Goal: Transaction & Acquisition: Download file/media

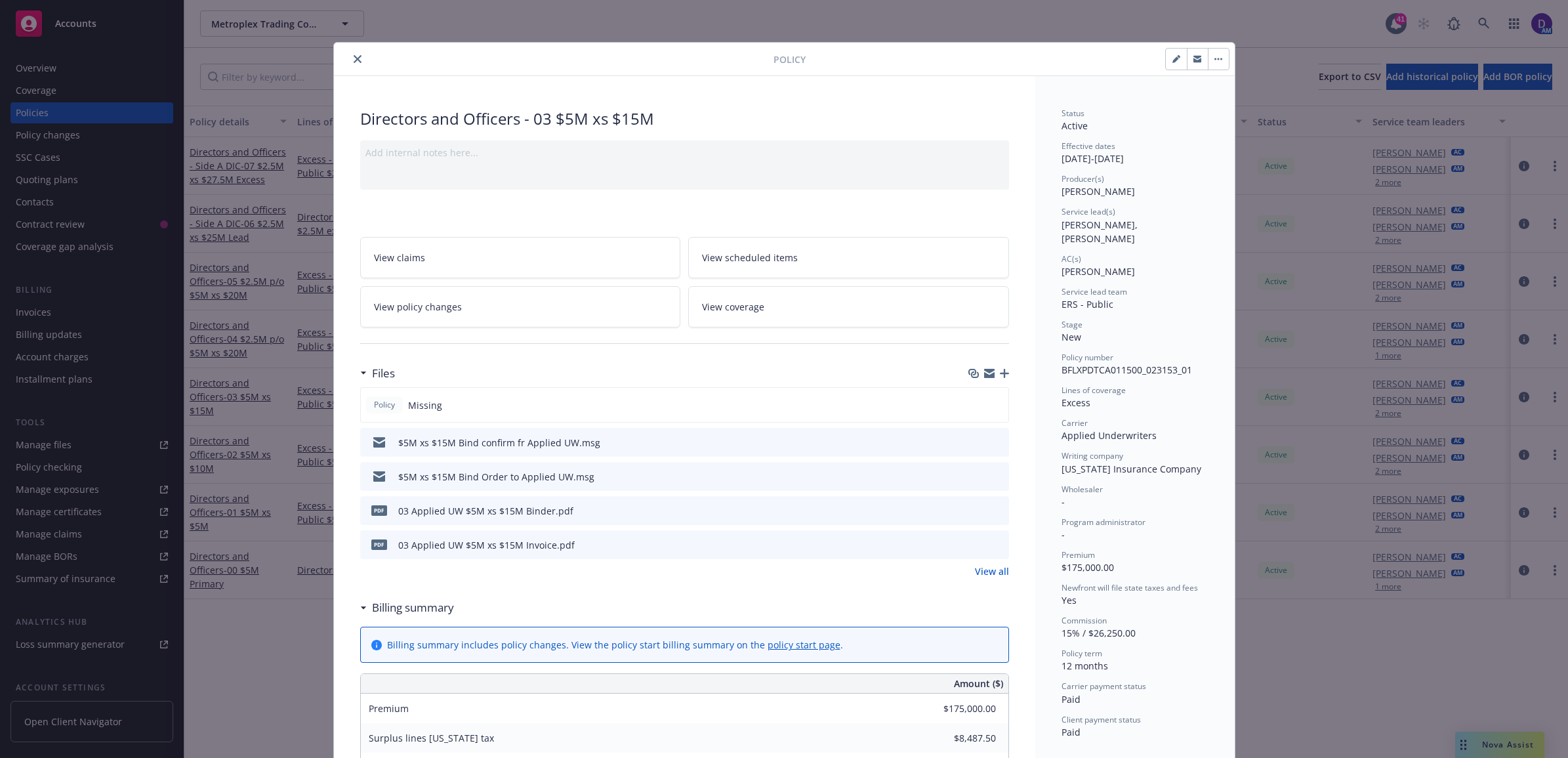
click at [350, 66] on button "close" at bounding box center [358, 59] width 16 height 16
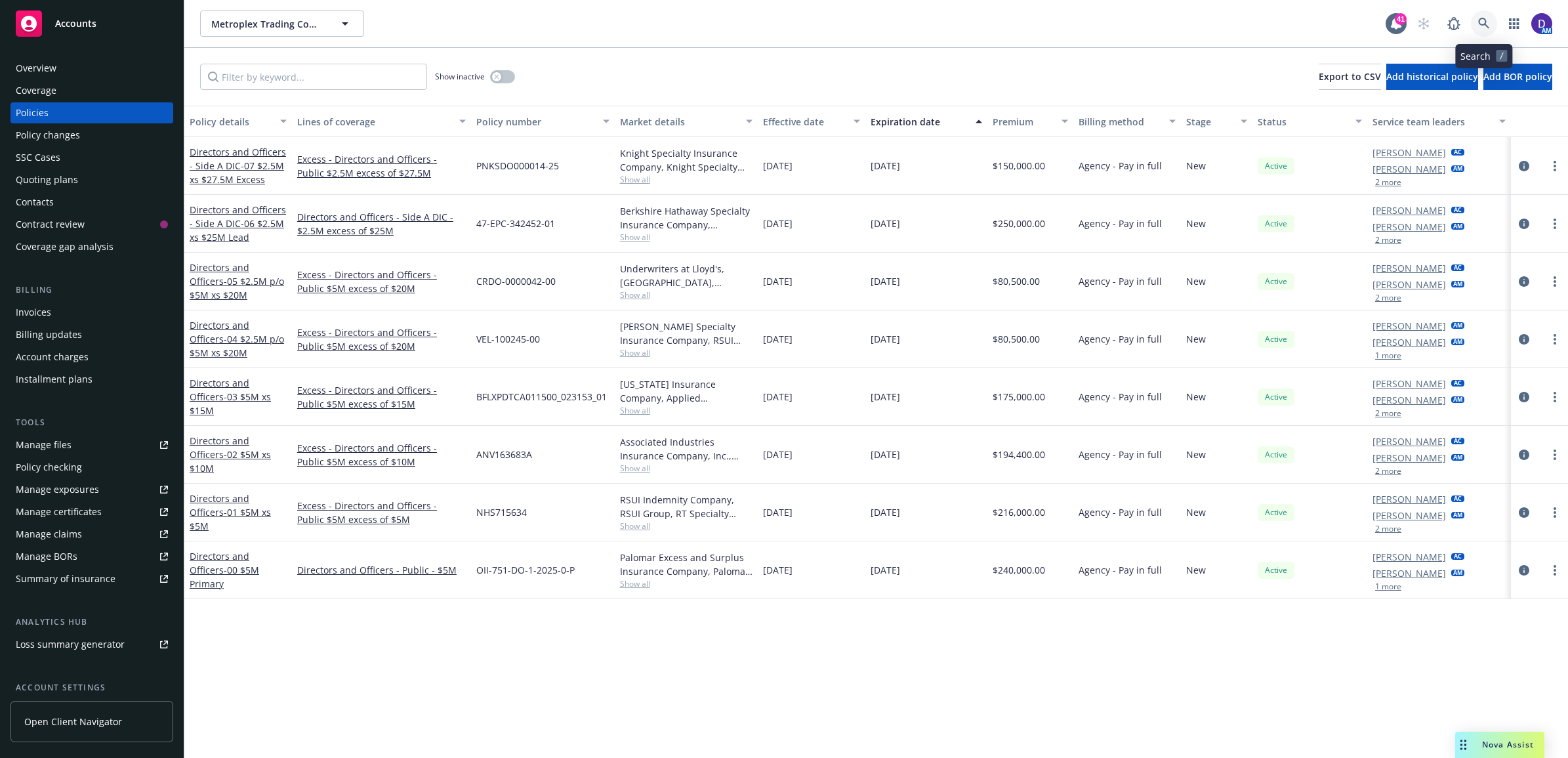
click at [1475, 27] on link at bounding box center [1484, 23] width 26 height 26
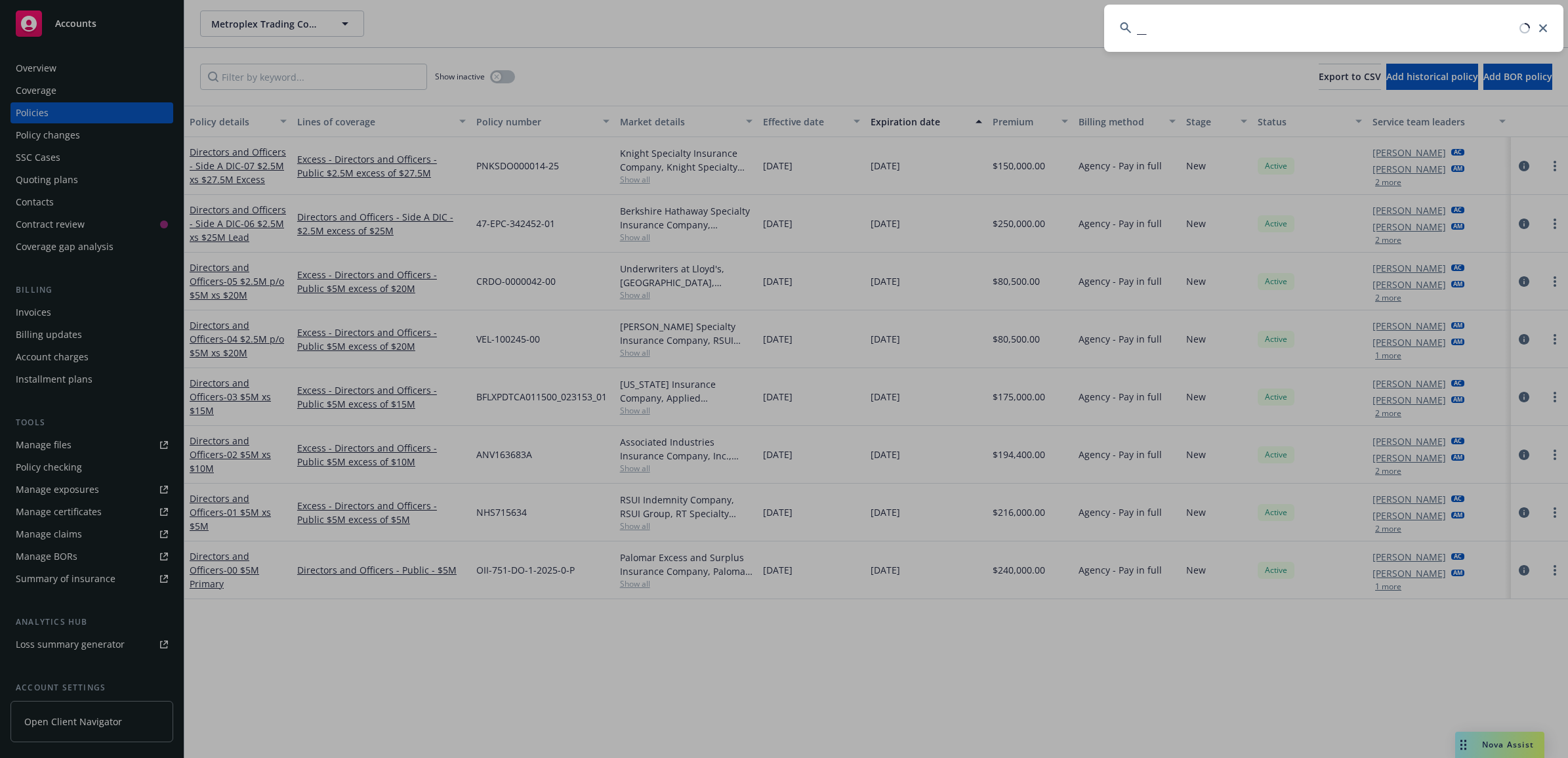
type input "_"
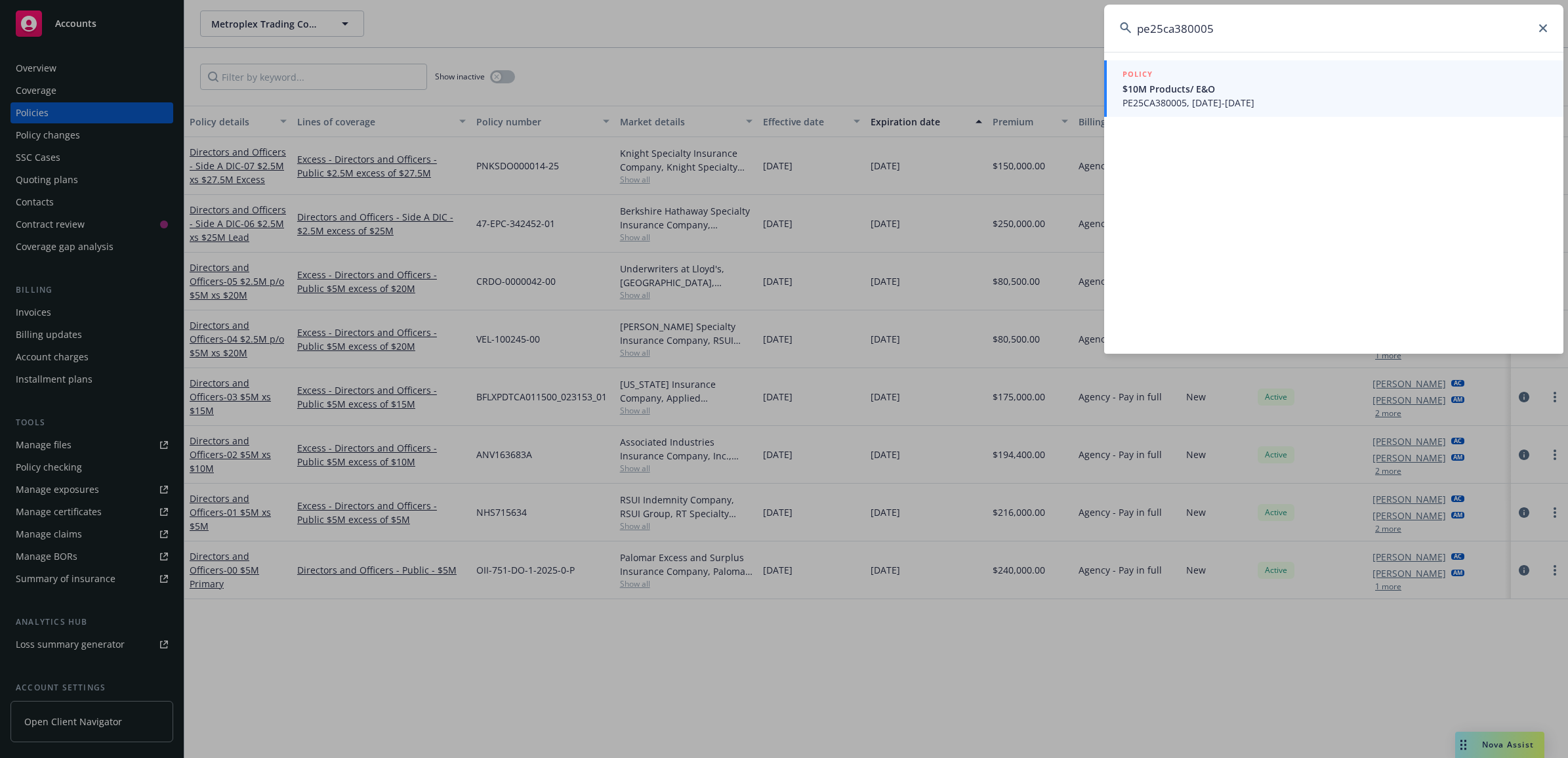
type input "pe25ca380005"
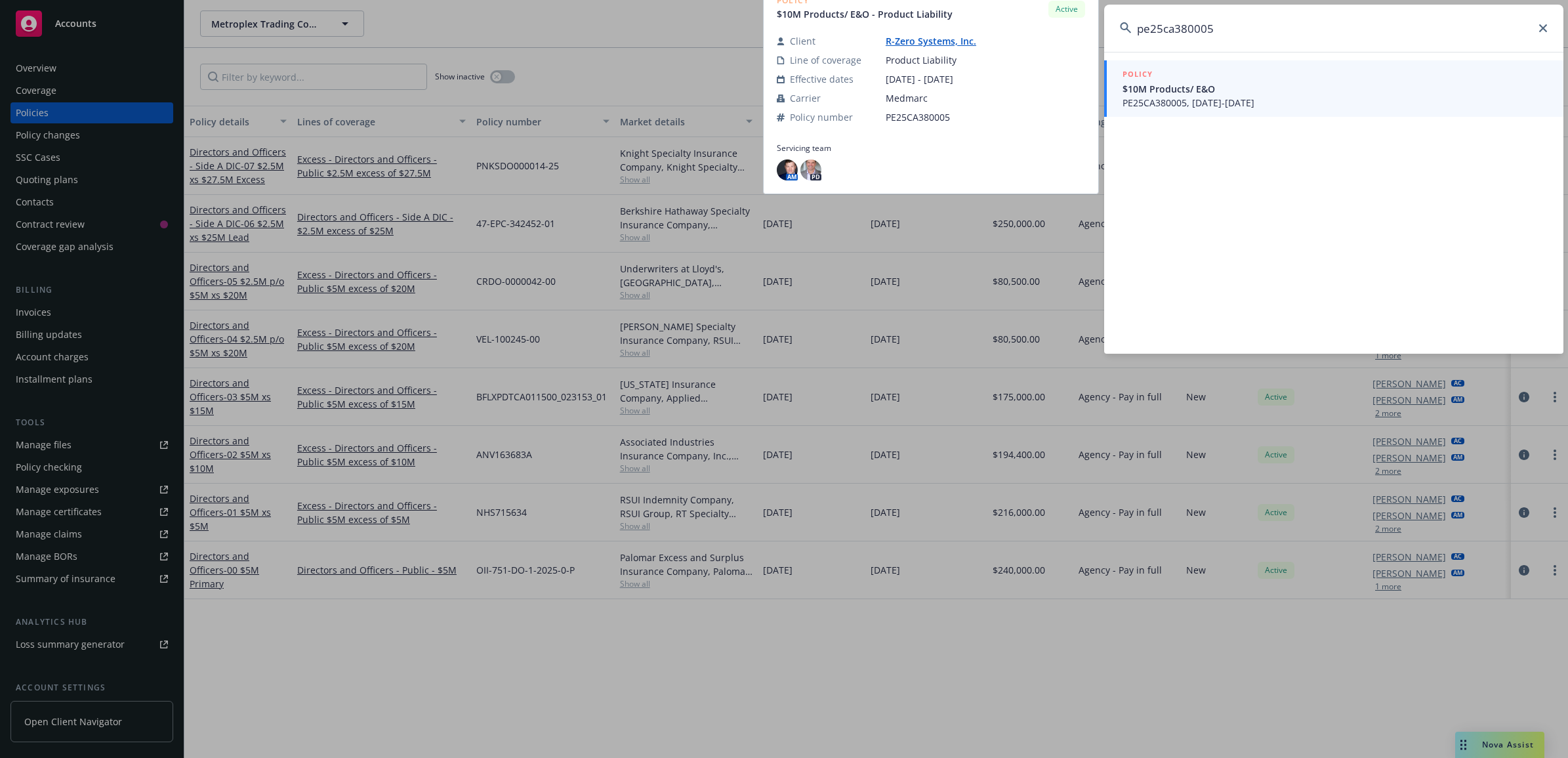
click at [1193, 96] on span "PE25CA380005, 06/01/2025-06/01/2026" at bounding box center [1335, 102] width 425 height 14
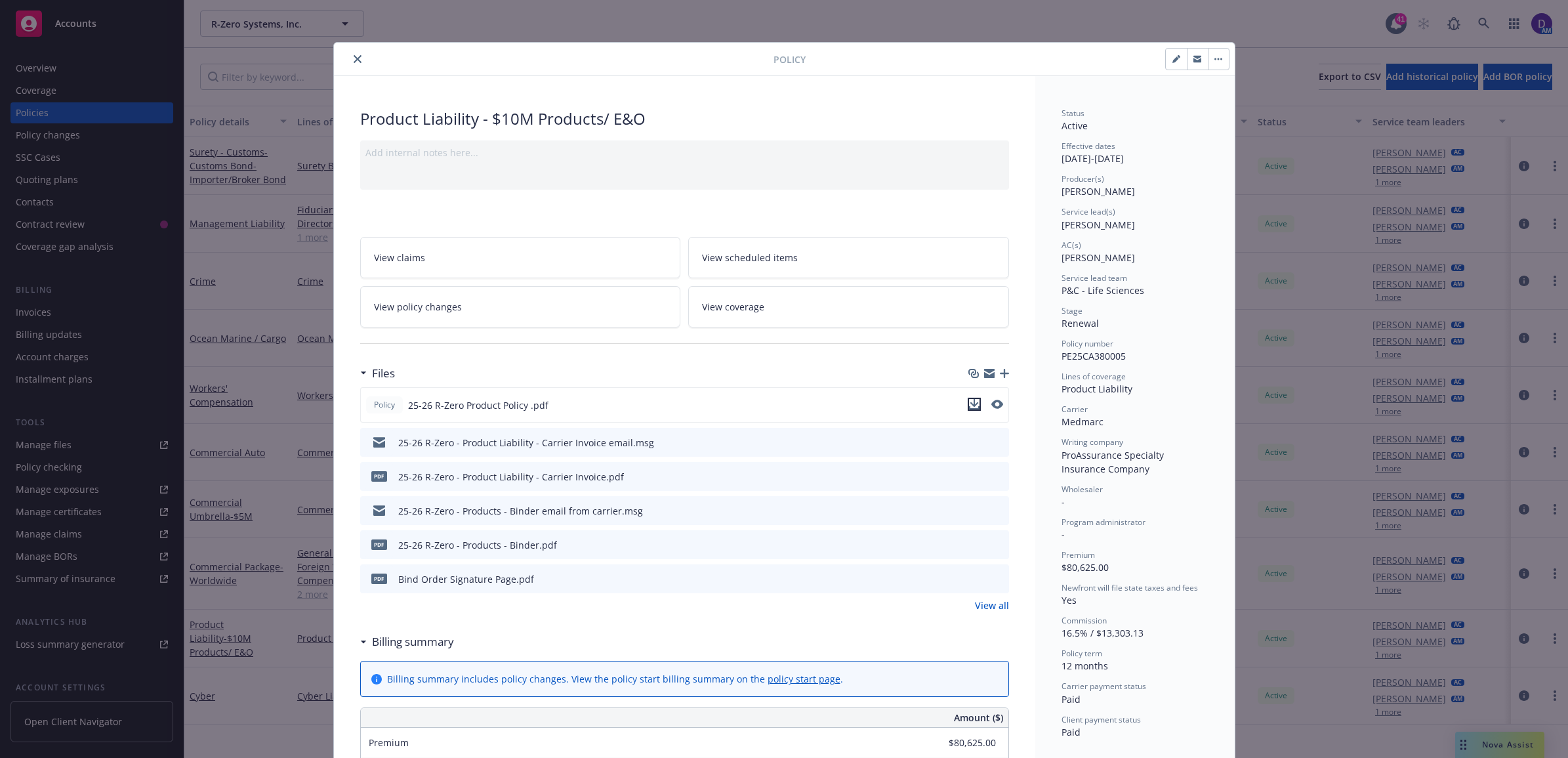
click at [969, 404] on icon "download file" at bounding box center [974, 404] width 10 height 10
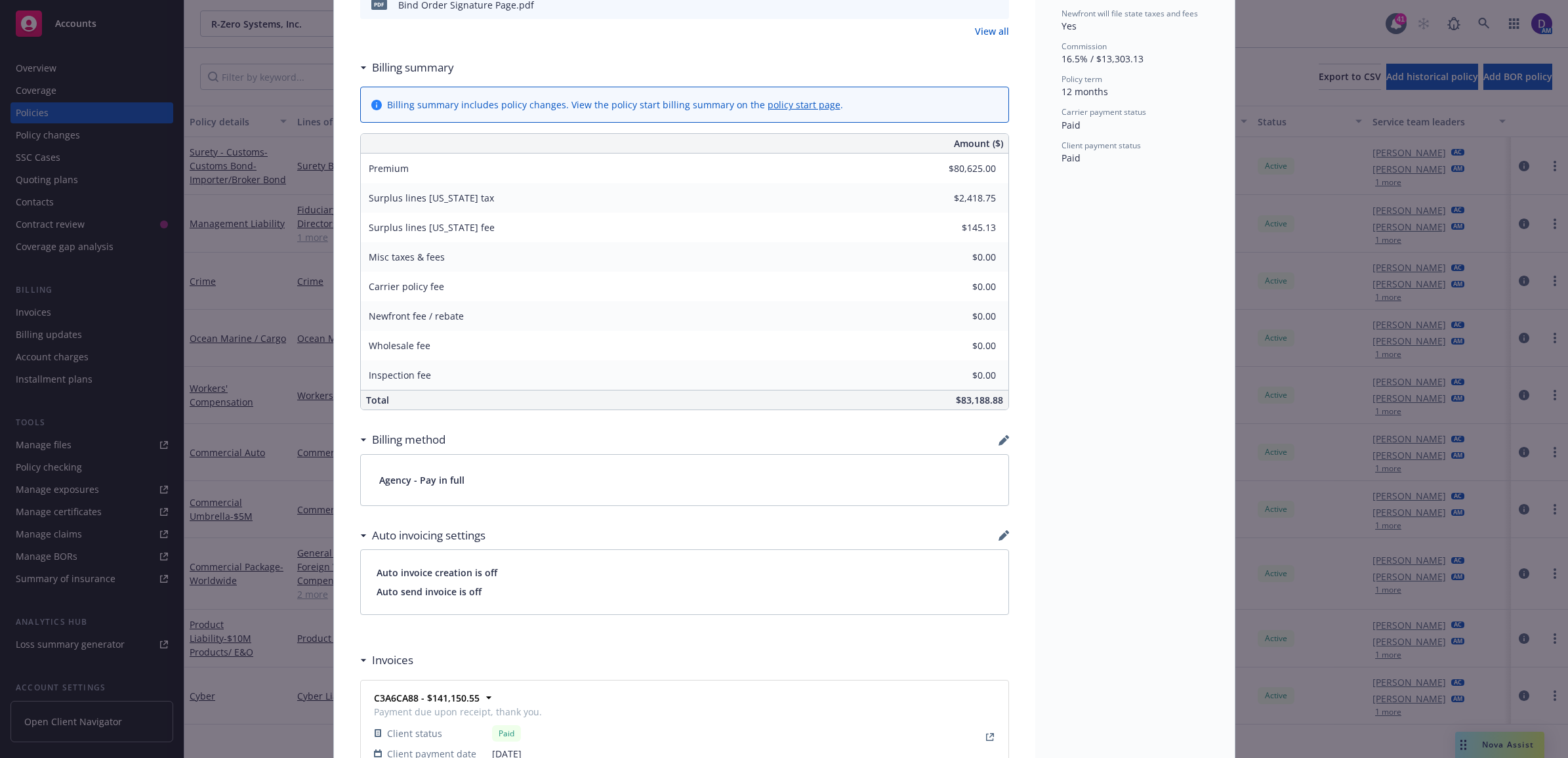
scroll to position [902, 0]
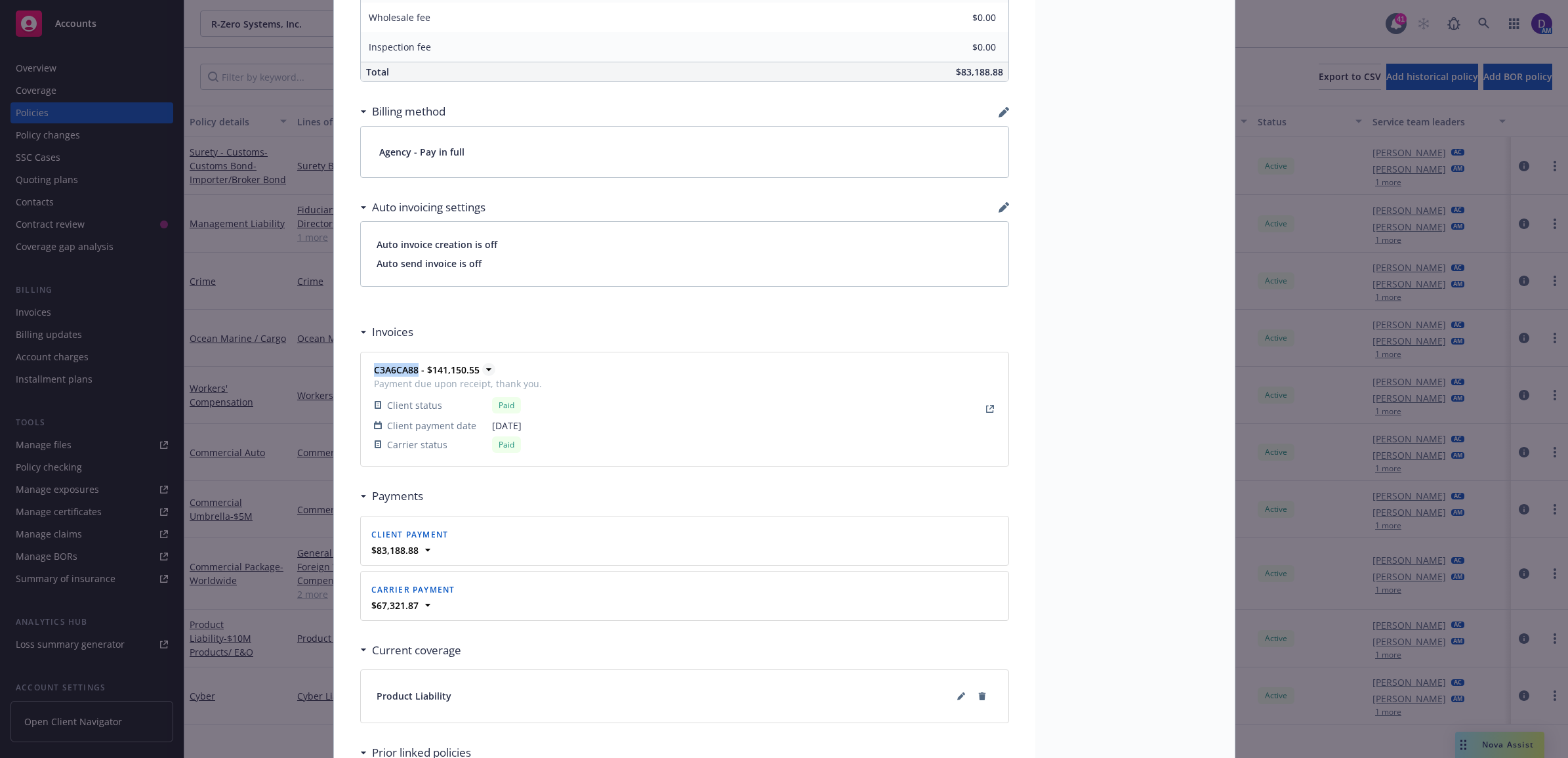
drag, startPoint x: 412, startPoint y: 372, endPoint x: 369, endPoint y: 378, distance: 43.4
click at [374, 376] on strong "C3A6CA88 - $141,150.55" at bounding box center [427, 370] width 106 height 12
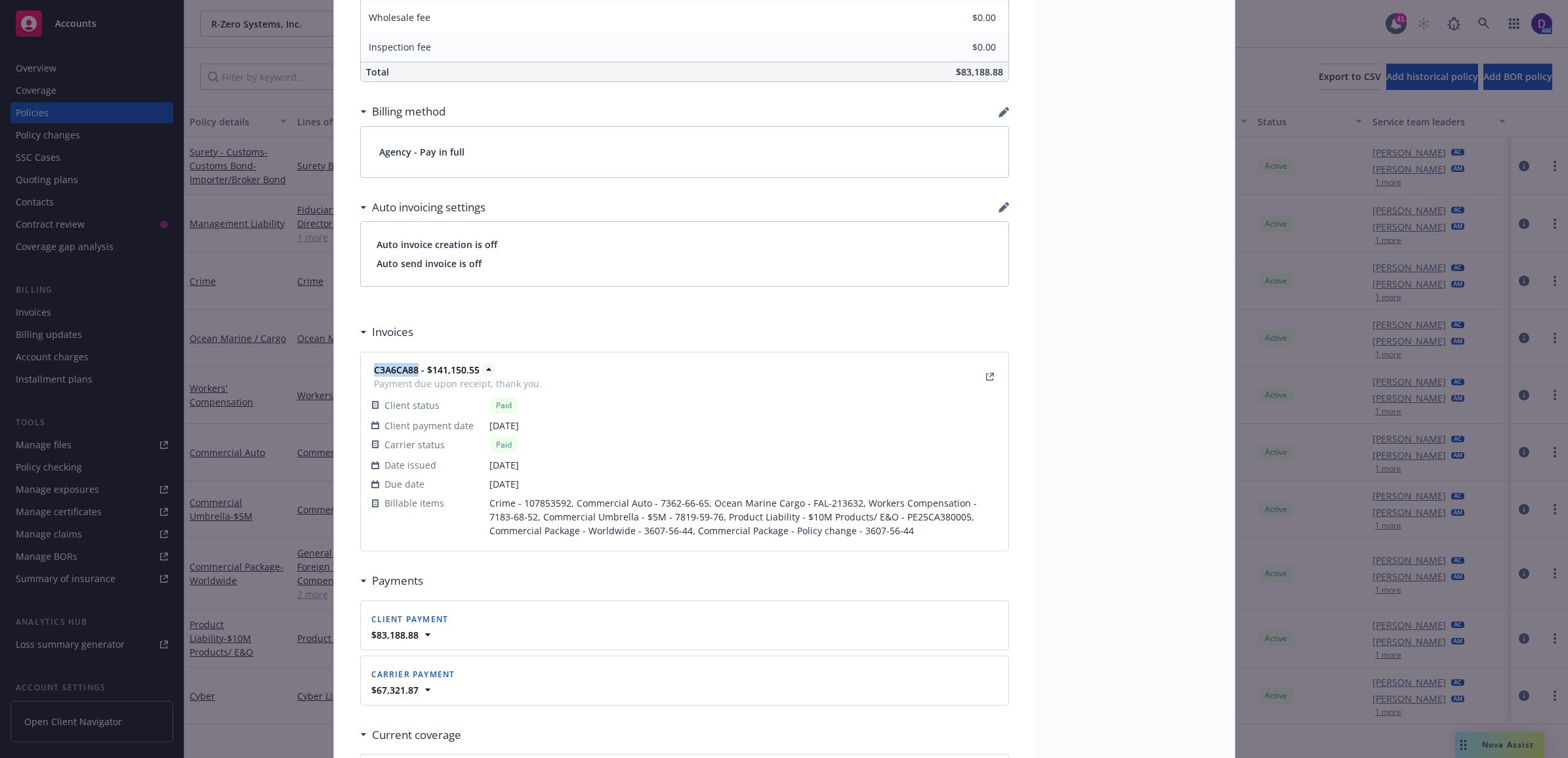
copy strong "C3A6CA88"
click at [986, 378] on icon "View Invoice" at bounding box center [990, 376] width 8 height 8
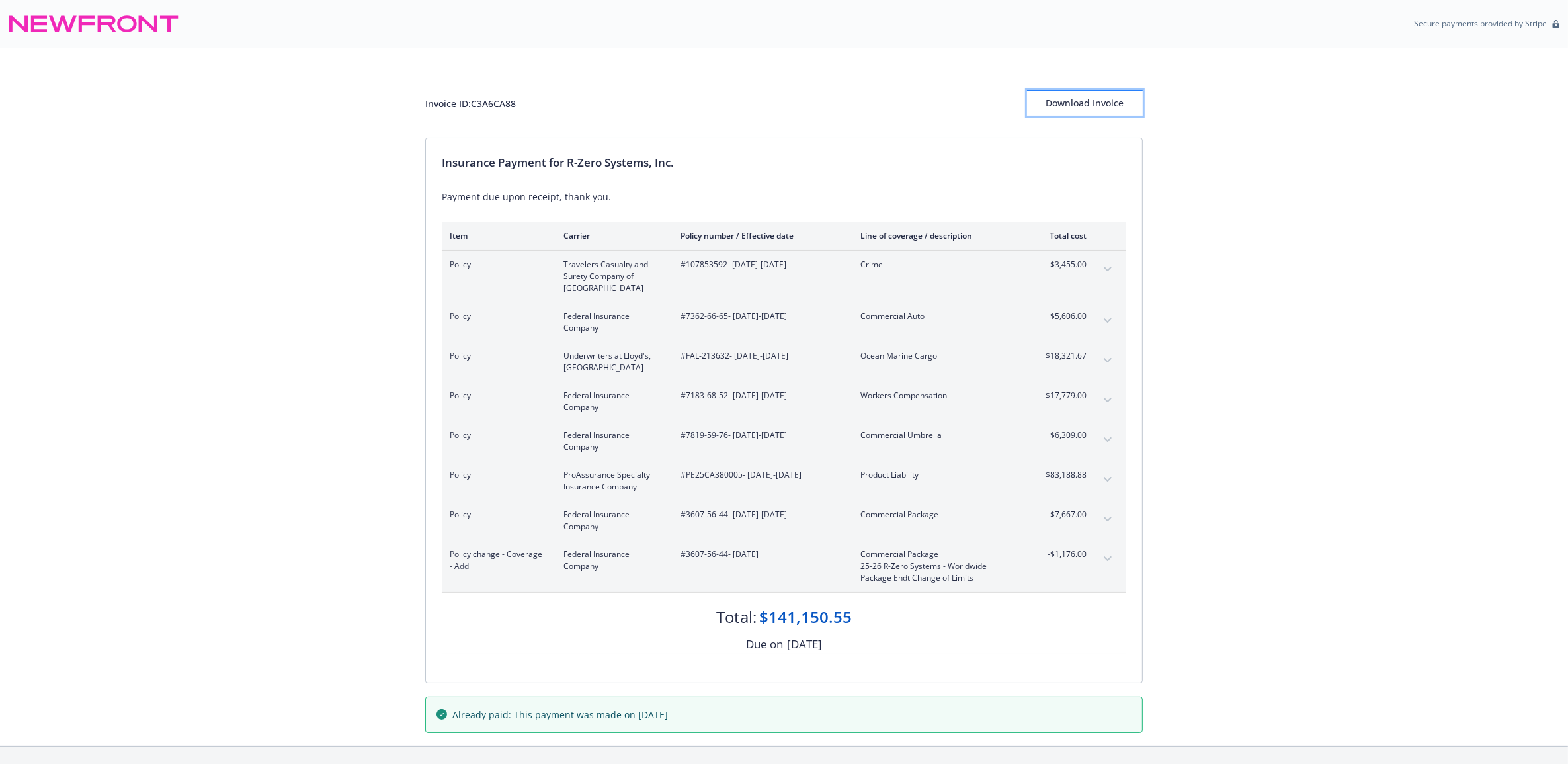
click at [1097, 102] on div "Download Invoice" at bounding box center [1085, 103] width 116 height 25
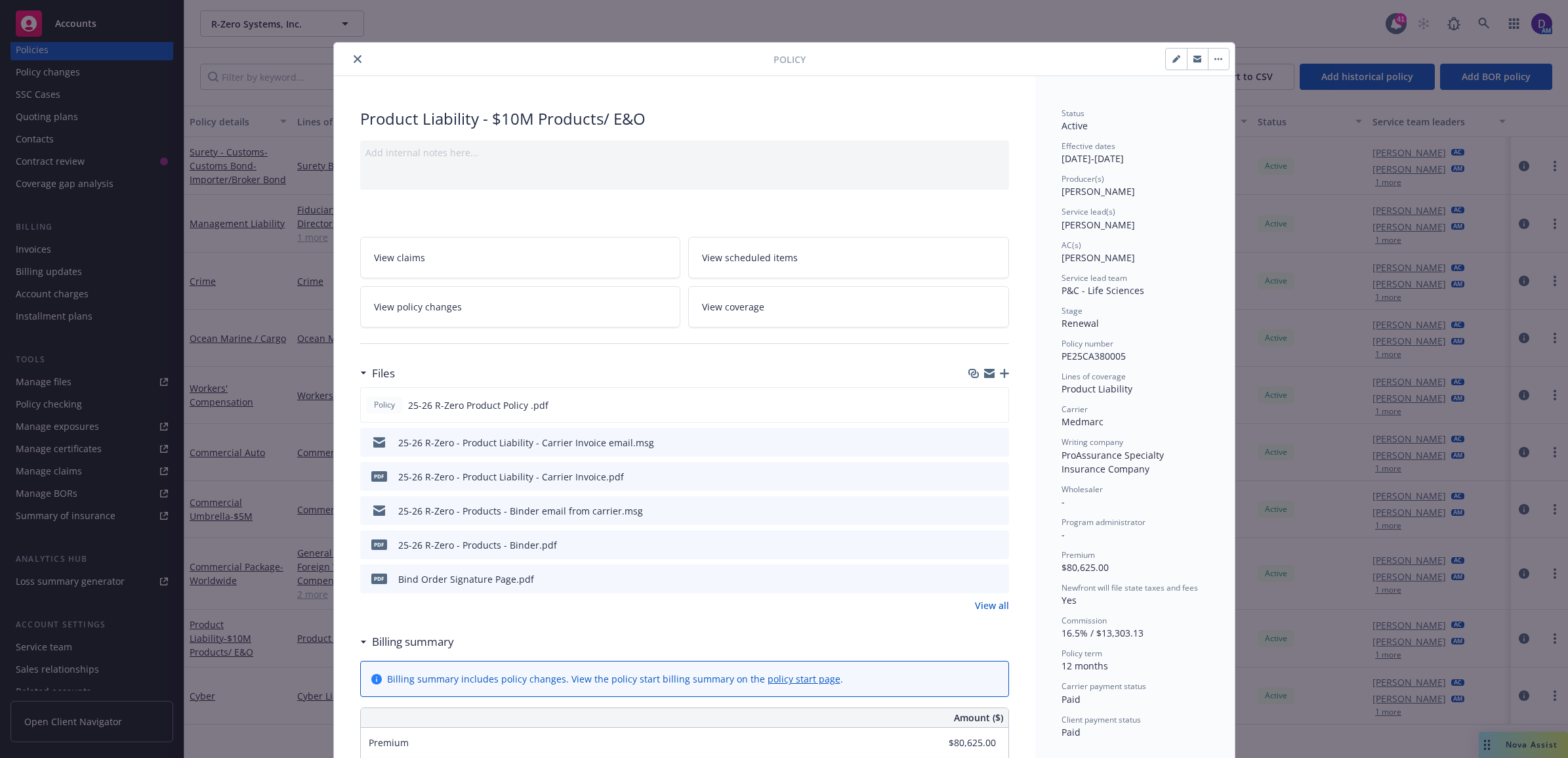
click at [353, 58] on icon "close" at bounding box center [357, 58] width 8 height 8
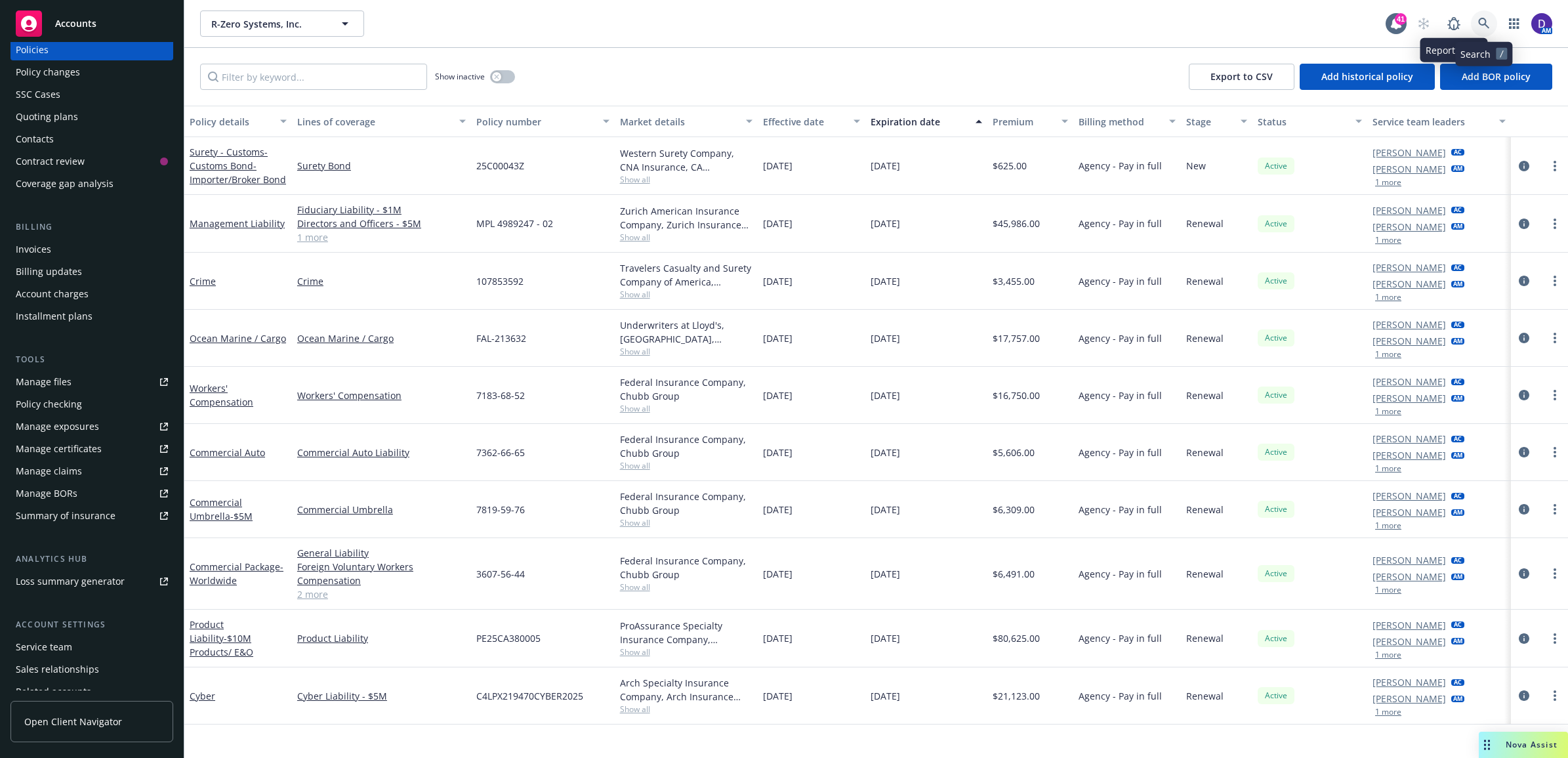
click at [1487, 20] on icon at bounding box center [1485, 23] width 12 height 12
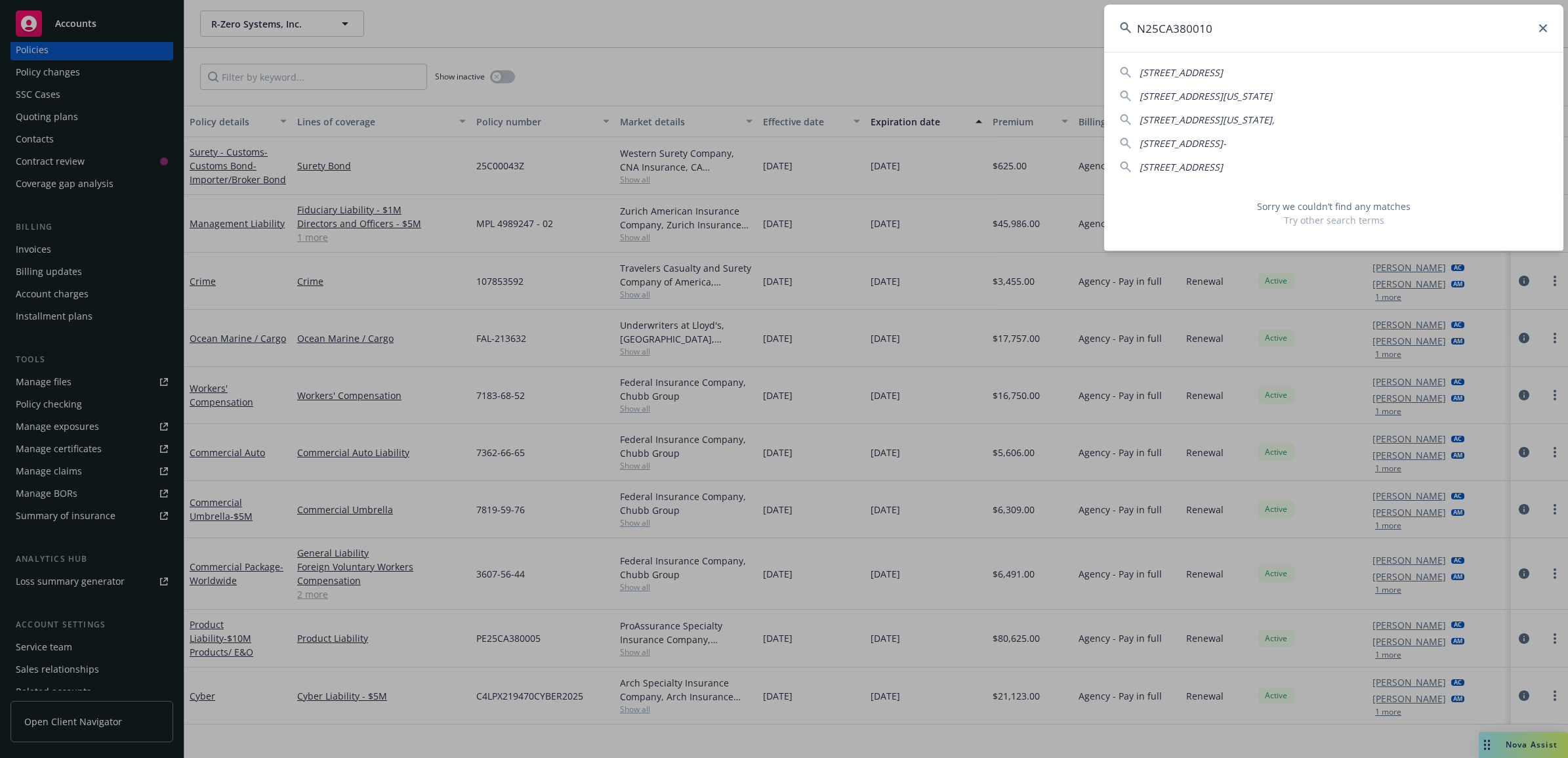
type input "N25CA38001"
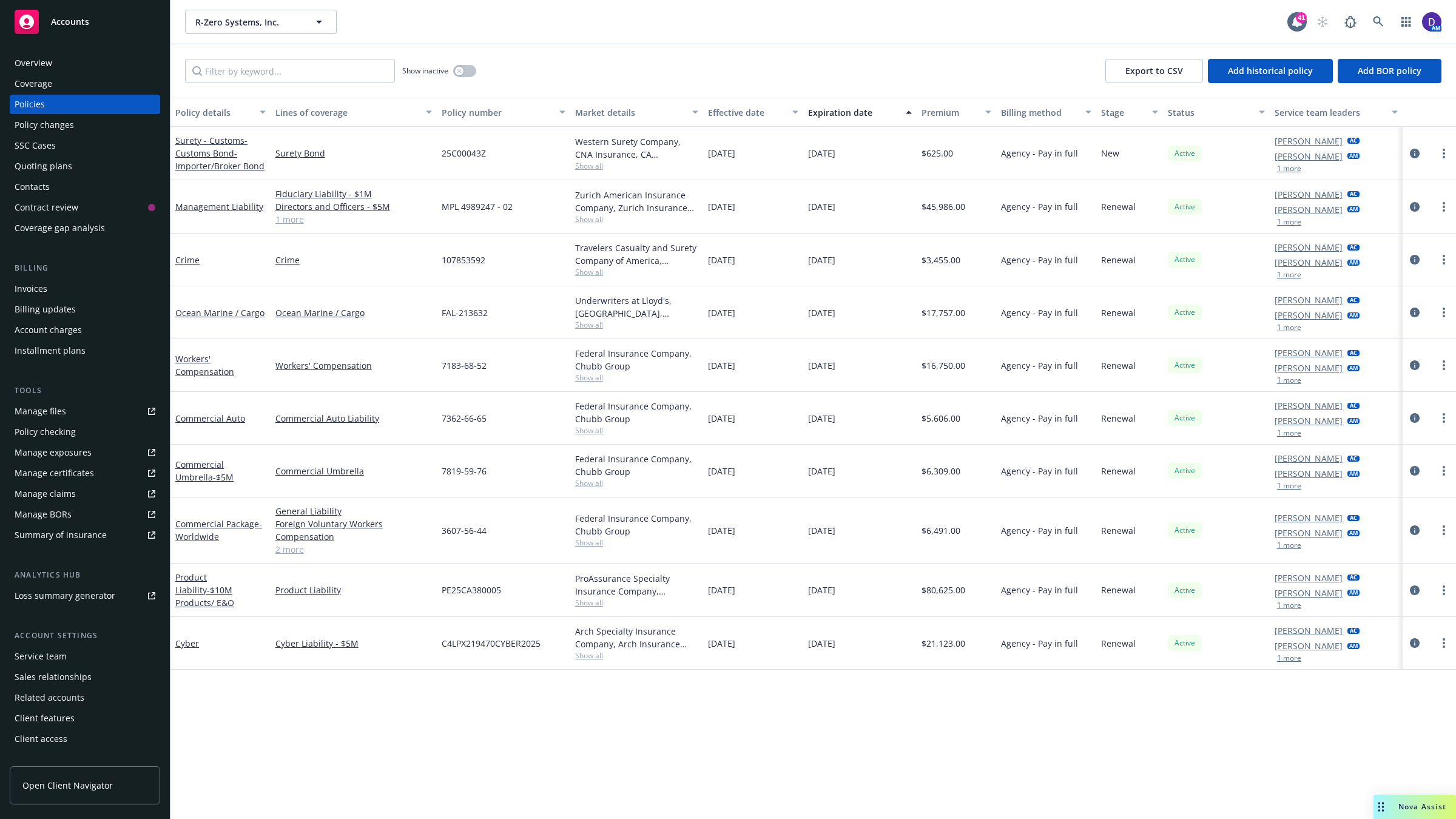
click at [599, 655] on span "Show all" at bounding box center [636, 655] width 124 height 10
click at [98, 136] on div "Overview Coverage Policies Policy changes SSC Cases Quoting plans Contacts Cont…" at bounding box center [84, 146] width 150 height 185
click at [43, 152] on div "SSC Cases" at bounding box center [35, 145] width 41 height 19
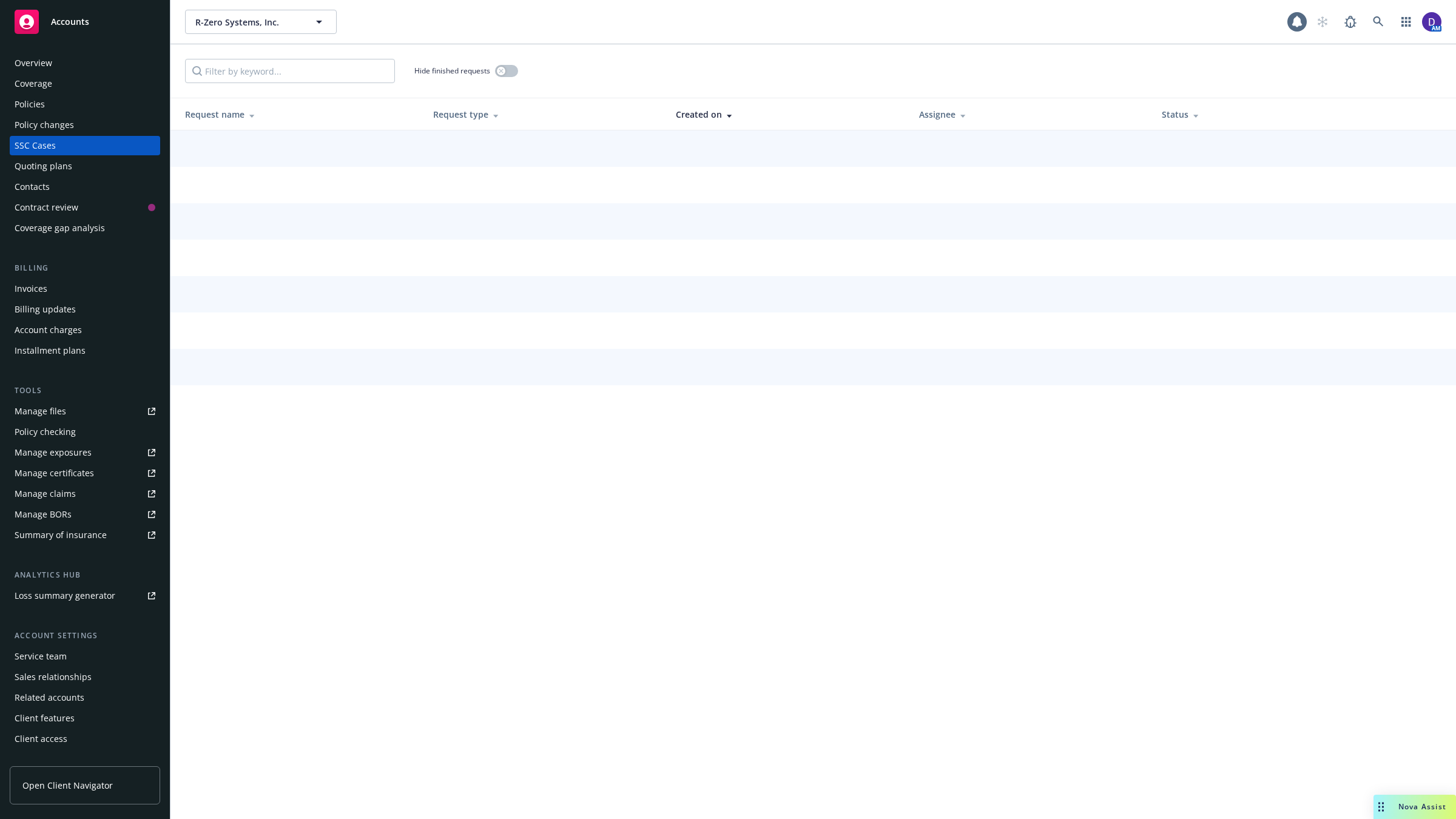
click at [34, 105] on div "Policies" at bounding box center [30, 104] width 31 height 19
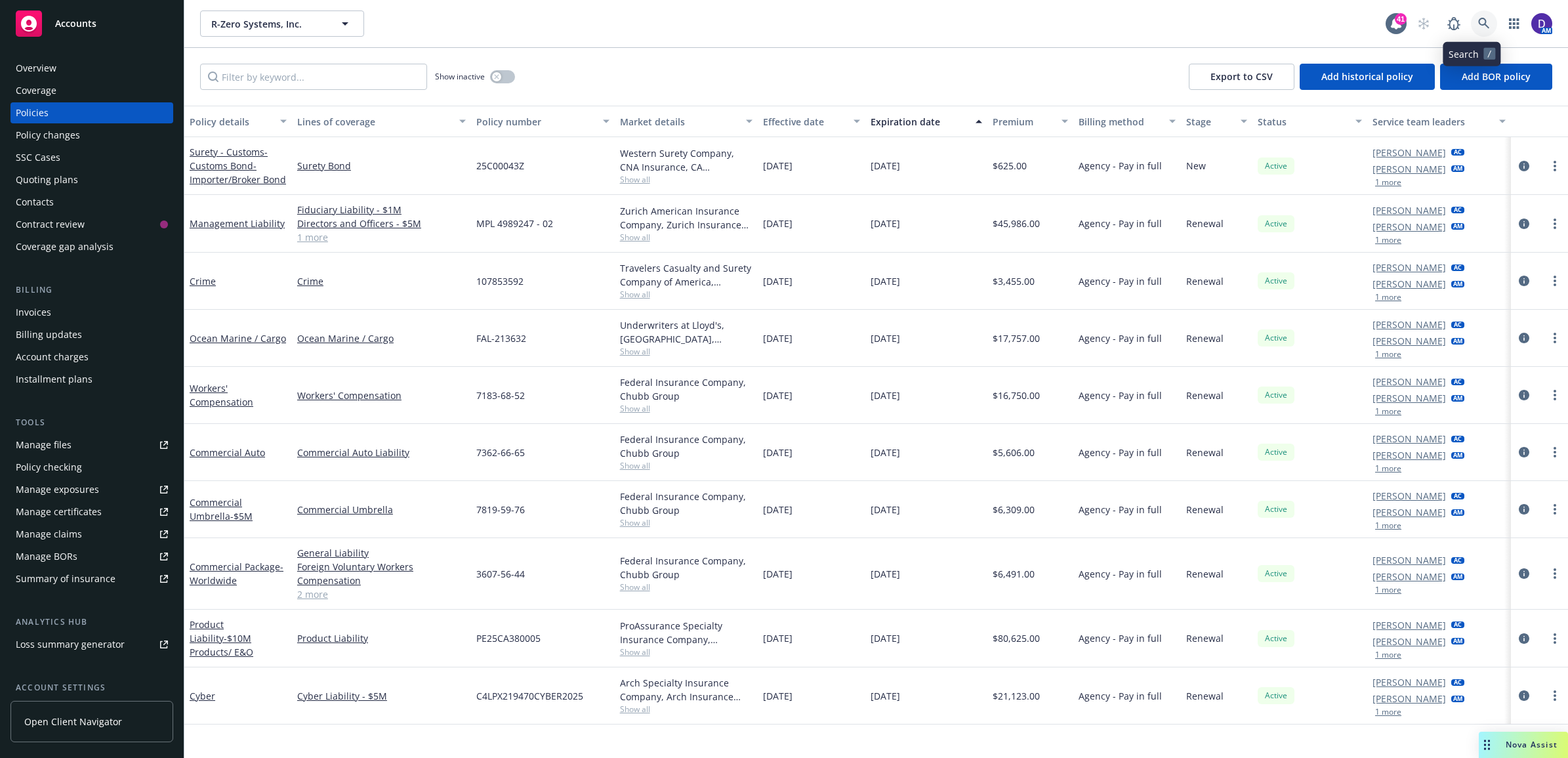
click at [1479, 17] on icon at bounding box center [1485, 23] width 12 height 12
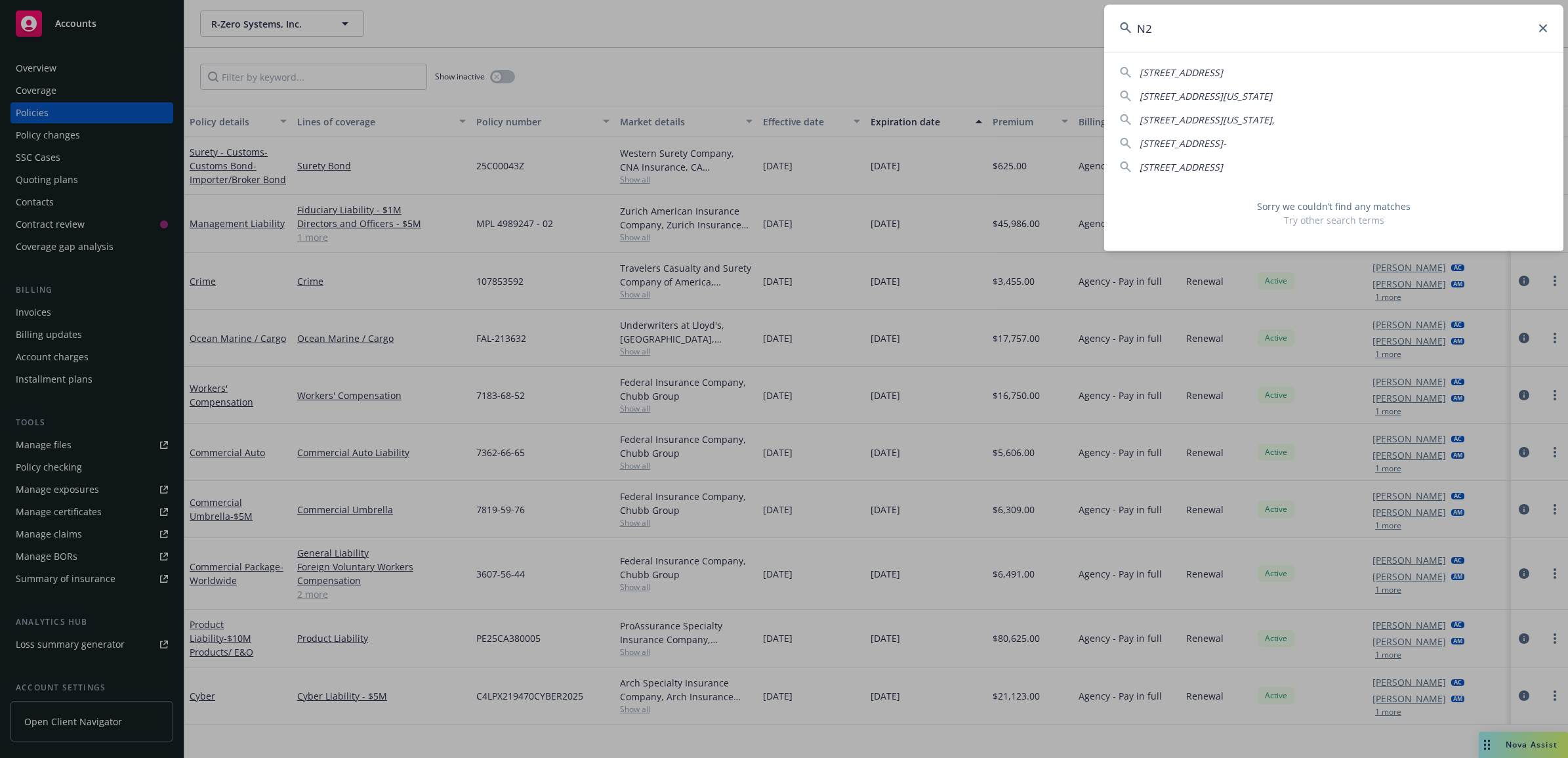
type input "N"
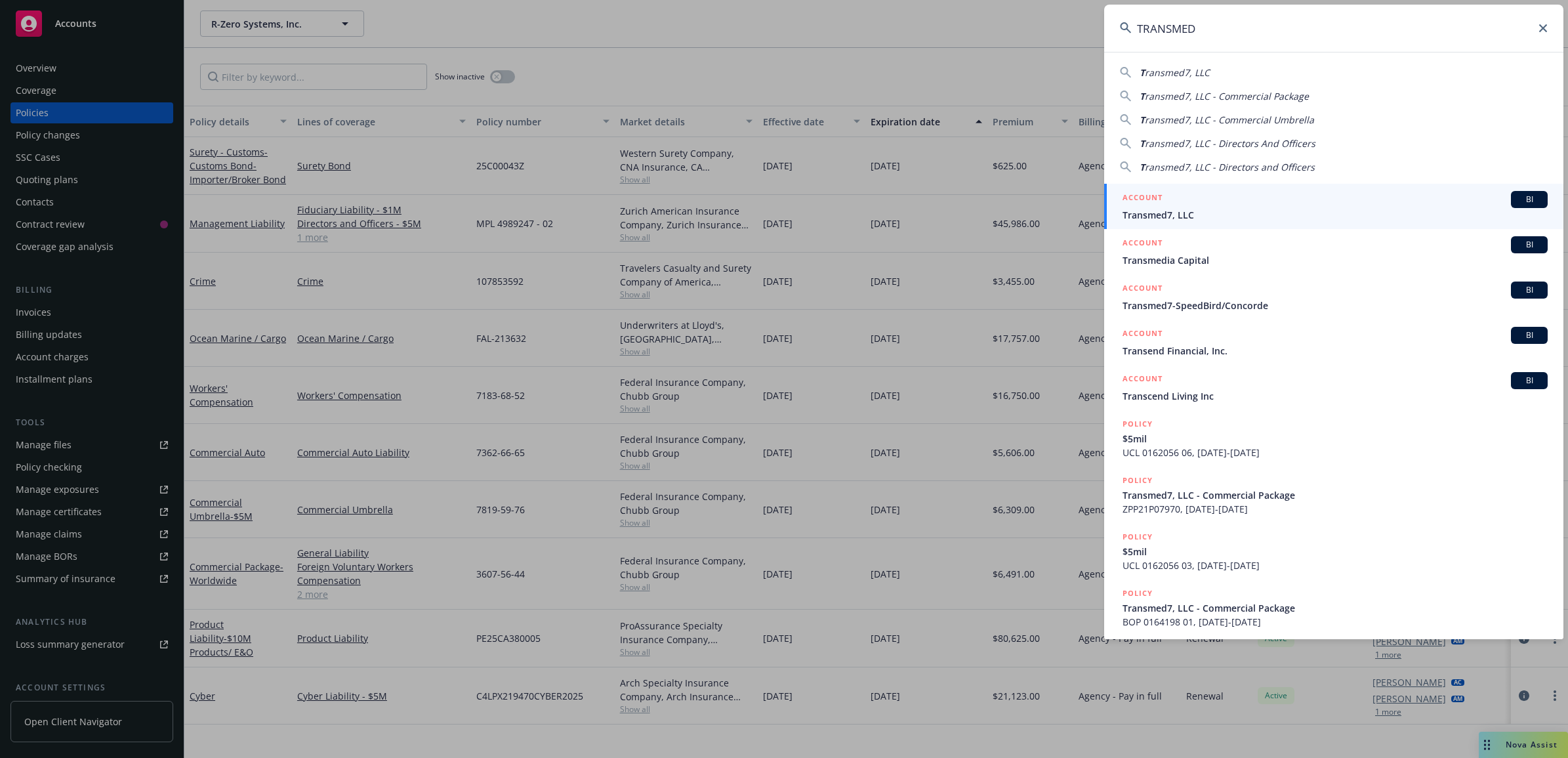
type input "TRANSMED"
click at [1179, 208] on span "Transmed7, LLC" at bounding box center [1335, 215] width 425 height 14
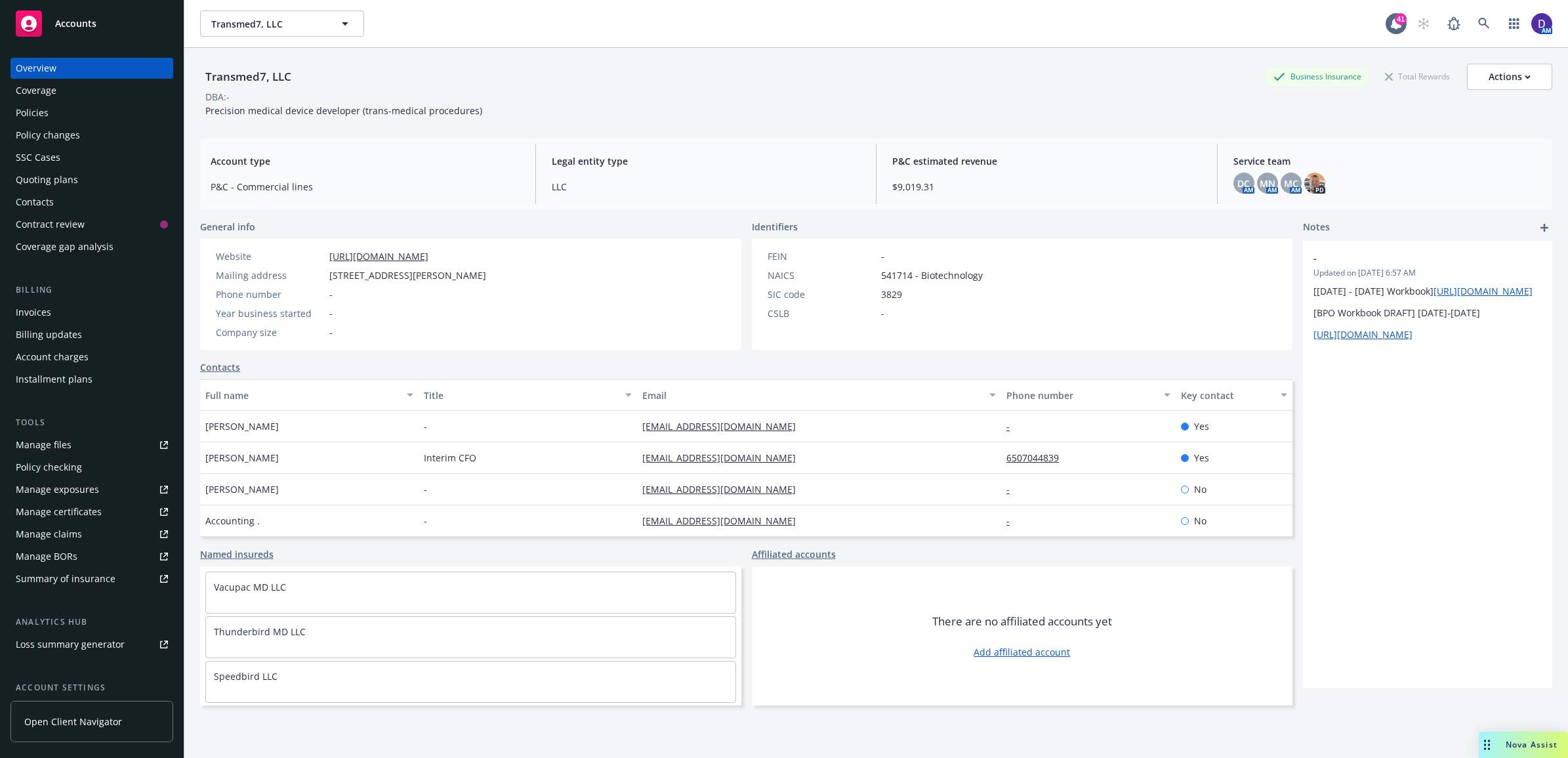
click at [66, 122] on div "Policies" at bounding box center [91, 113] width 152 height 21
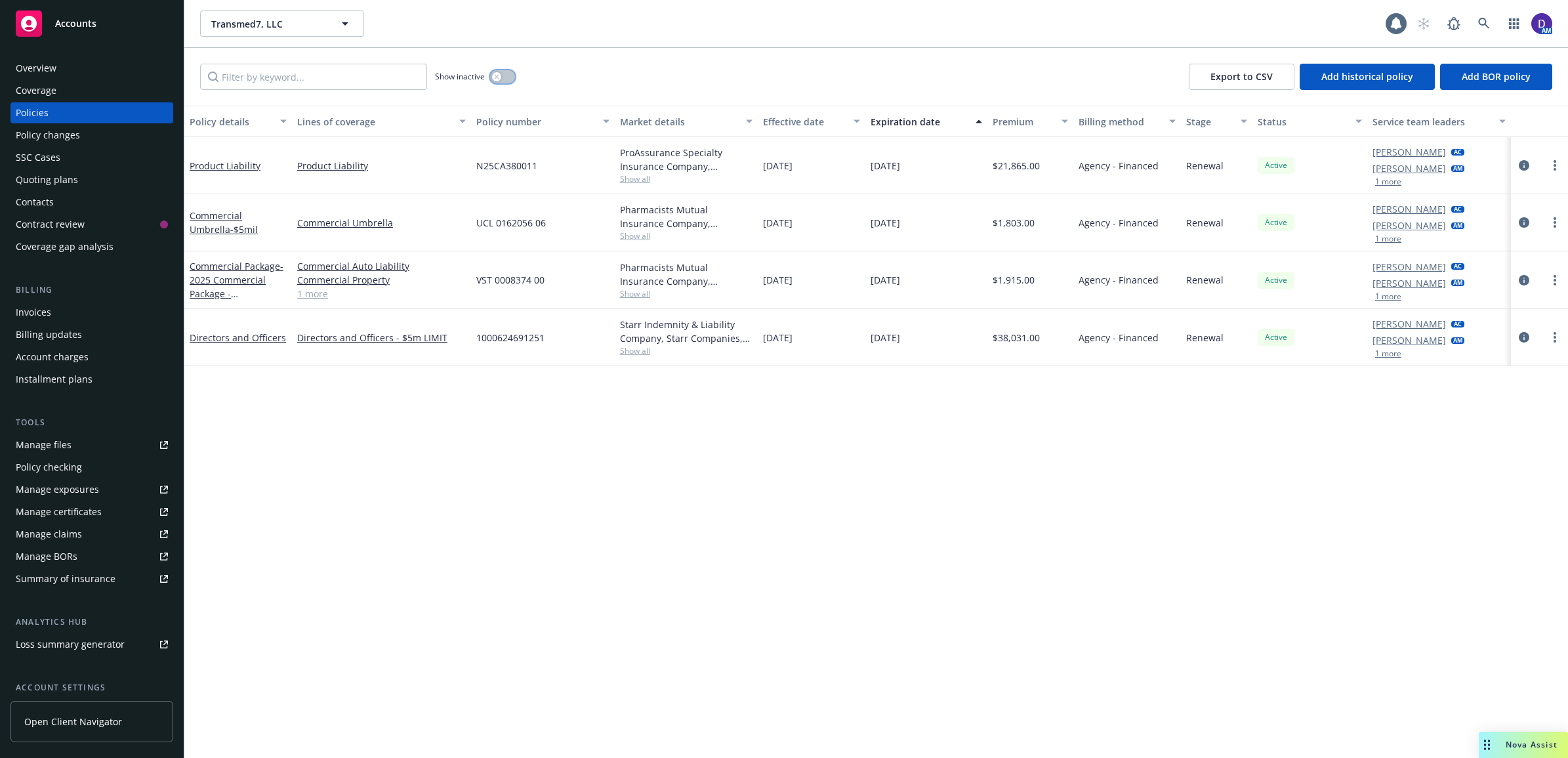
click at [501, 70] on button "button" at bounding box center [503, 76] width 25 height 13
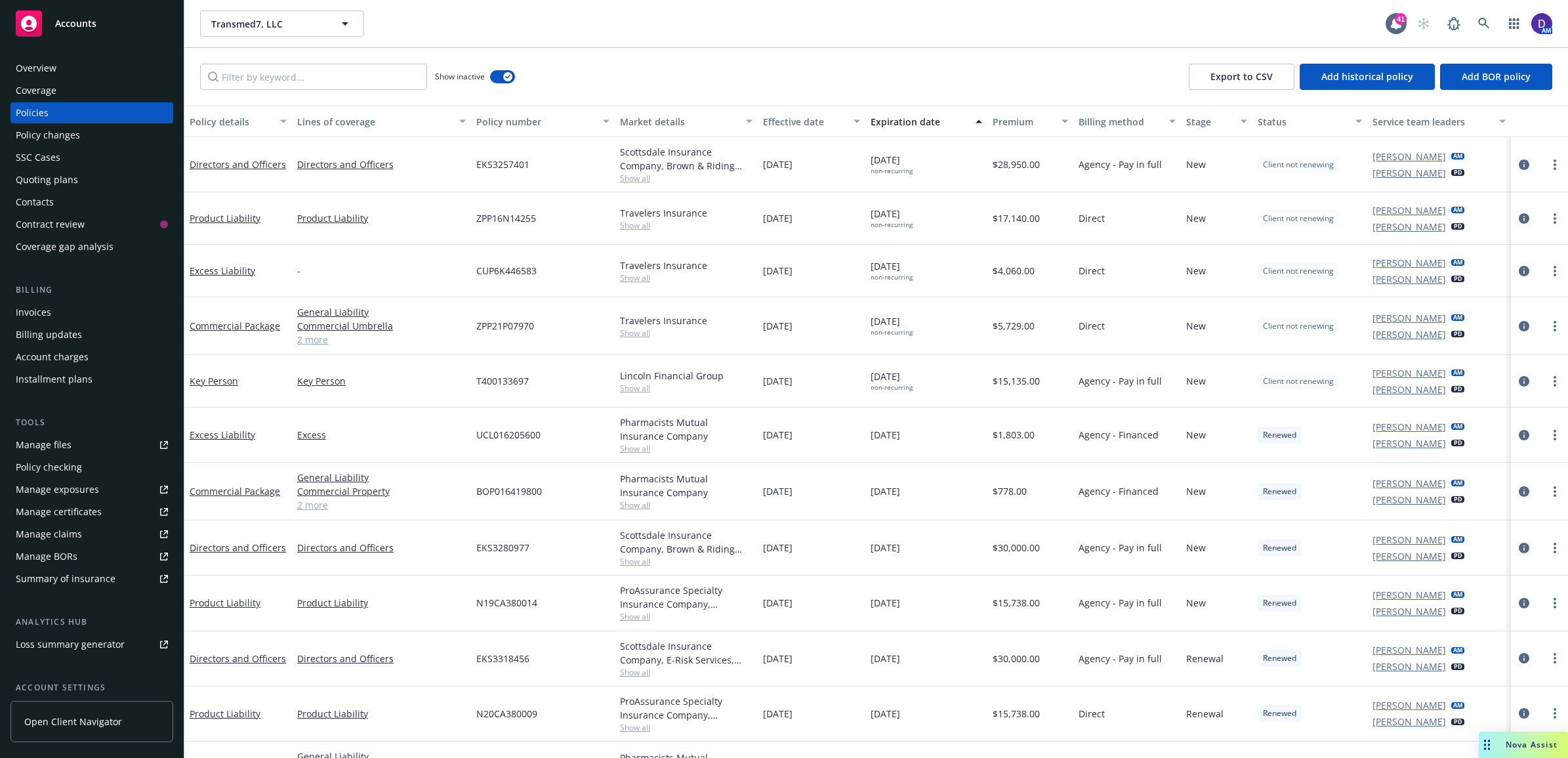
click at [323, 61] on div "Show inactive Export to CSV Add historical policy Add BOR policy" at bounding box center [876, 76] width 1384 height 58
click at [332, 89] on input "Filter by keyword..." at bounding box center [313, 76] width 227 height 26
paste input "N25CA38001"
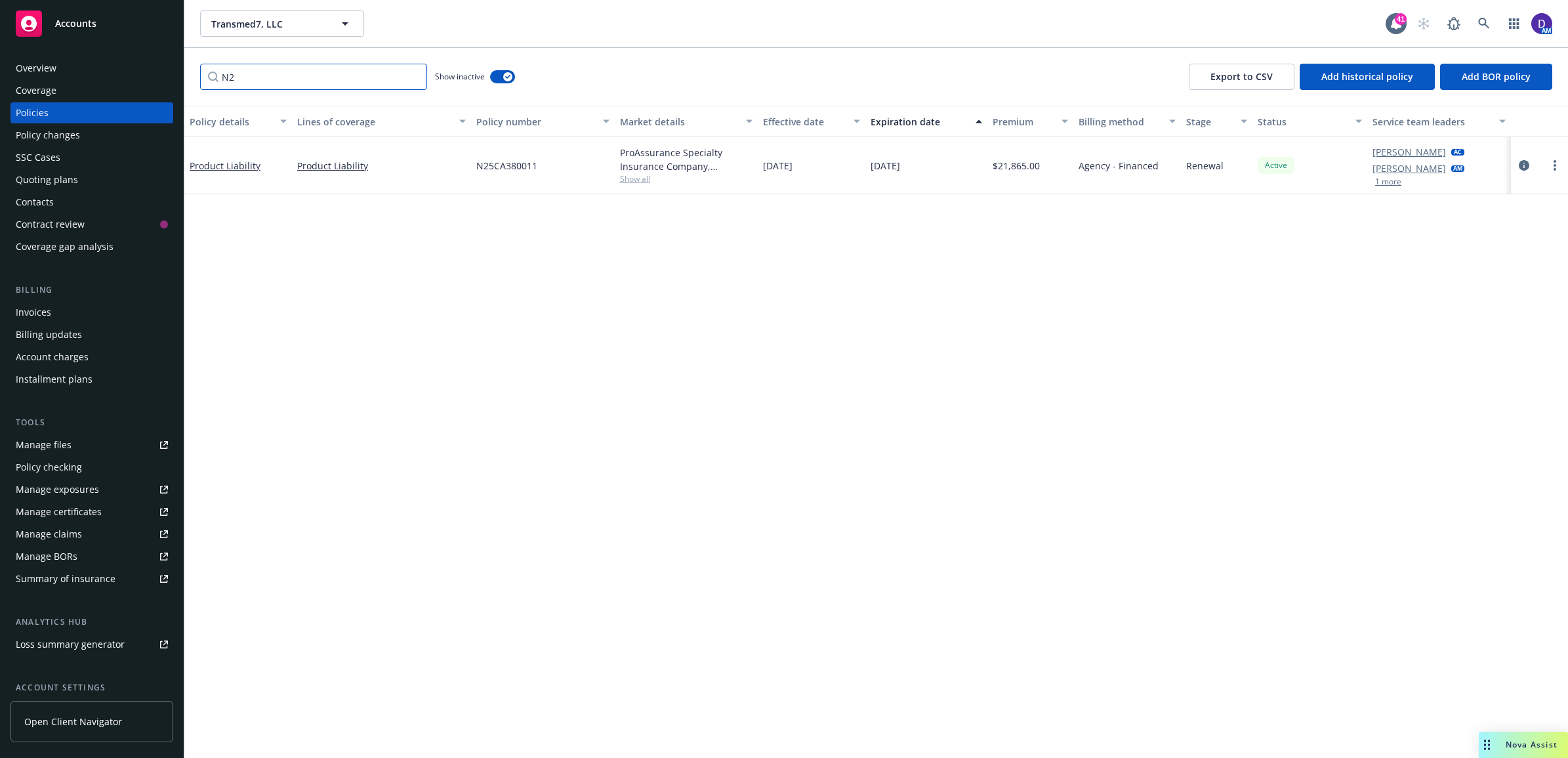
type input "N"
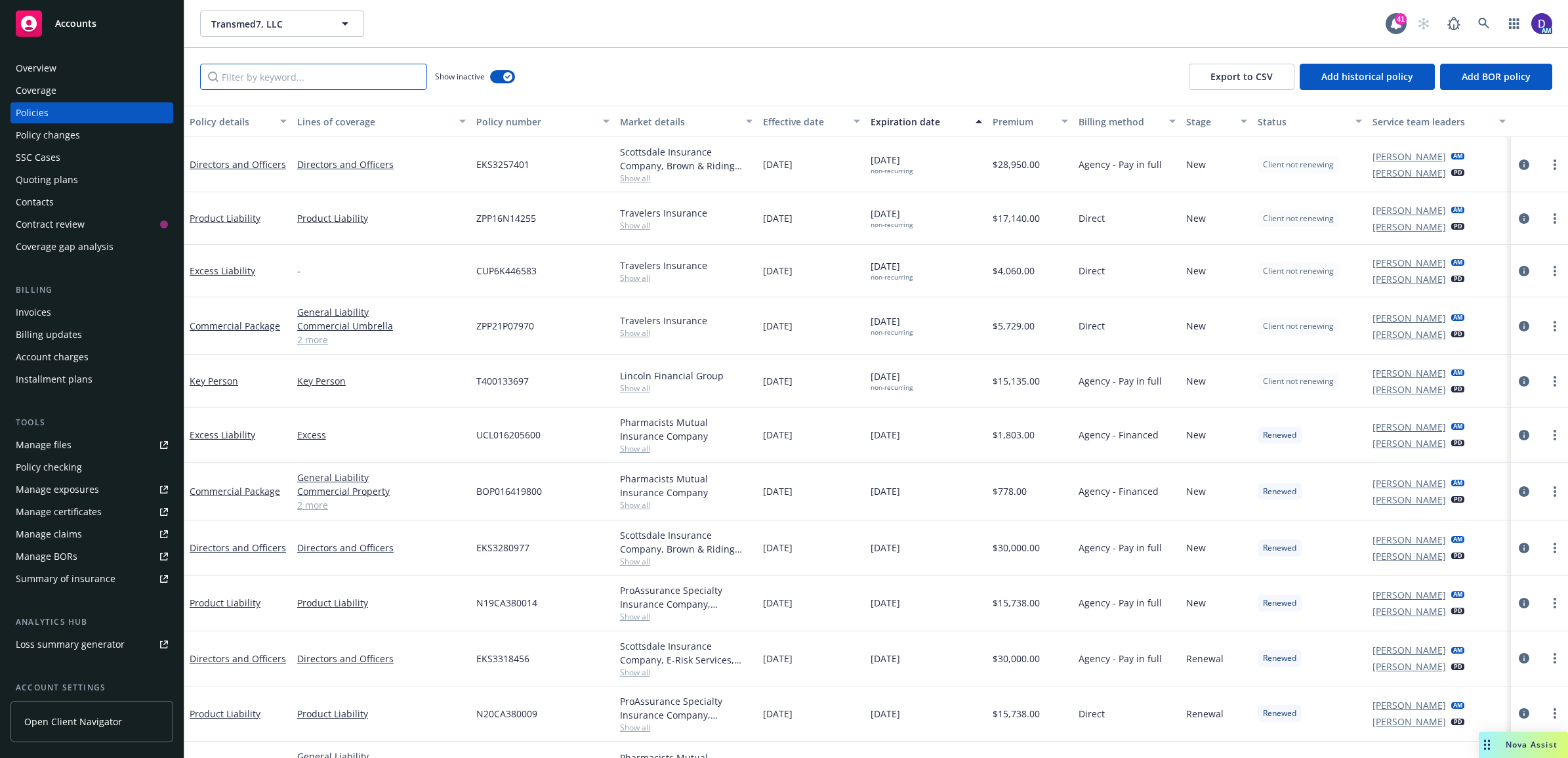
paste input "N25CA38001"
type input "N25CA38001"
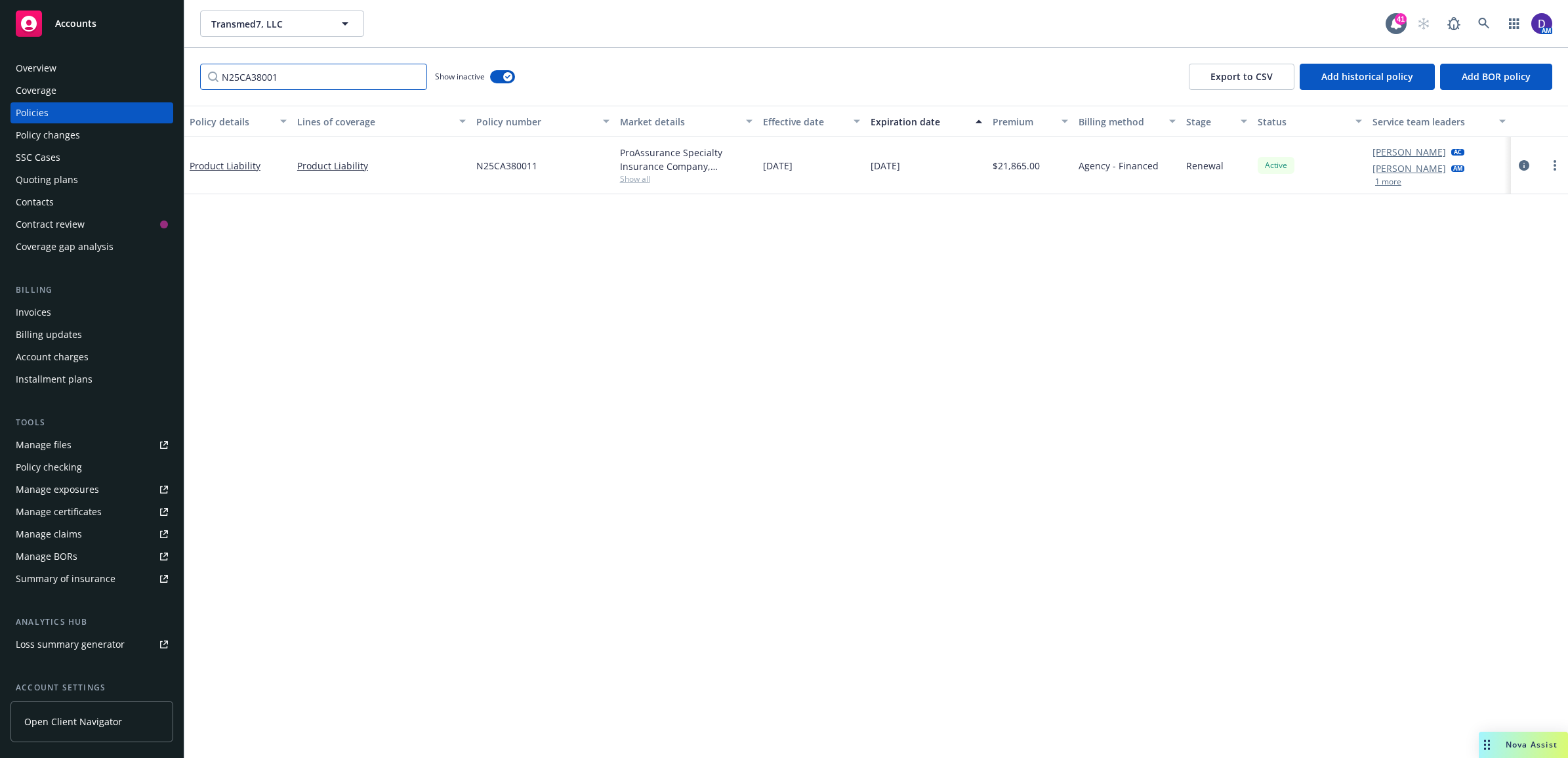
click at [417, 79] on input "N25CA38001" at bounding box center [313, 76] width 227 height 26
click at [410, 77] on input "N25CA38001" at bounding box center [313, 76] width 227 height 26
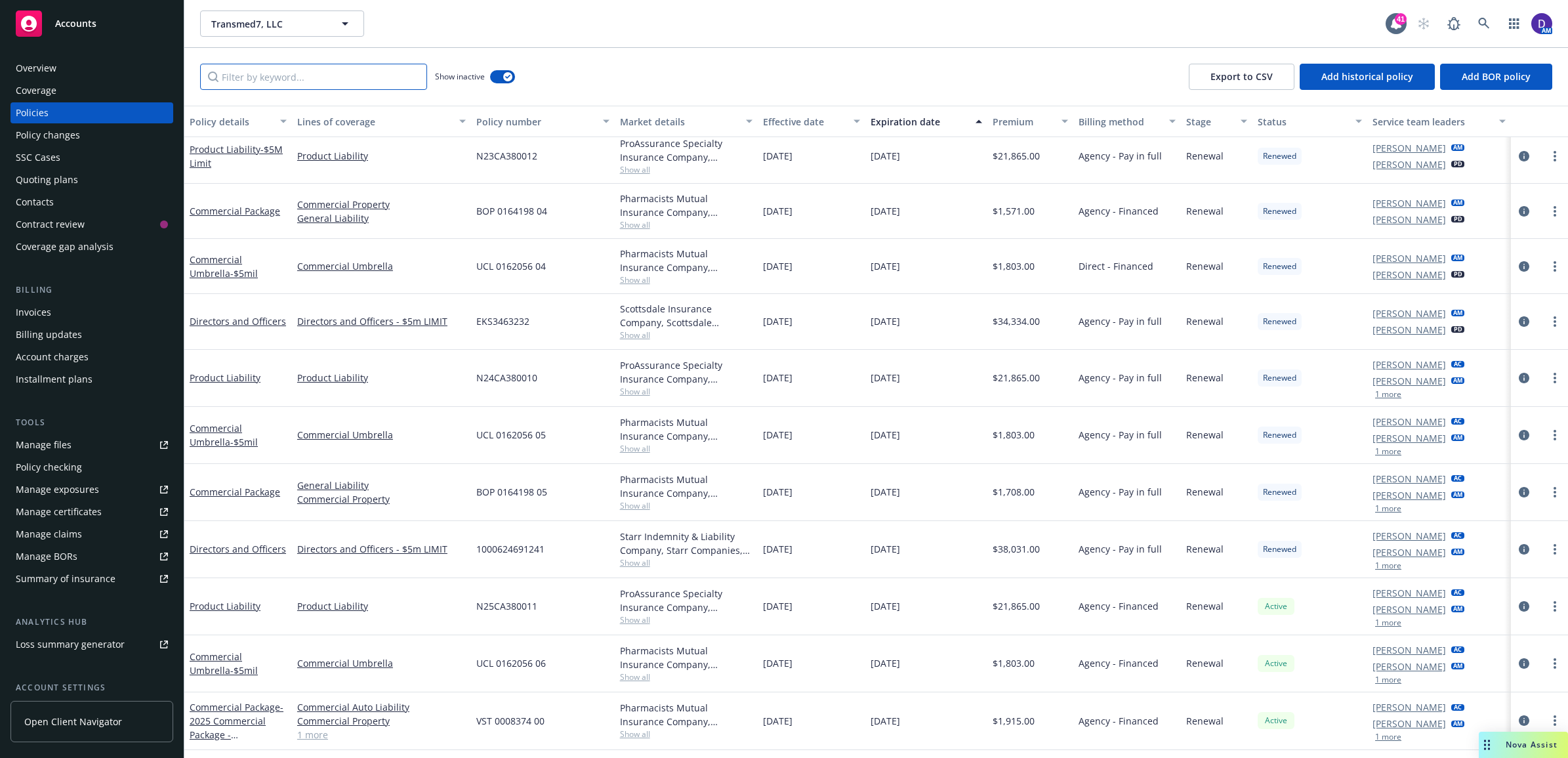
scroll to position [1162, 0]
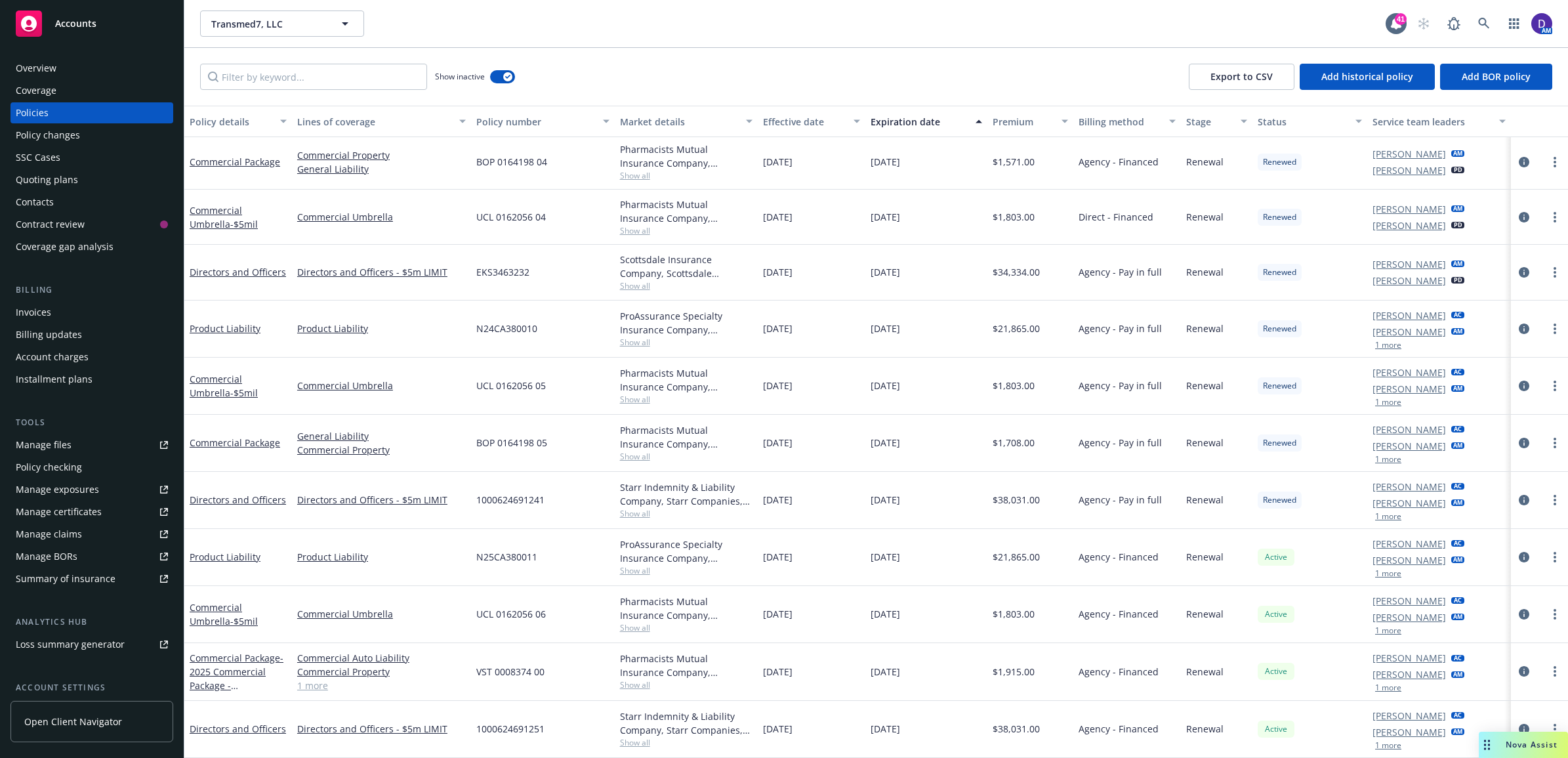
click at [317, 57] on div "Show inactive Export to CSV Add historical policy Add BOR policy" at bounding box center [876, 76] width 1384 height 58
click at [322, 63] on div "Show inactive Export to CSV Add historical policy Add BOR policy" at bounding box center [876, 76] width 1384 height 58
click at [316, 73] on input "Filter by keyword..." at bounding box center [313, 76] width 227 height 26
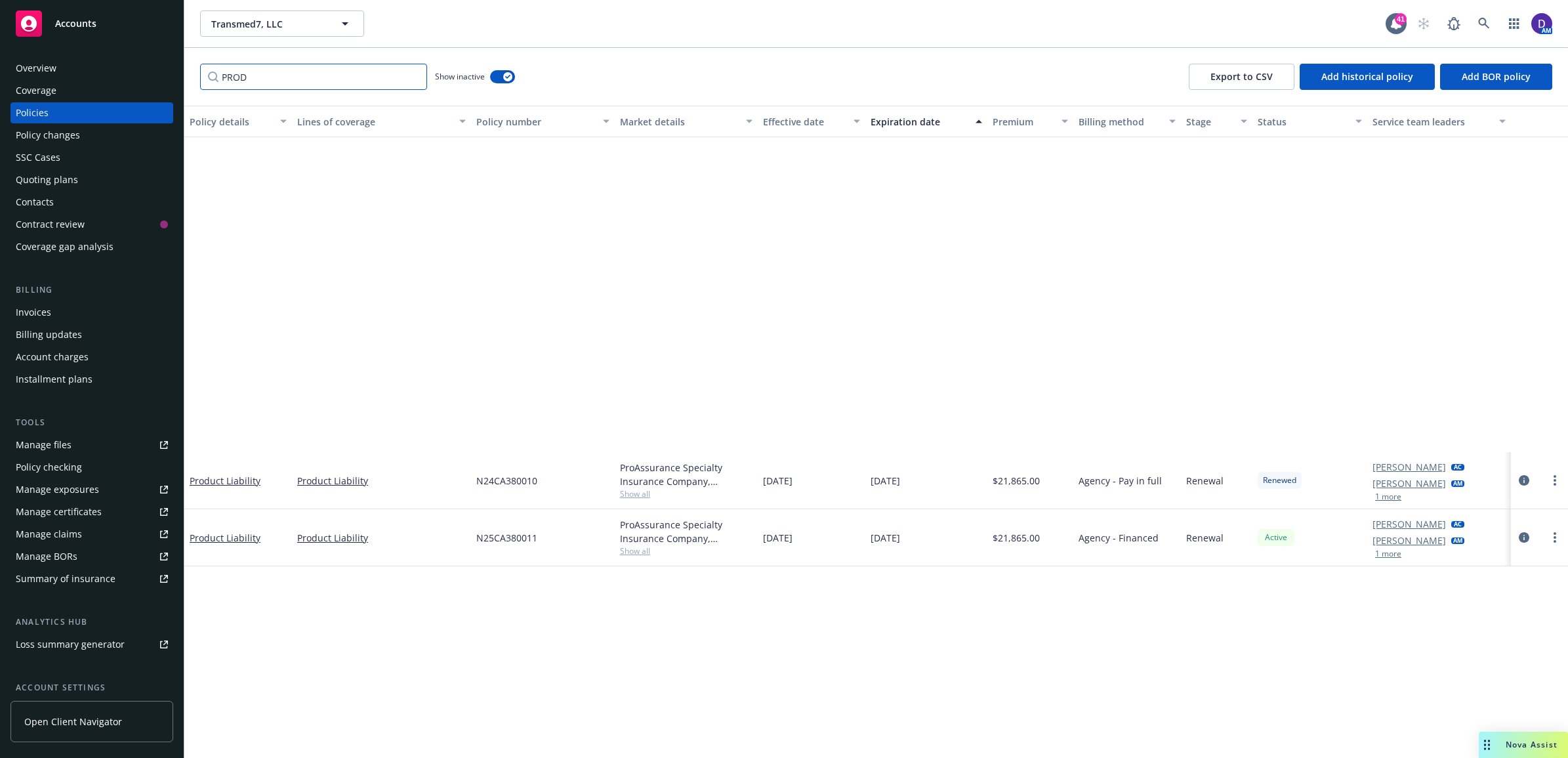
scroll to position [0, 0]
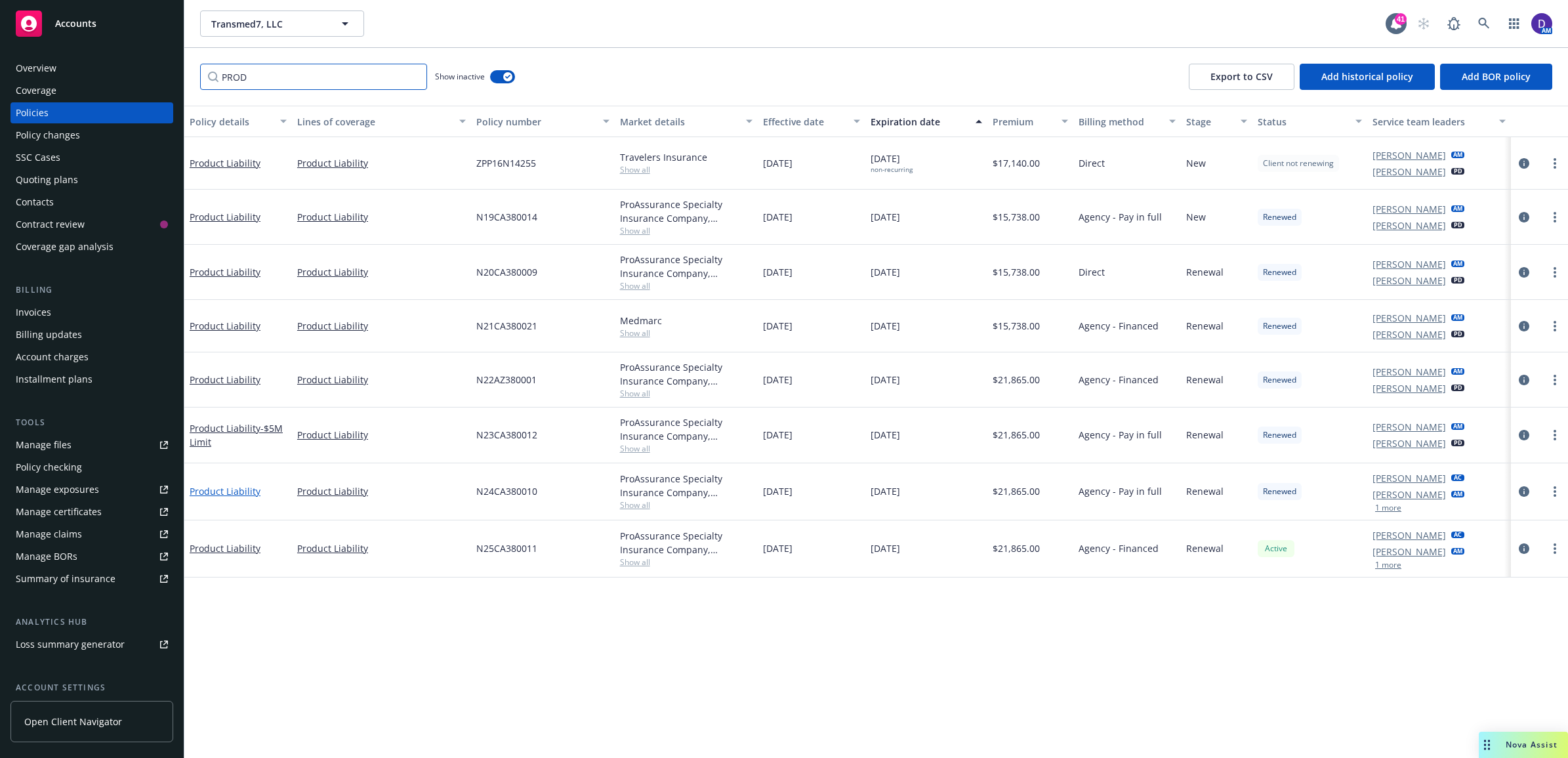
type input "PROD"
click at [204, 490] on link "Product Liability" at bounding box center [225, 491] width 71 height 12
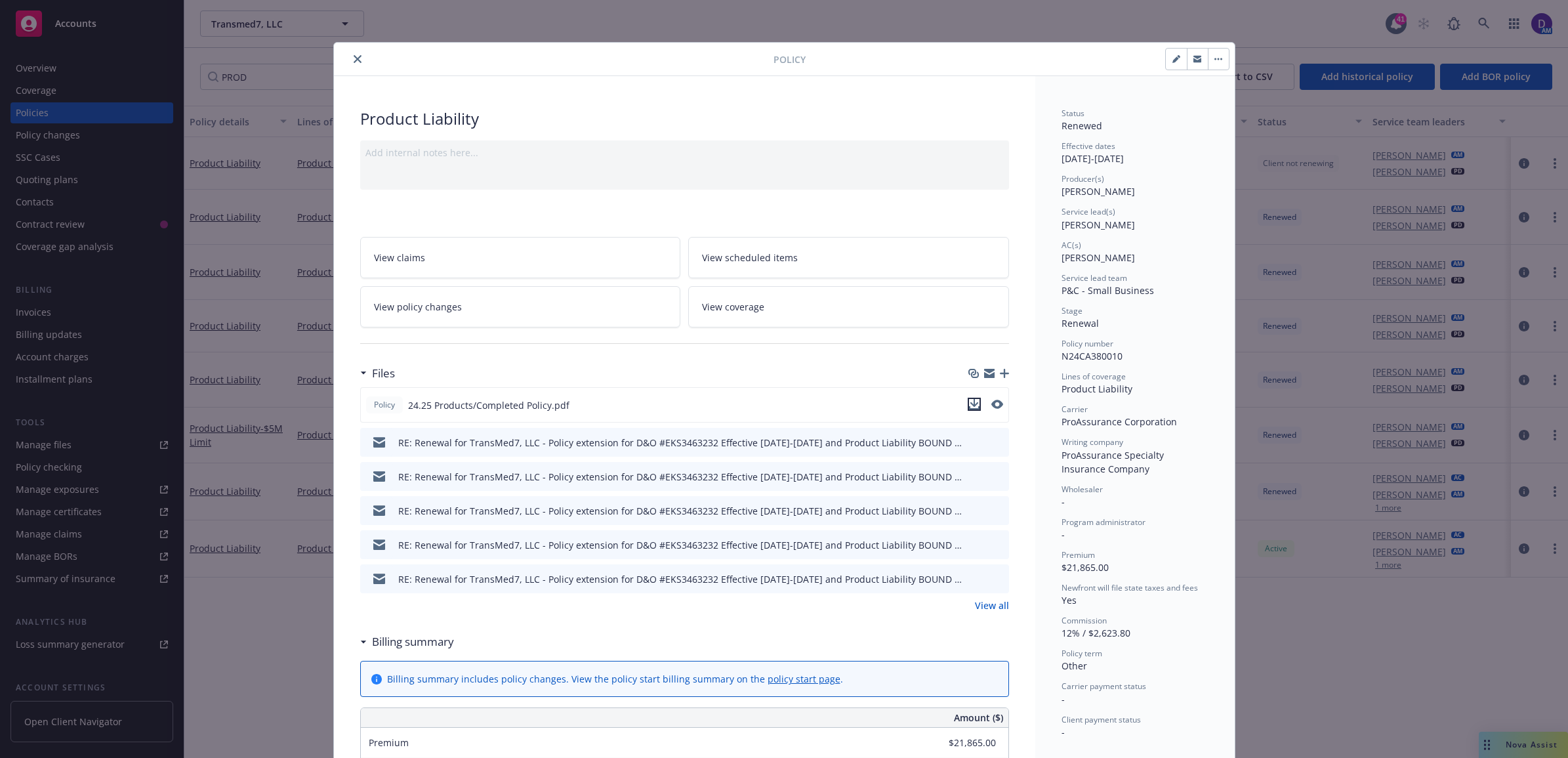
click at [972, 405] on icon "download file" at bounding box center [974, 404] width 10 height 10
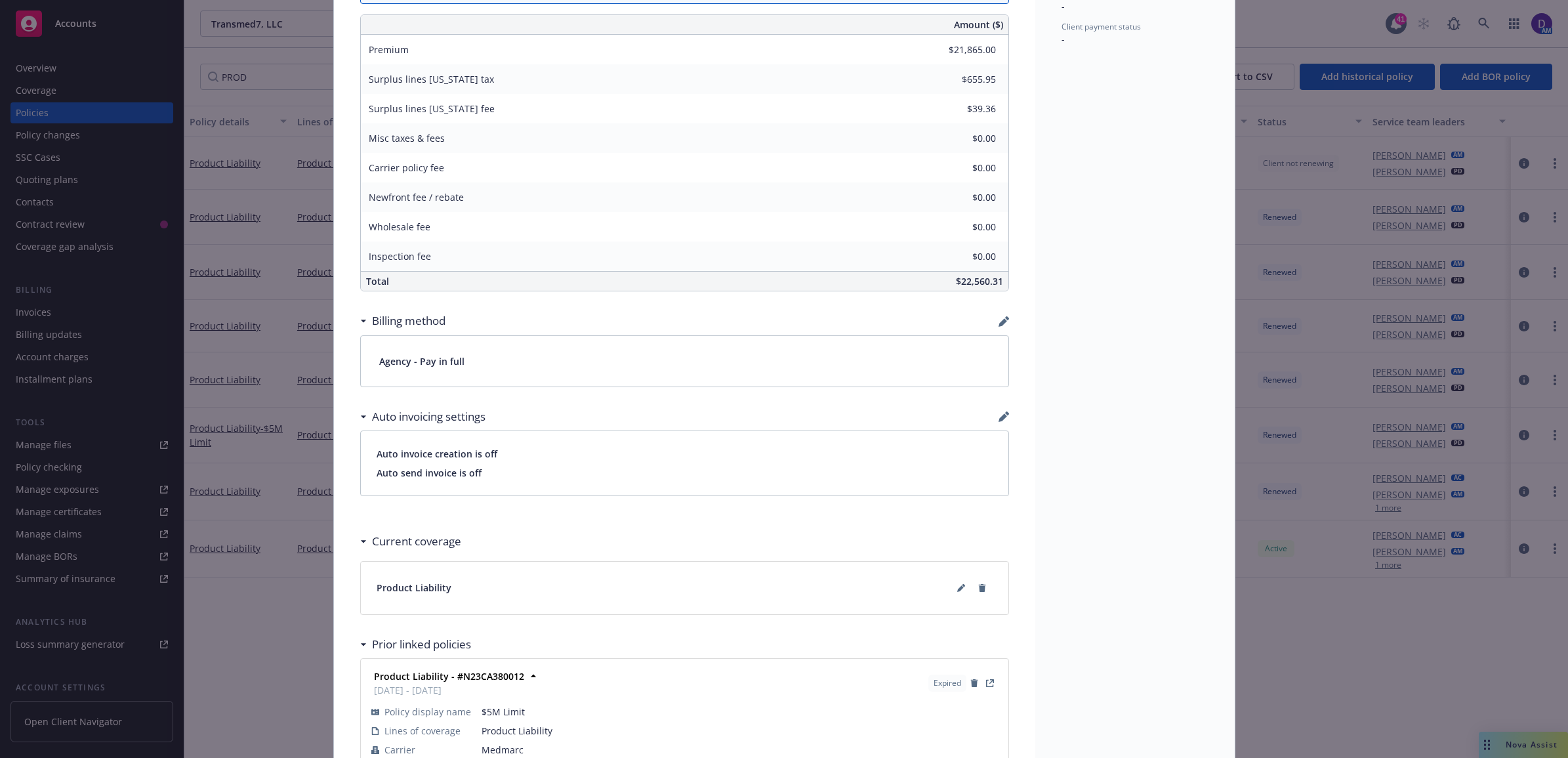
scroll to position [447, 0]
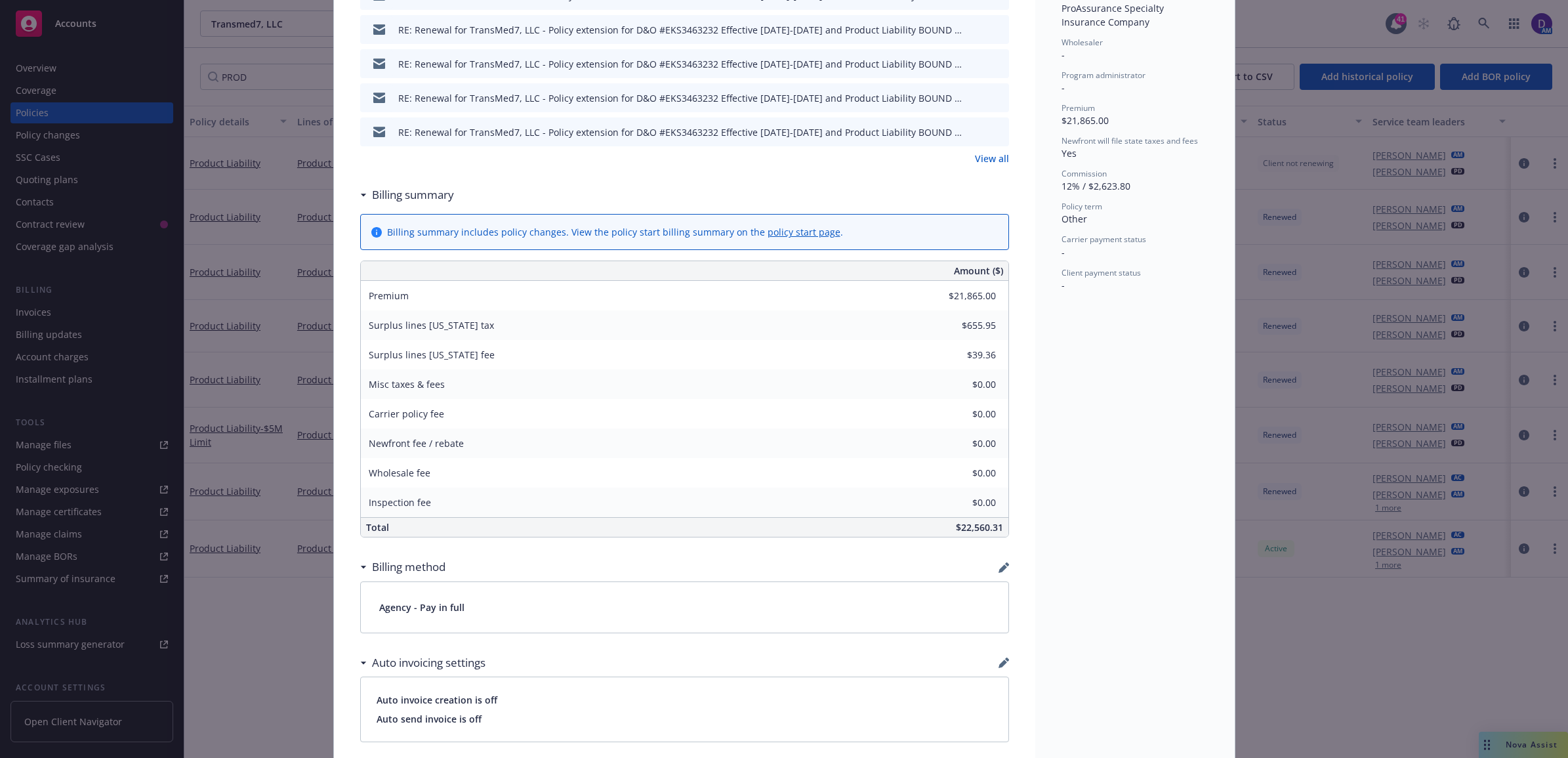
click at [989, 170] on div "Files Policy 24.25 Products/Completed Policy.pdf RE: Renewal for TransMed7, LLC…" at bounding box center [684, 46] width 649 height 268
click at [989, 161] on link "View all" at bounding box center [992, 159] width 34 height 14
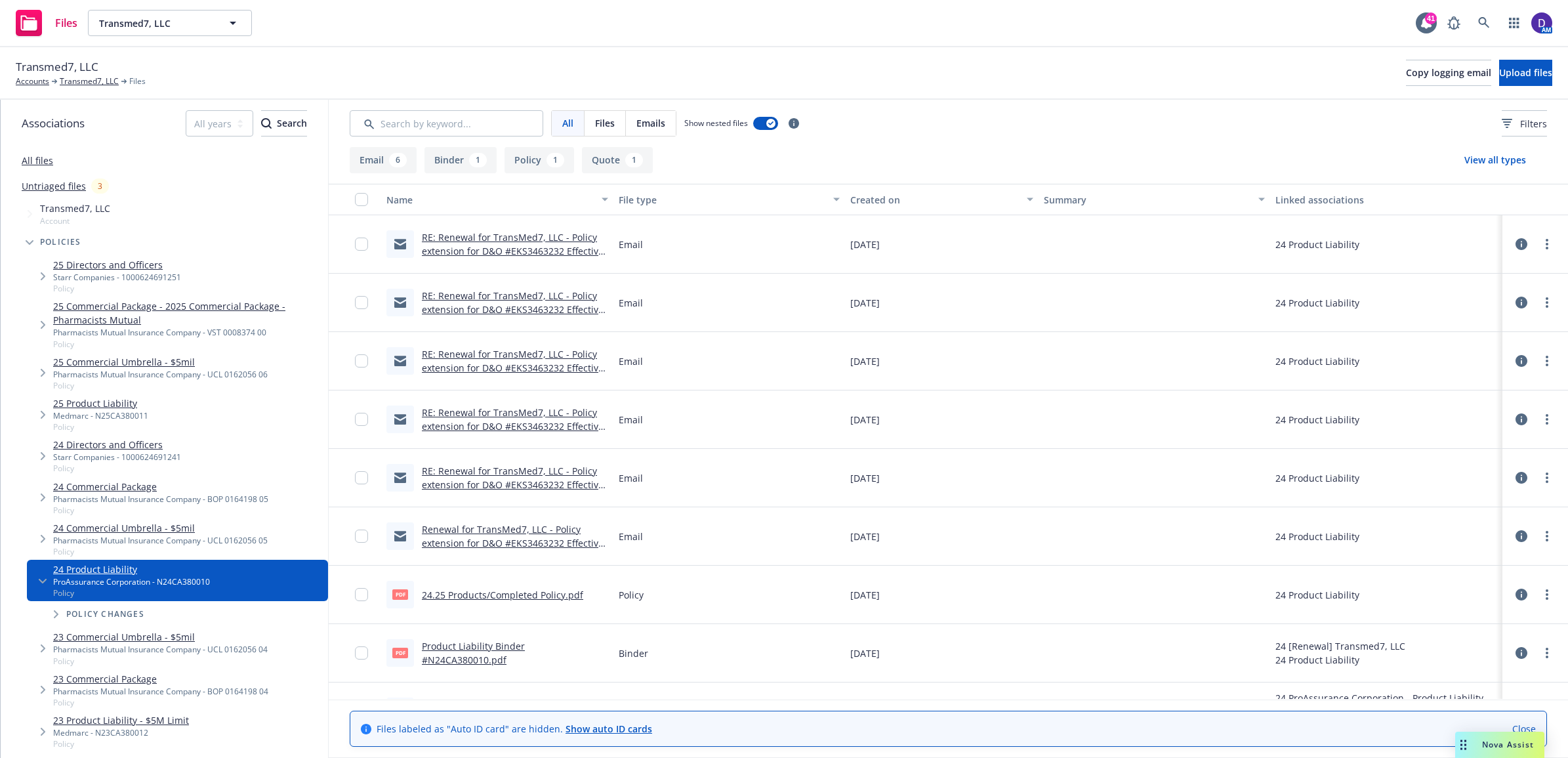
click at [1513, 152] on button "View all types" at bounding box center [1495, 160] width 103 height 26
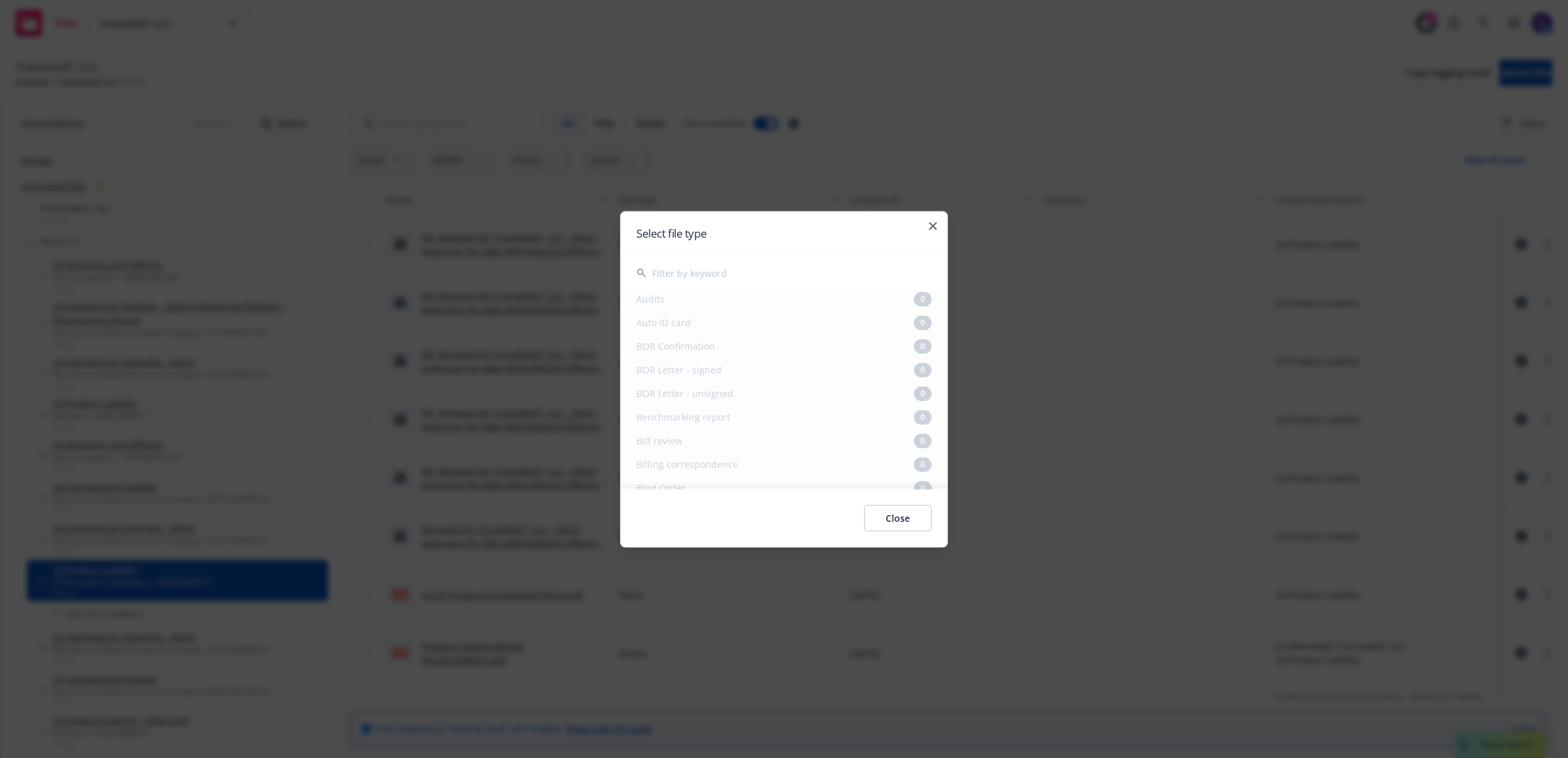
scroll to position [328, 0]
click at [936, 227] on icon "button" at bounding box center [932, 225] width 8 height 8
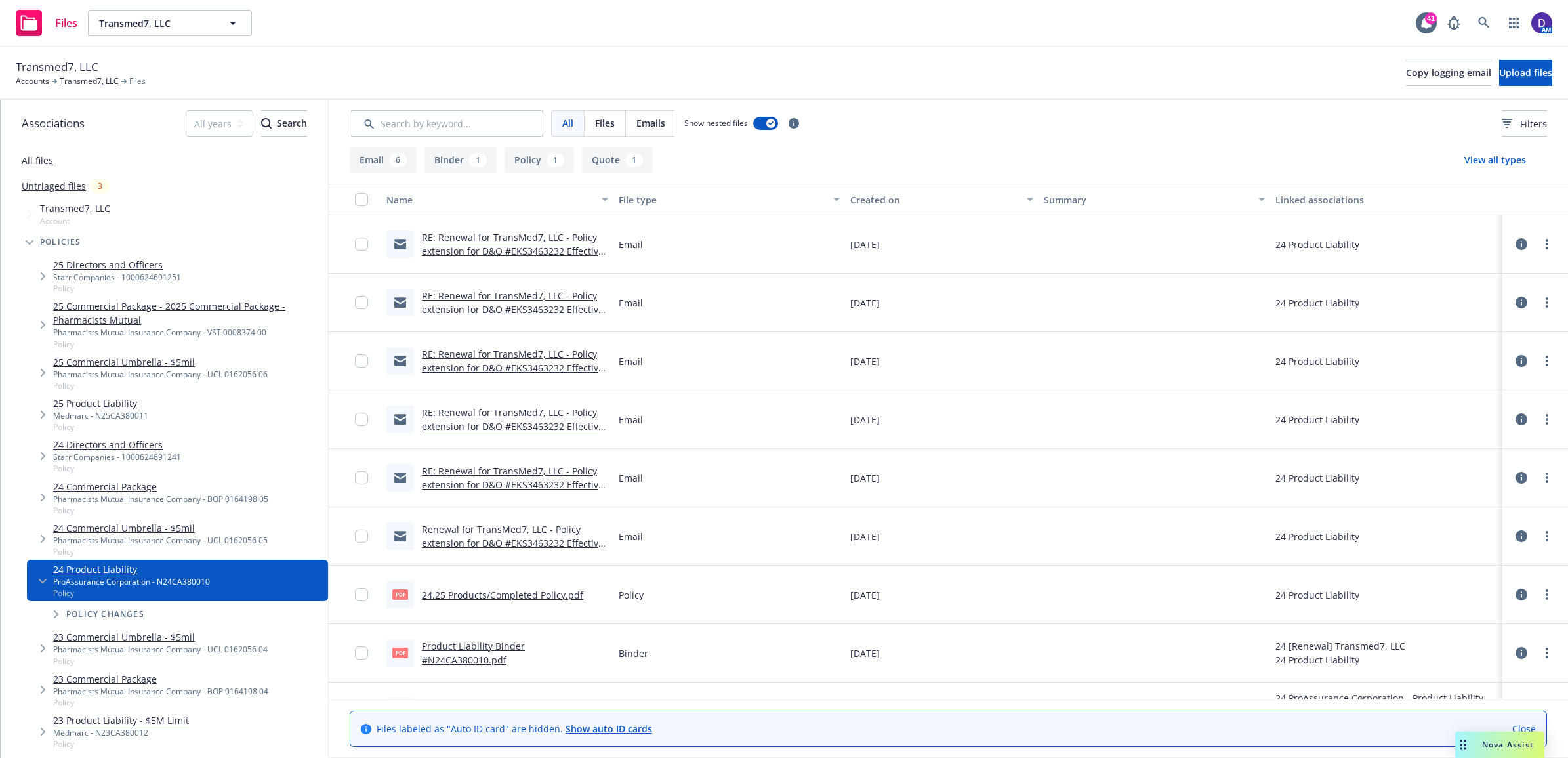
scroll to position [43, 0]
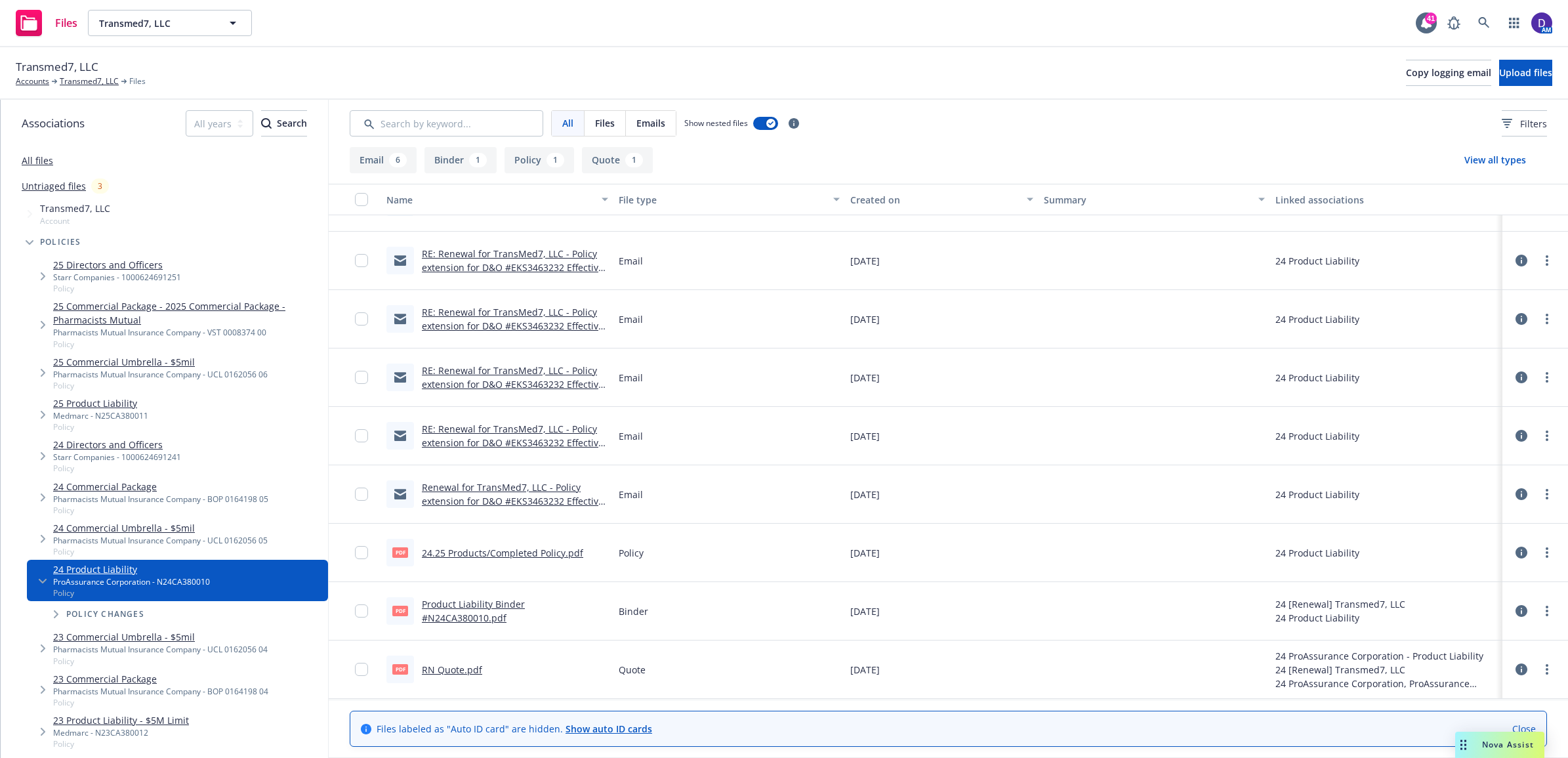
click at [451, 669] on link "RN Quote.pdf" at bounding box center [452, 669] width 61 height 12
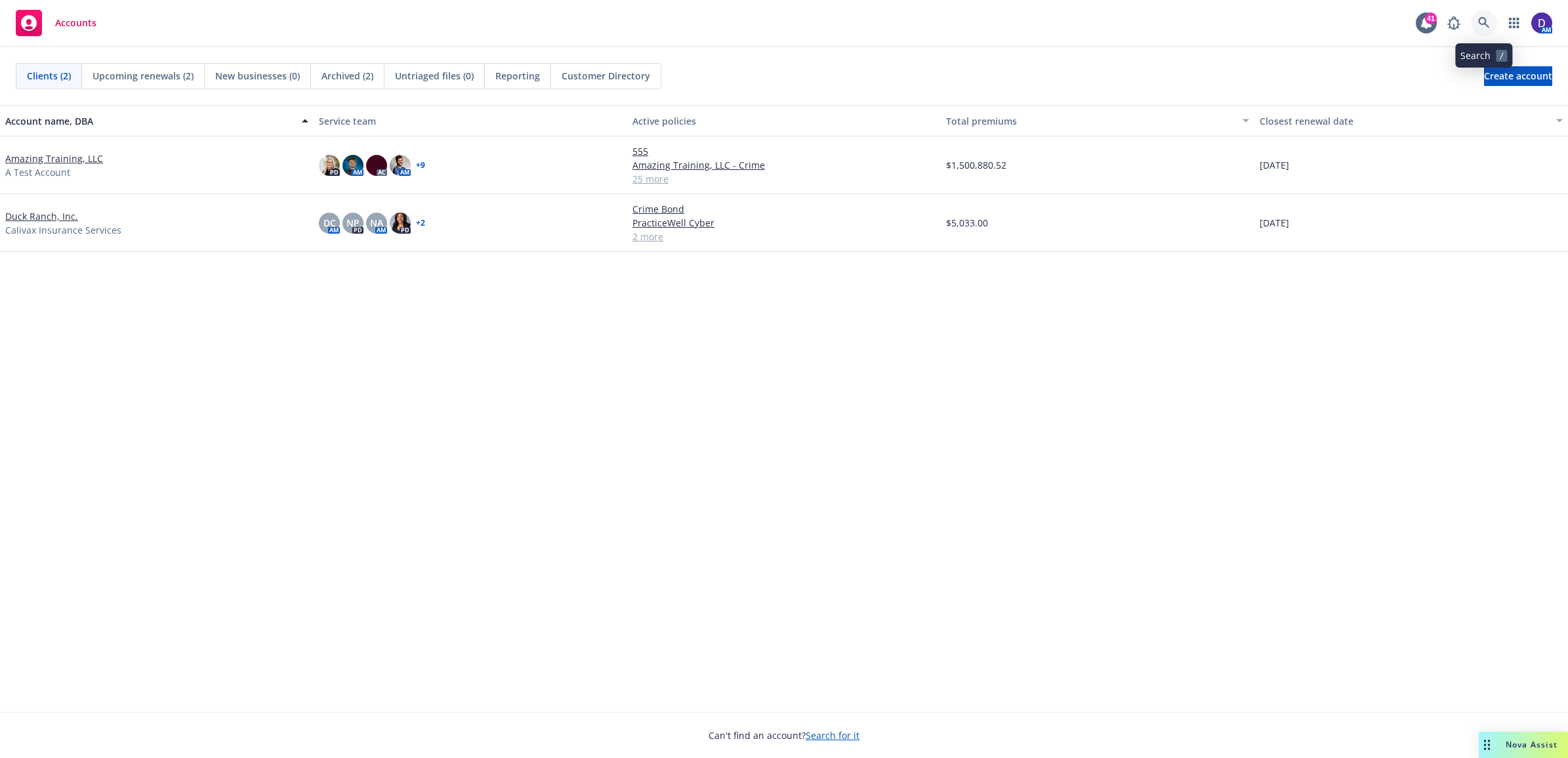
click at [1487, 25] on icon at bounding box center [1485, 23] width 12 height 12
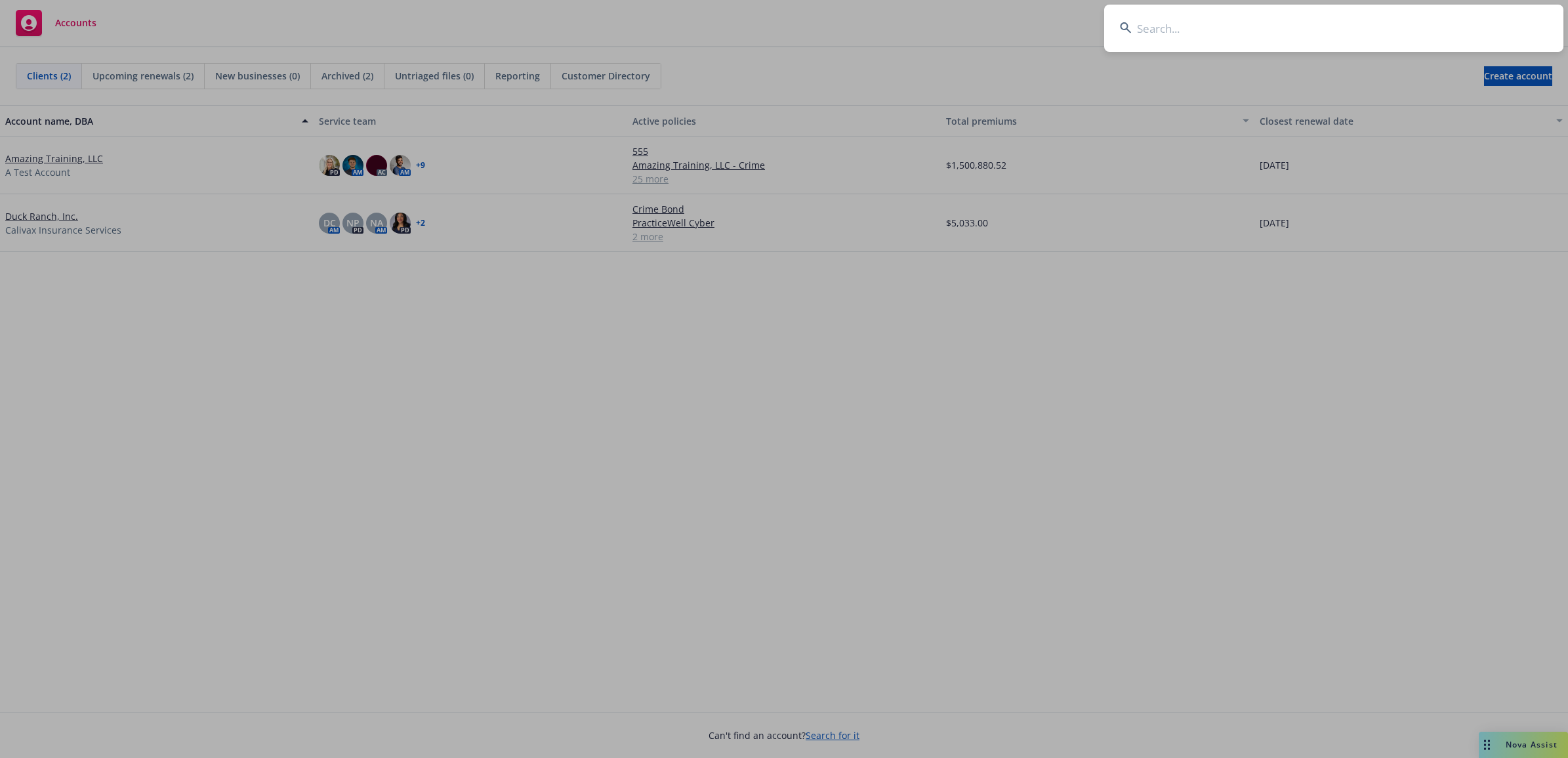
click at [1175, 15] on input at bounding box center [1334, 28] width 459 height 47
paste input "N24CA380010"
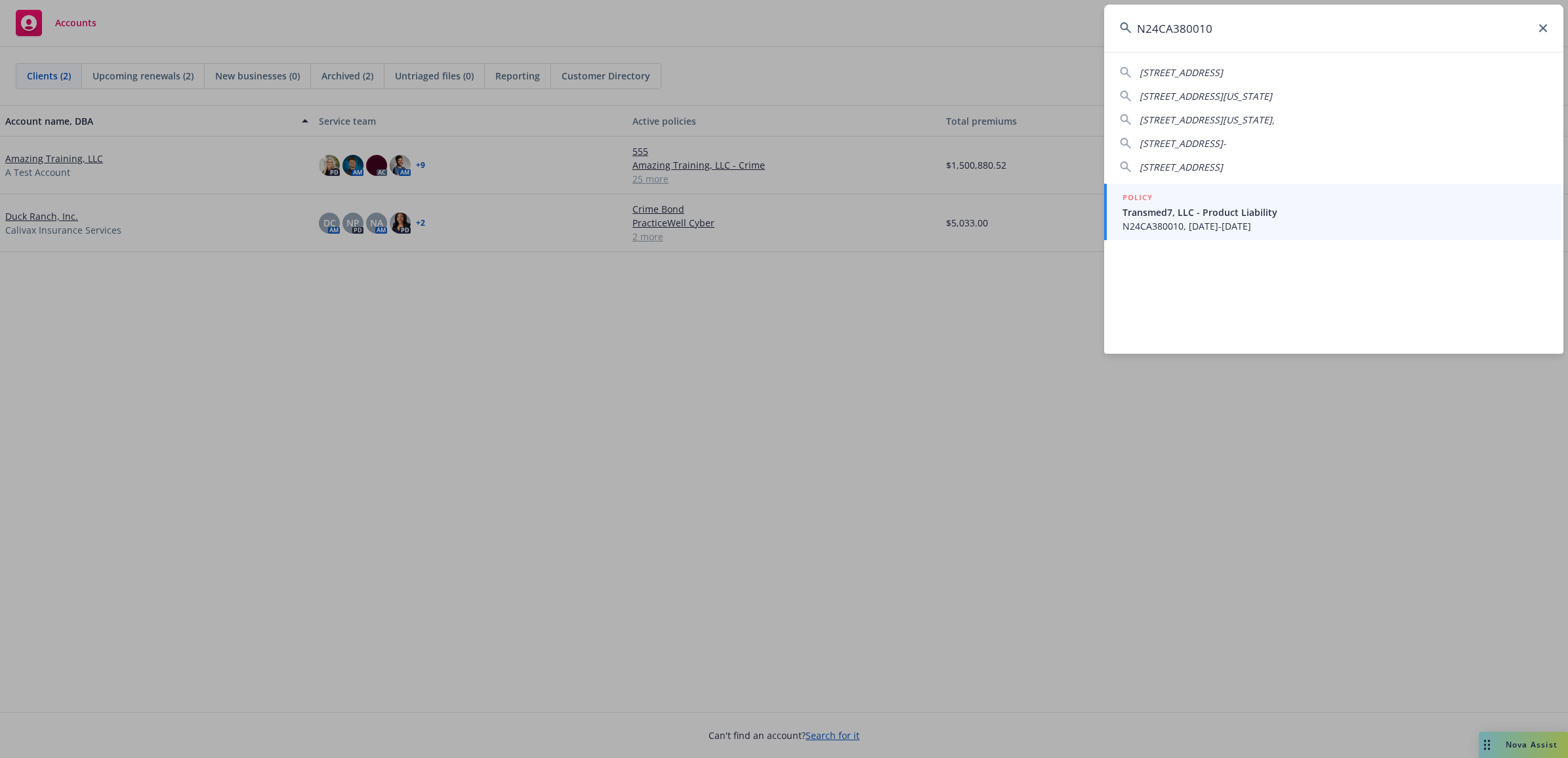
type input "N24CA380010"
click at [1264, 212] on span "Transmed7, LLC - Product Liability" at bounding box center [1335, 213] width 425 height 14
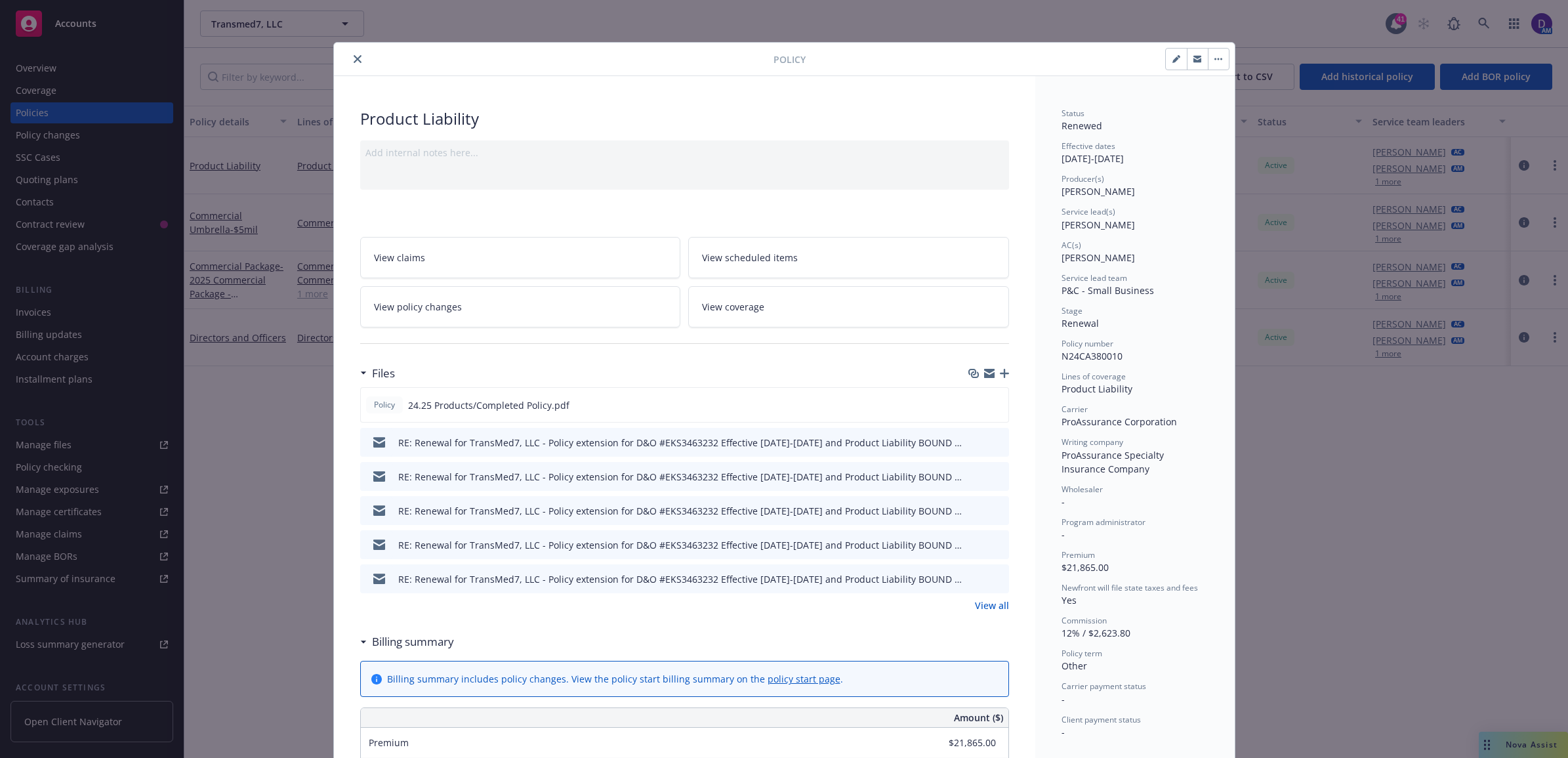
click at [350, 56] on button "close" at bounding box center [358, 59] width 16 height 16
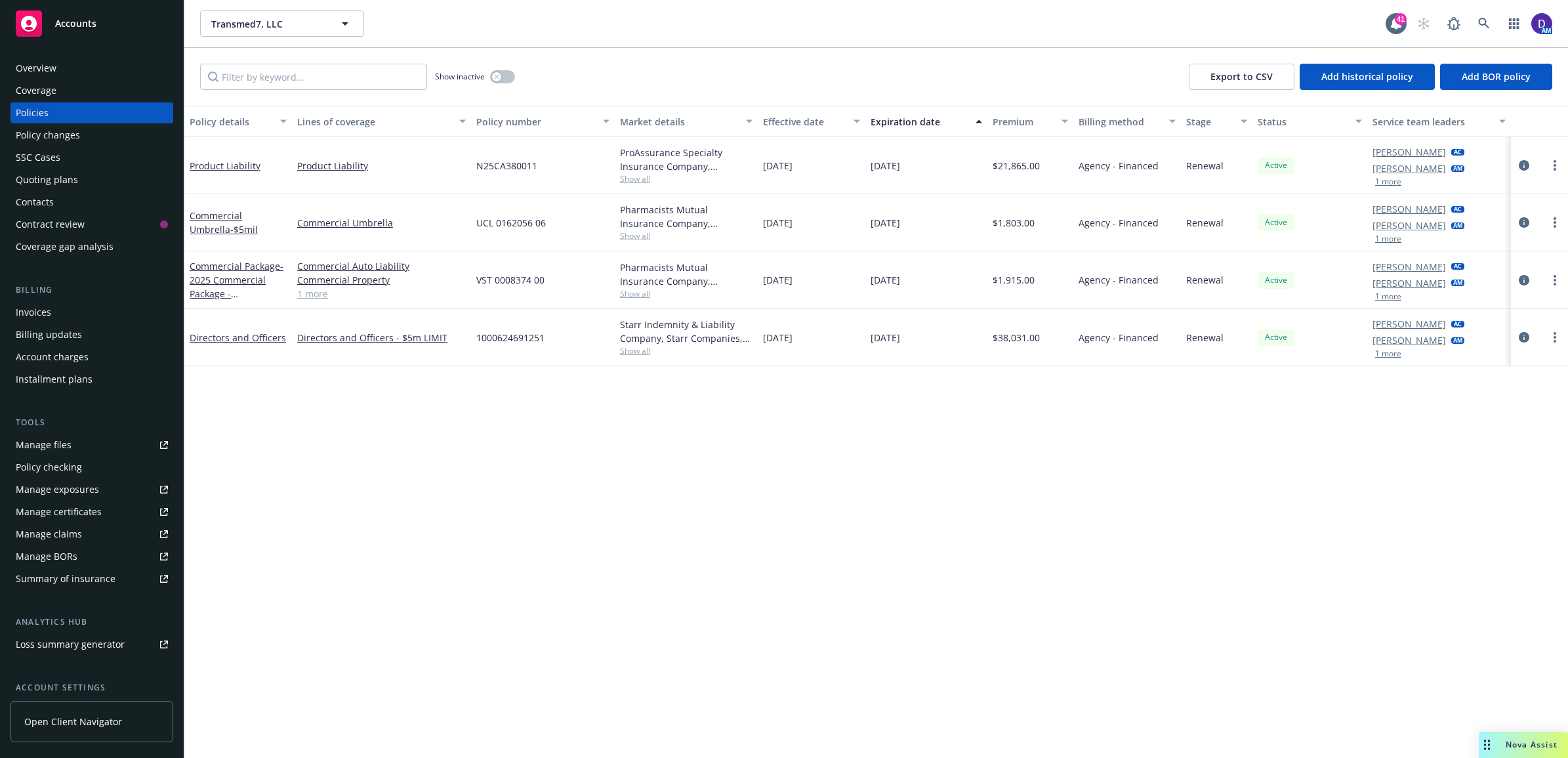
click at [59, 313] on div "Invoices" at bounding box center [91, 313] width 152 height 21
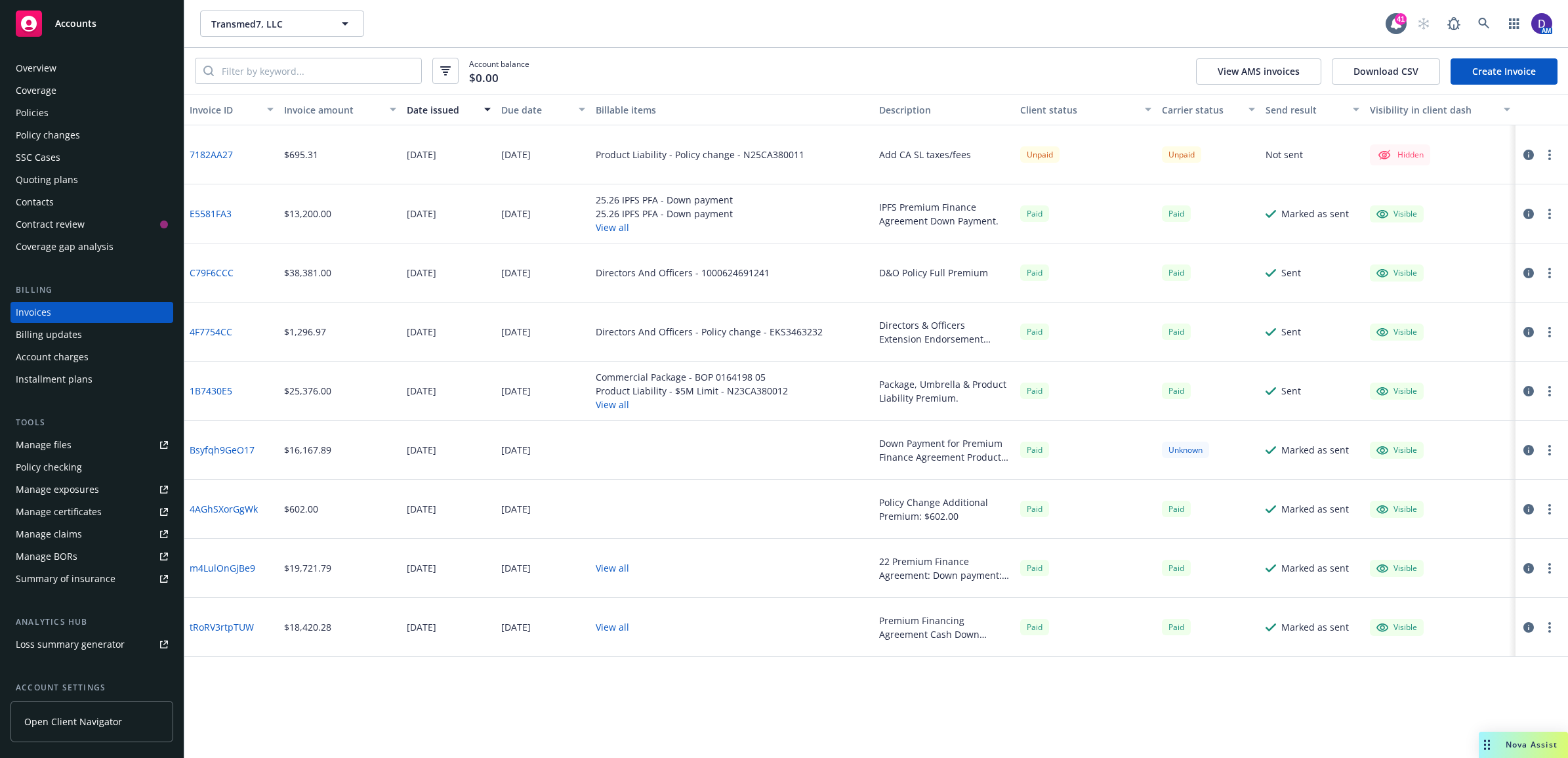
click at [606, 405] on button "View all" at bounding box center [691, 405] width 192 height 14
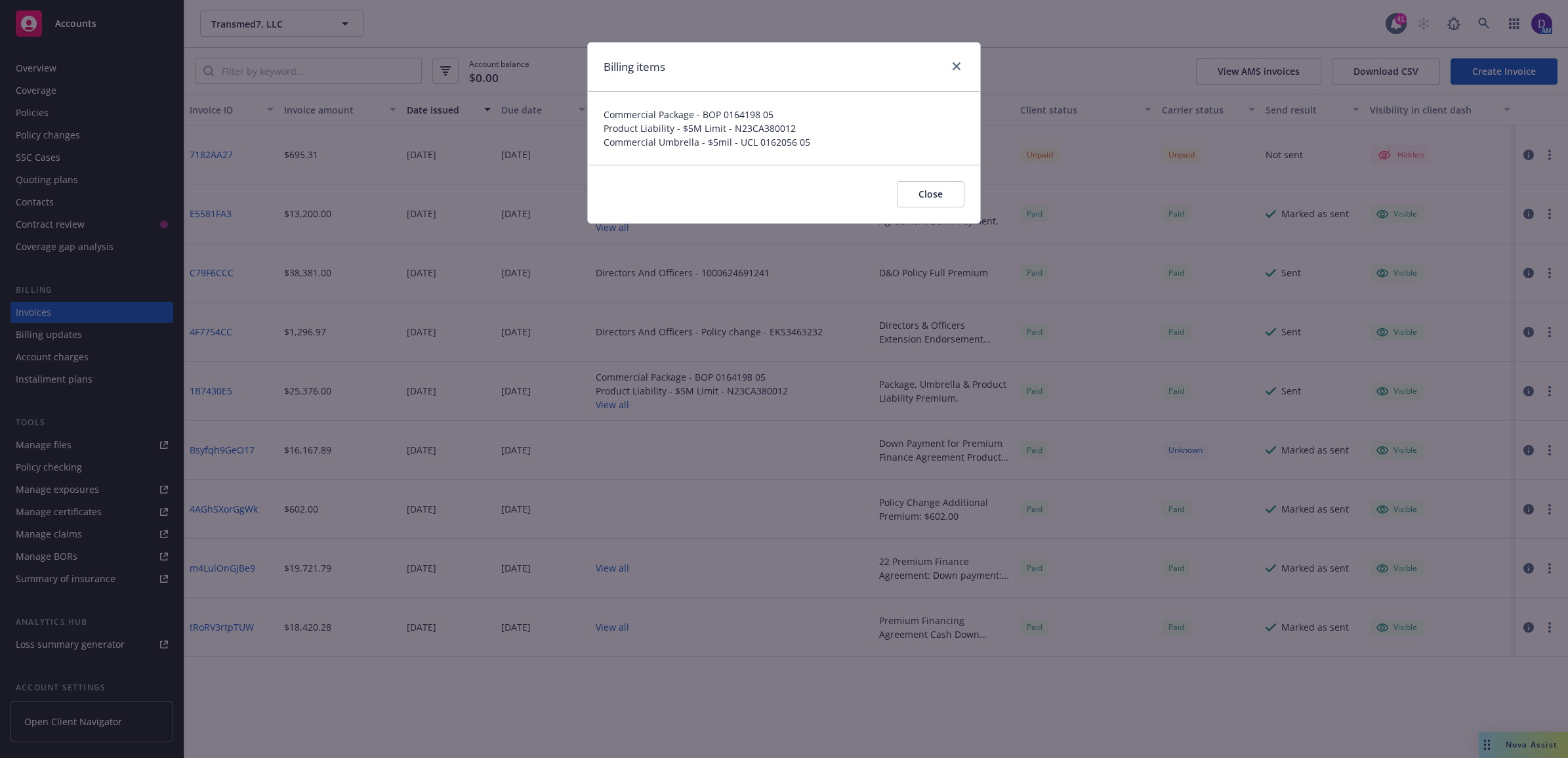
drag, startPoint x: 995, startPoint y: 35, endPoint x: 978, endPoint y: 169, distance: 135.1
click at [988, 89] on div "Billing items Commercial Package - BOP 0164198 05 Product Liability - $5M Limit…" at bounding box center [784, 379] width 1568 height 758
click at [949, 195] on button "Close" at bounding box center [931, 194] width 68 height 26
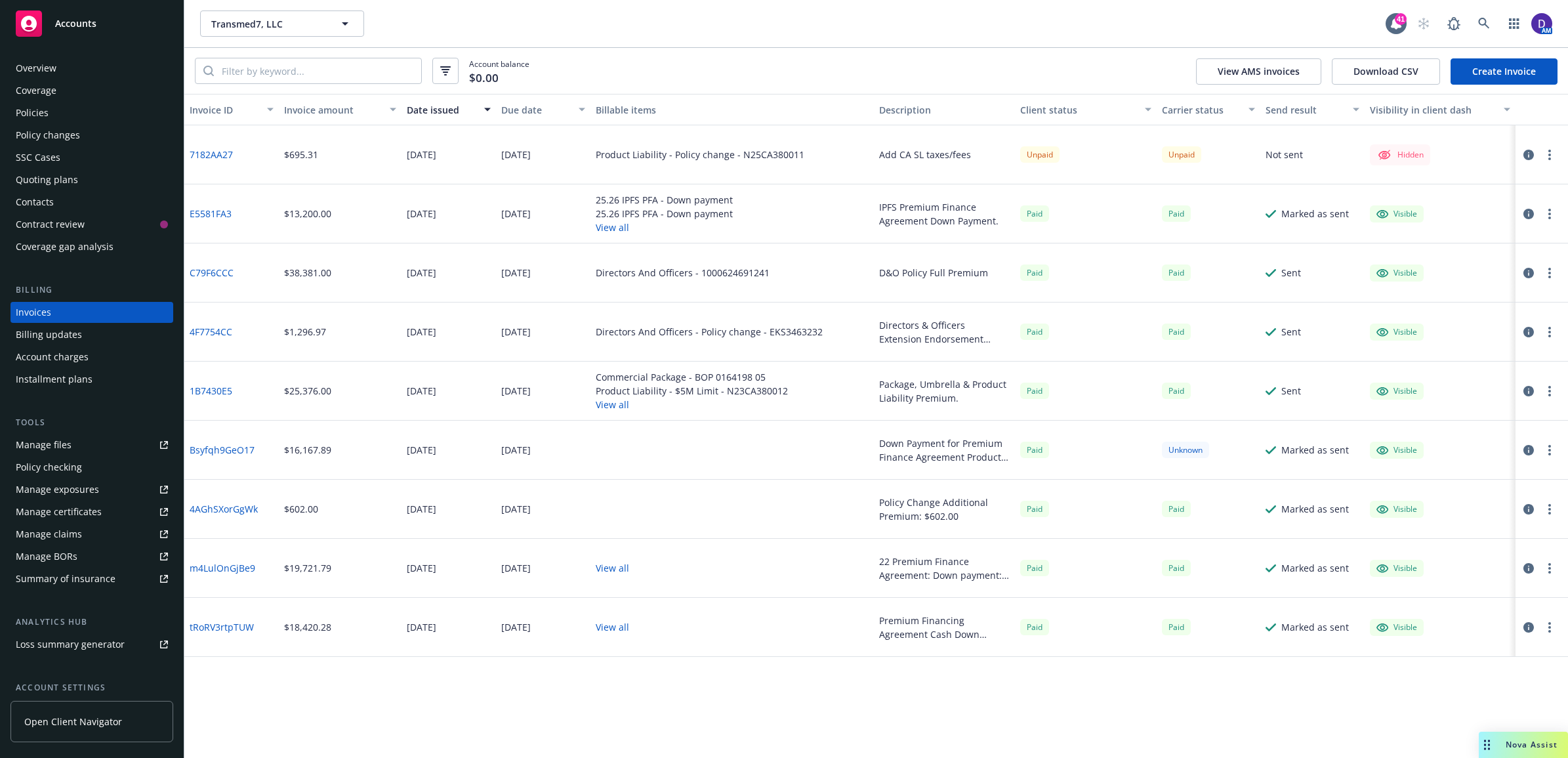
click at [200, 395] on link "1B7430E5" at bounding box center [210, 391] width 43 height 14
click at [212, 394] on link "1B7430E5" at bounding box center [210, 391] width 43 height 14
click at [47, 109] on div "Policies" at bounding box center [32, 113] width 33 height 21
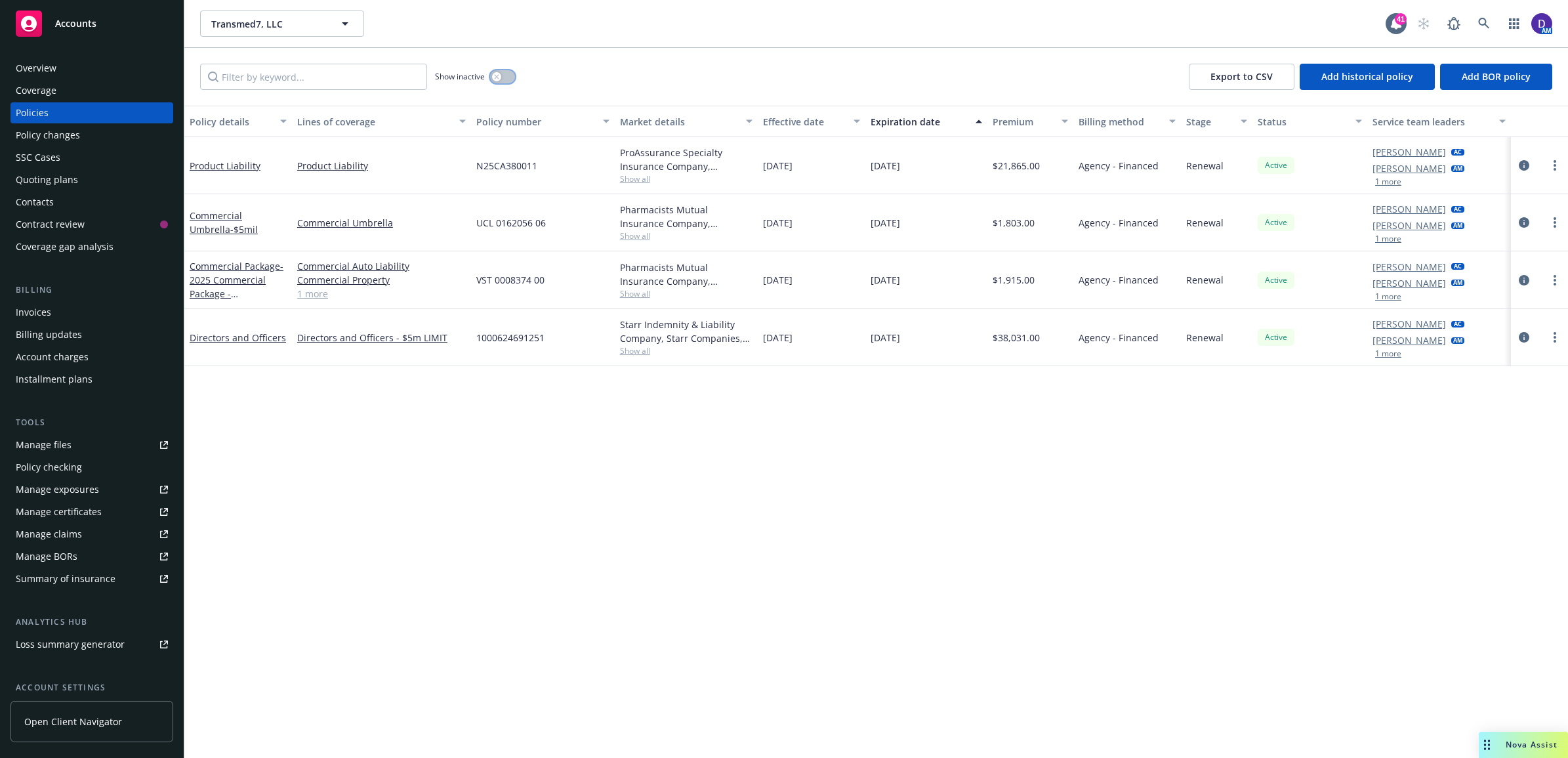
click at [503, 77] on button "button" at bounding box center [503, 76] width 25 height 13
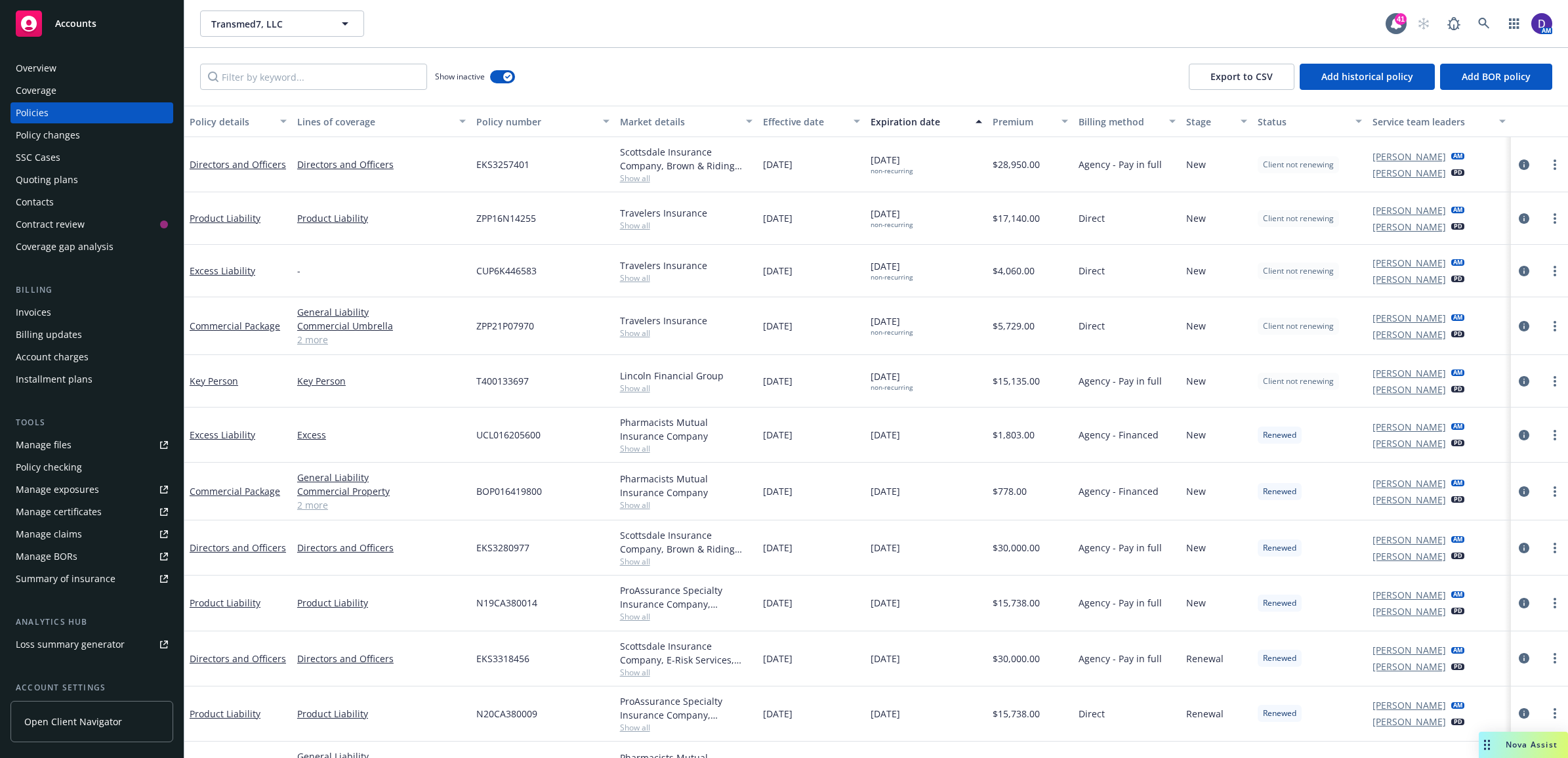
click at [812, 113] on button "Effective date" at bounding box center [812, 122] width 108 height 31
click at [799, 129] on button "Effective date" at bounding box center [812, 122] width 108 height 31
click at [857, 127] on div "button" at bounding box center [859, 121] width 7 height 30
click at [769, 117] on div "Effective date" at bounding box center [805, 122] width 89 height 14
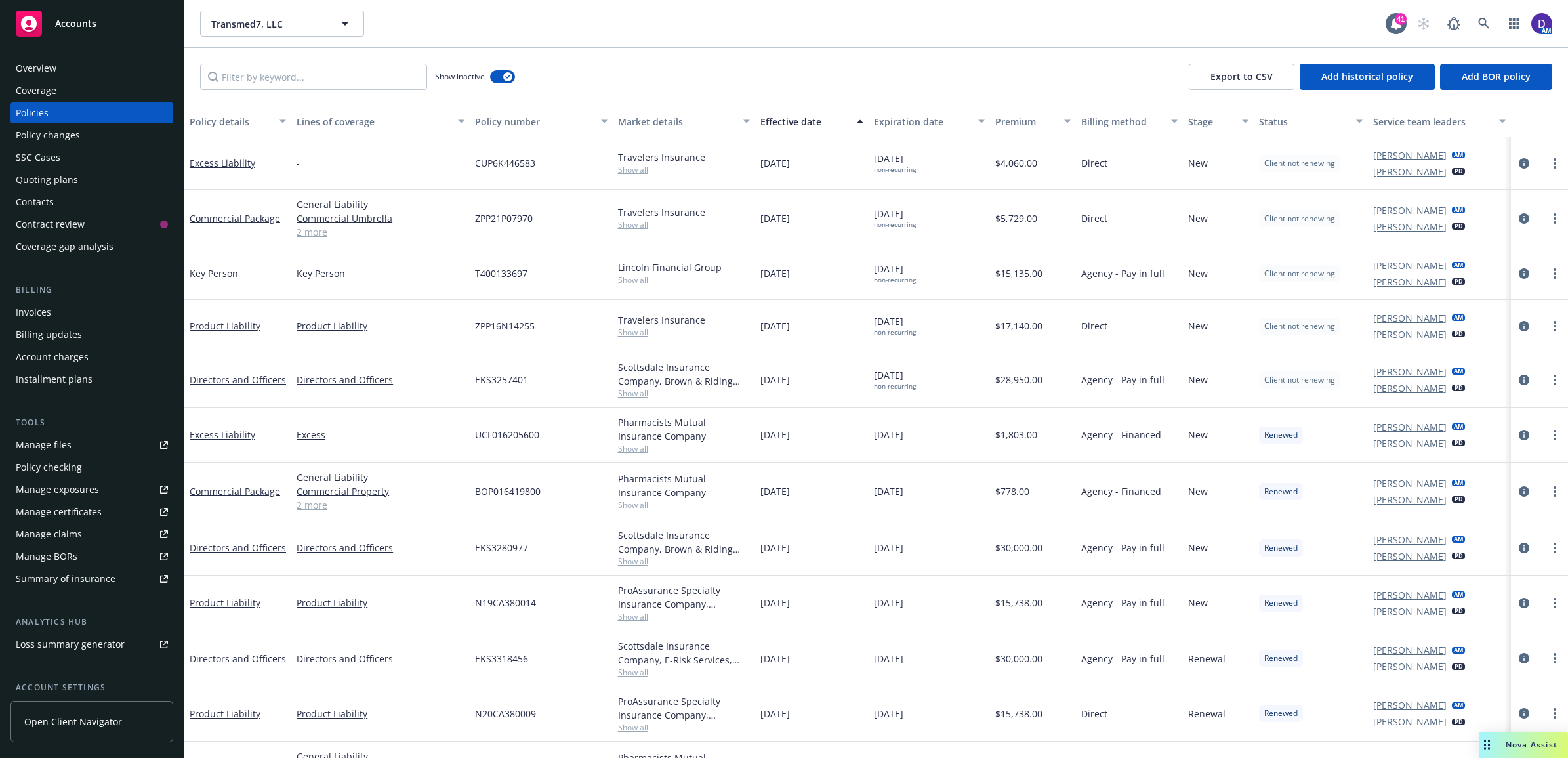
click at [769, 117] on div "Effective date" at bounding box center [805, 122] width 89 height 14
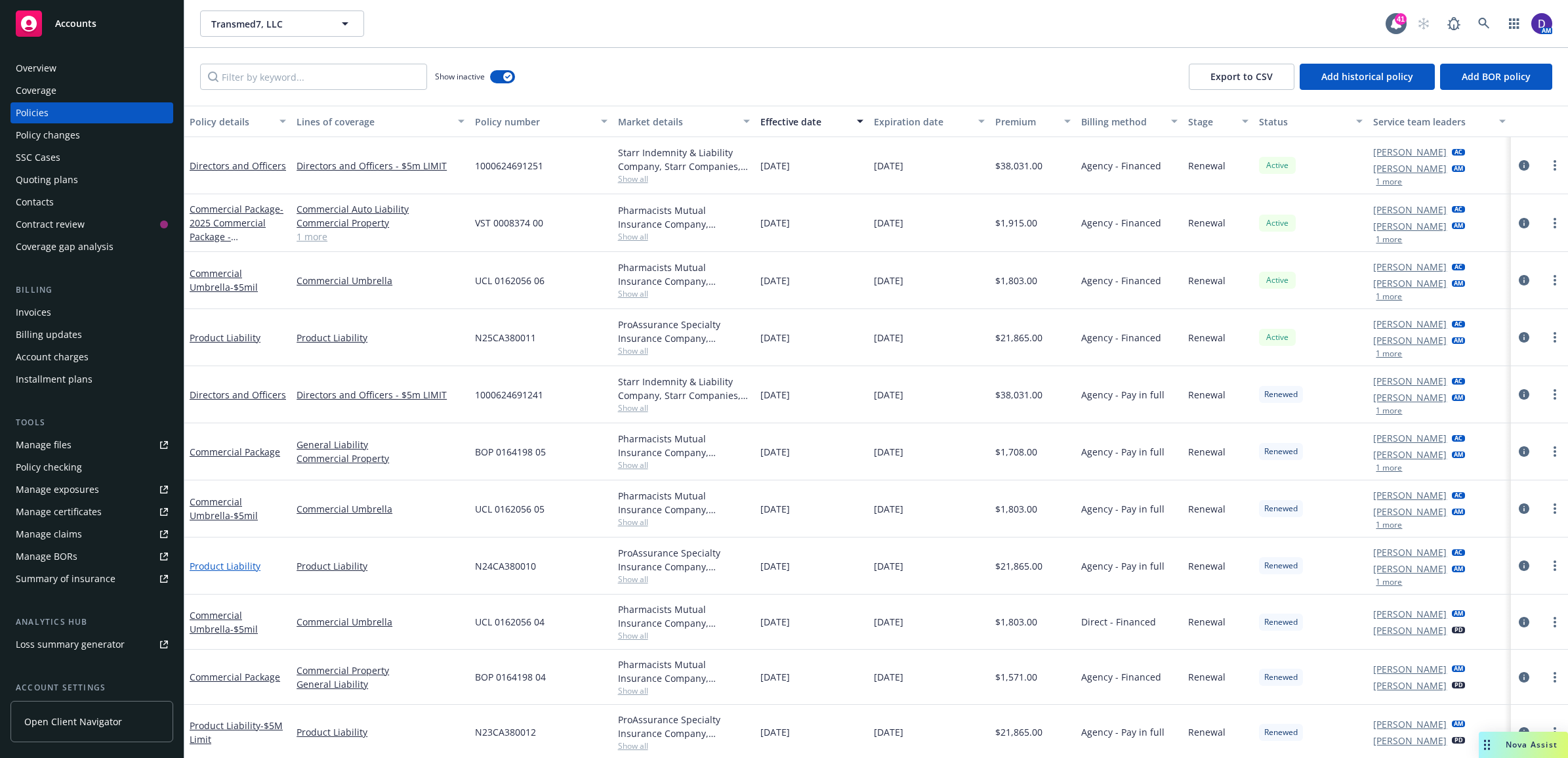
click at [234, 570] on link "Product Liability" at bounding box center [225, 566] width 71 height 12
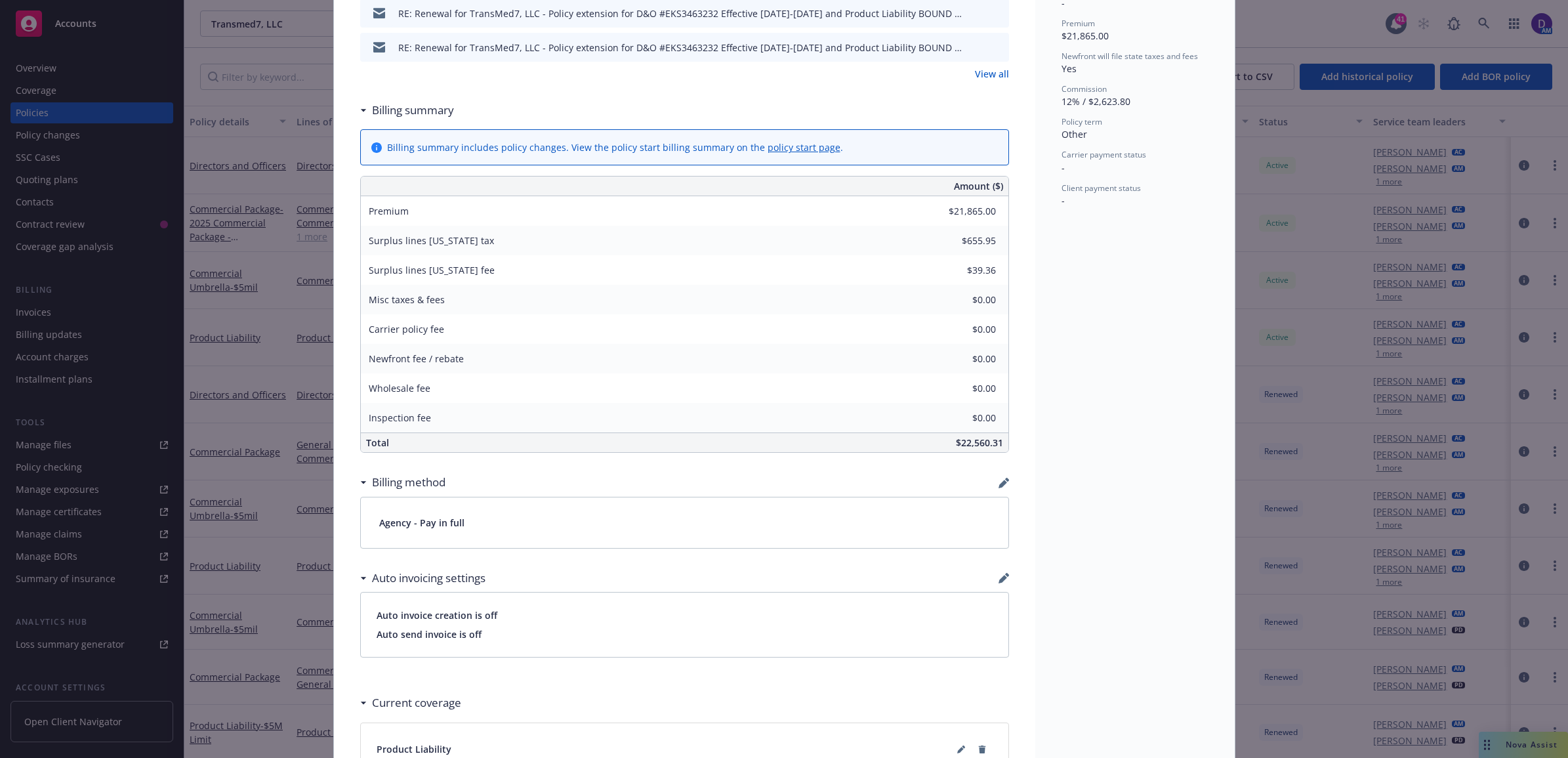
scroll to position [203, 0]
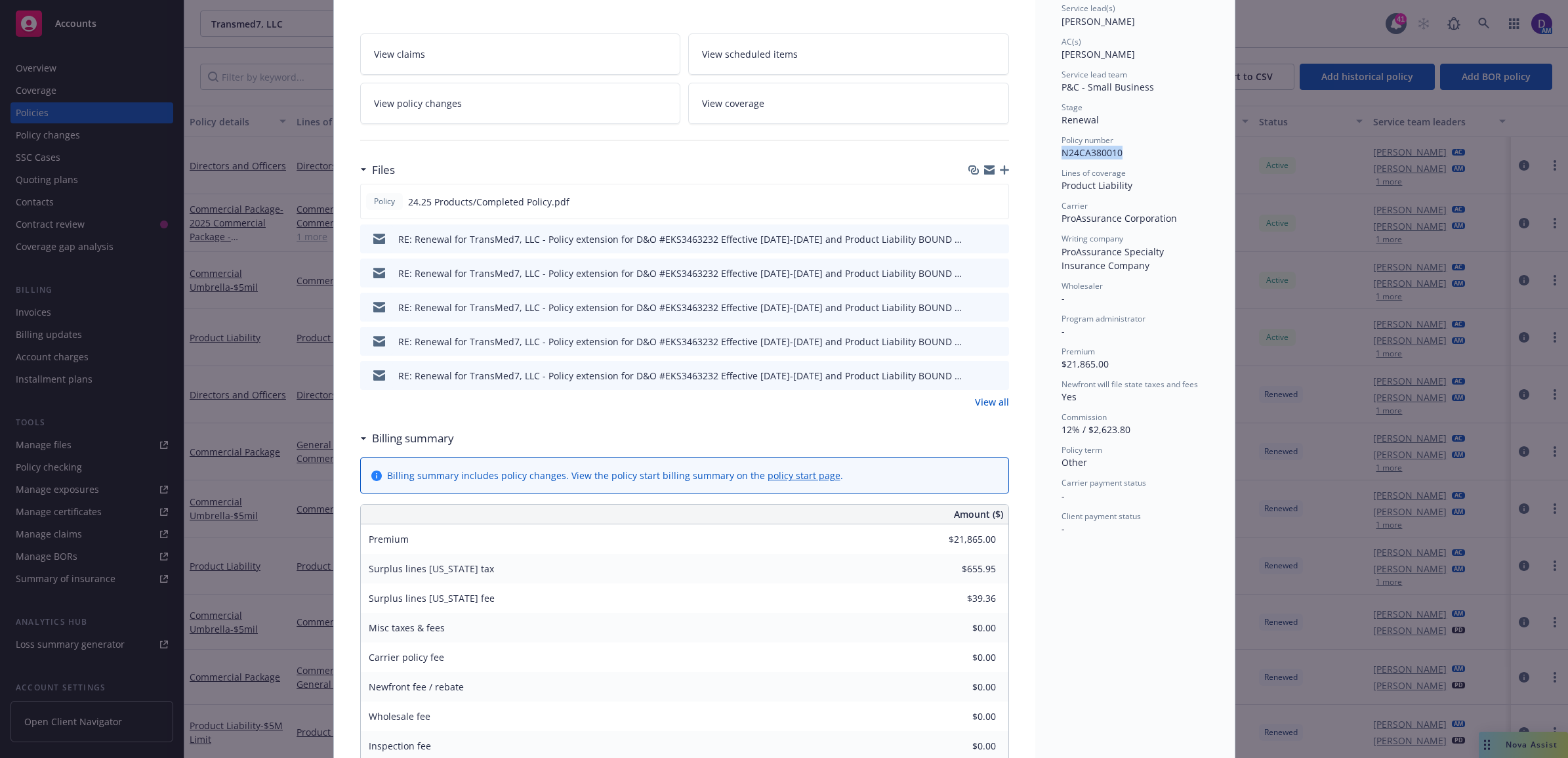
drag, startPoint x: 1095, startPoint y: 160, endPoint x: 1054, endPoint y: 157, distance: 41.1
click at [1054, 157] on div "Status Renewed Effective dates 01/17/2024 - 01/17/2025 Producer(s) Nick Mayle S…" at bounding box center [1136, 660] width 200 height 1575
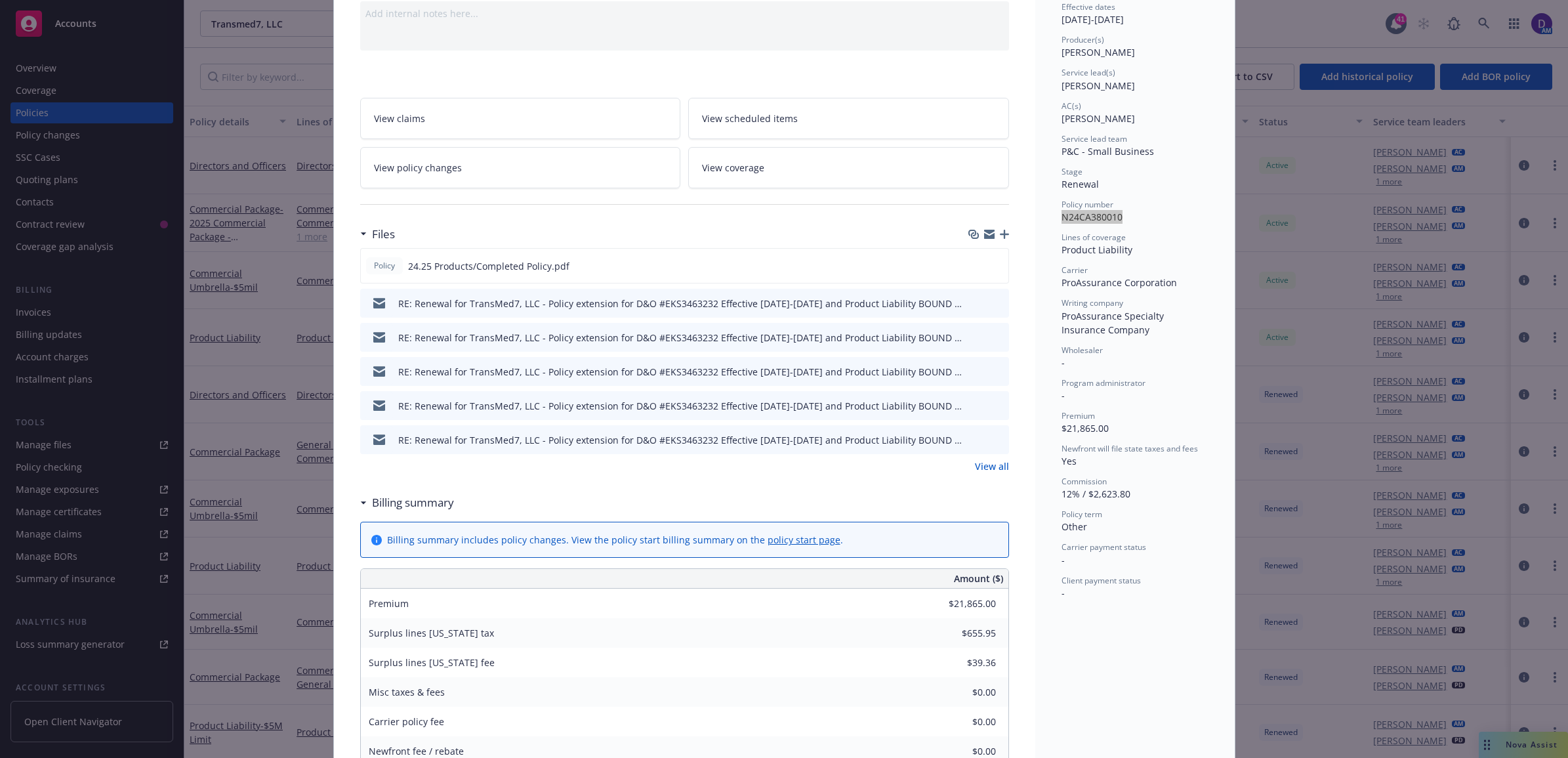
scroll to position [0, 0]
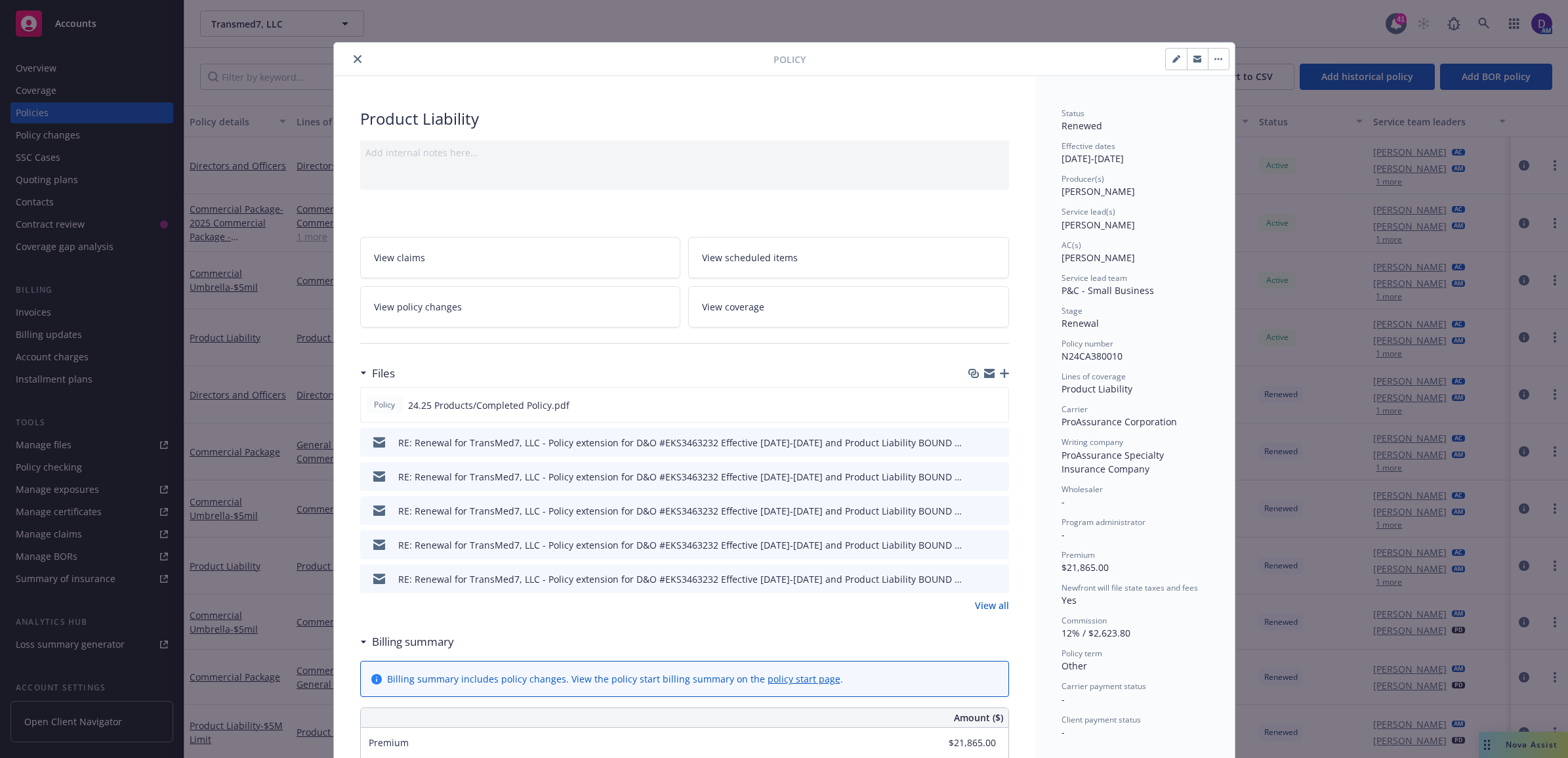
click at [355, 20] on div "Policy Product Liability Add internal notes here... View claims View scheduled …" at bounding box center [784, 379] width 1568 height 758
click at [354, 57] on icon "close" at bounding box center [357, 58] width 8 height 8
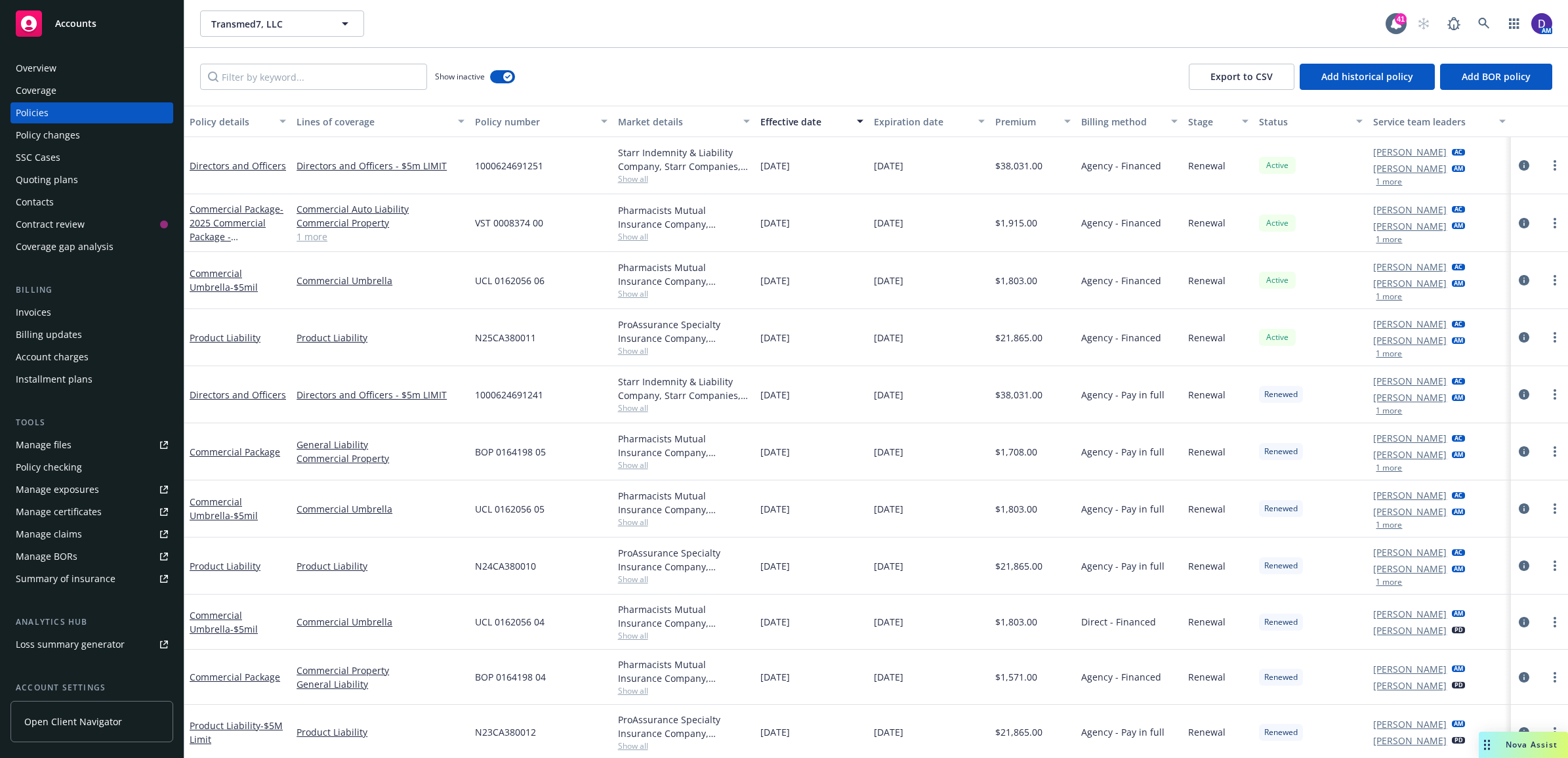
click at [47, 72] on div "Overview" at bounding box center [36, 69] width 41 height 21
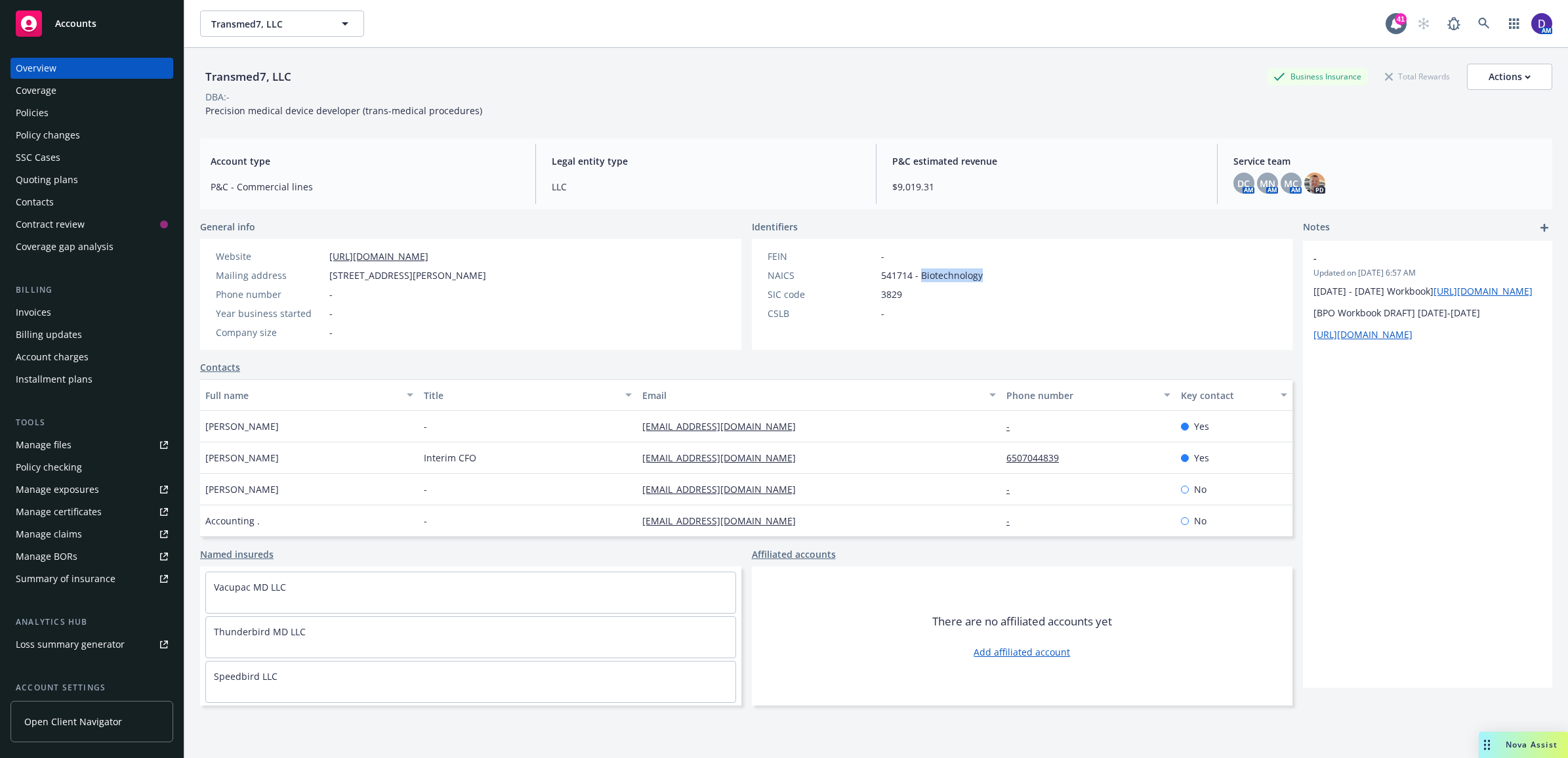
drag, startPoint x: 985, startPoint y: 273, endPoint x: 916, endPoint y: 275, distance: 69.0
click at [916, 275] on div "FEIN - NAICS 541714 - Biotechnology SIC code 3829 CSLB -" at bounding box center [875, 294] width 247 height 111
copy span "Biotechnology"
drag, startPoint x: 38, startPoint y: 13, endPoint x: 51, endPoint y: 0, distance: 18.4
click at [39, 14] on rect at bounding box center [29, 23] width 26 height 26
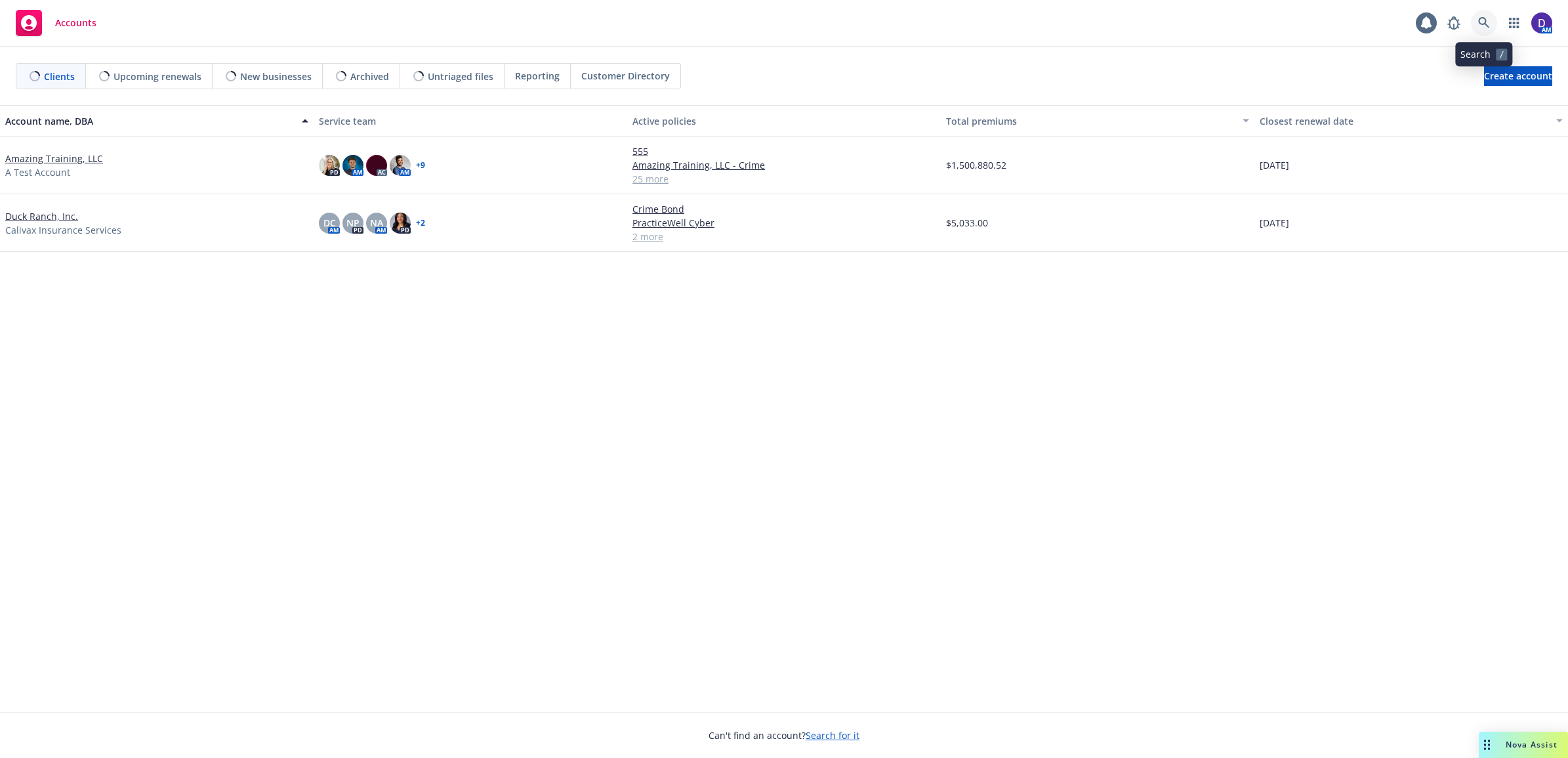
click at [1479, 17] on link at bounding box center [1484, 23] width 26 height 26
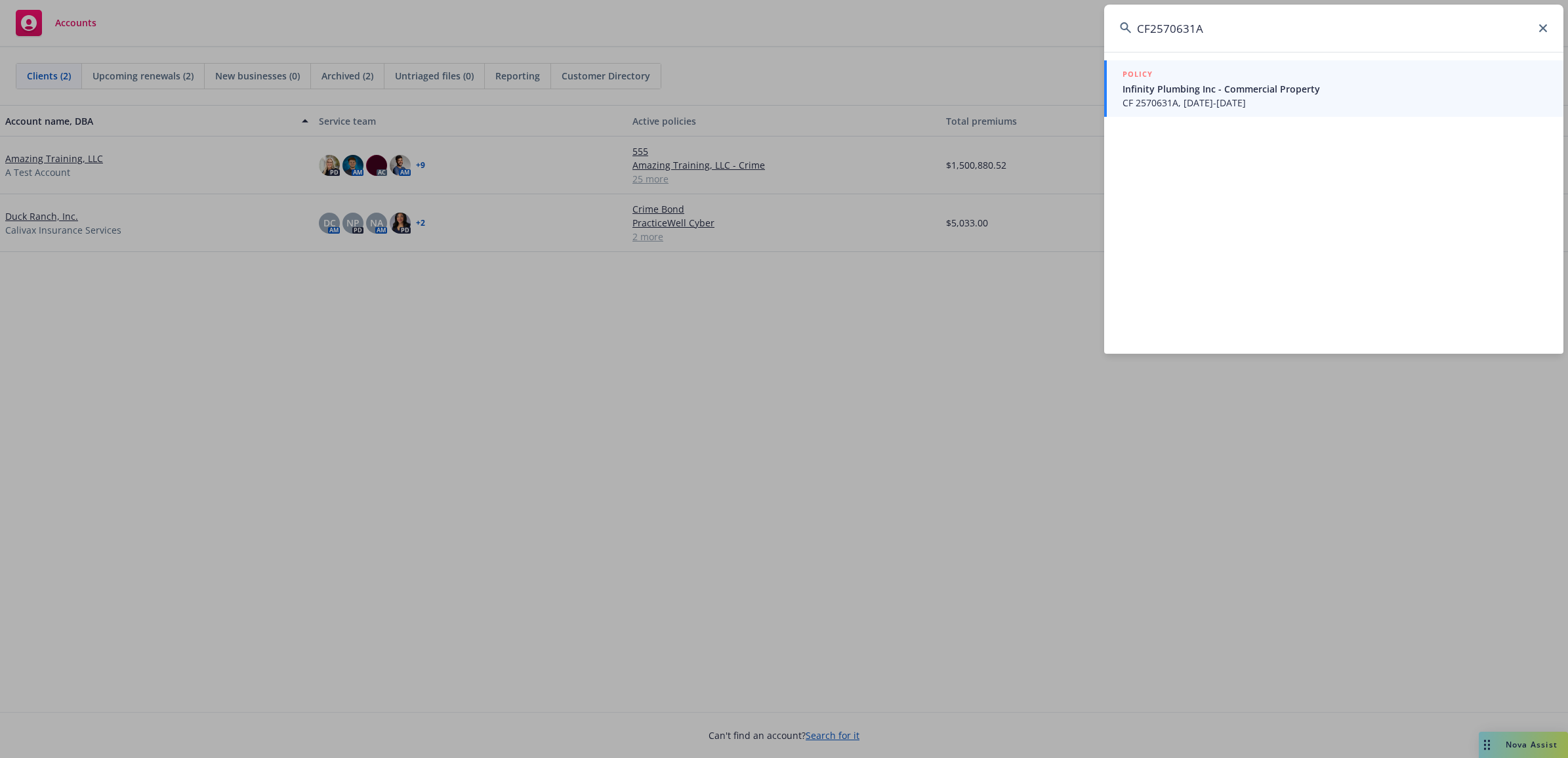
type input "CF2570631A"
click at [1269, 85] on span "Infinity Plumbing Inc - Commercial Property" at bounding box center [1335, 89] width 425 height 14
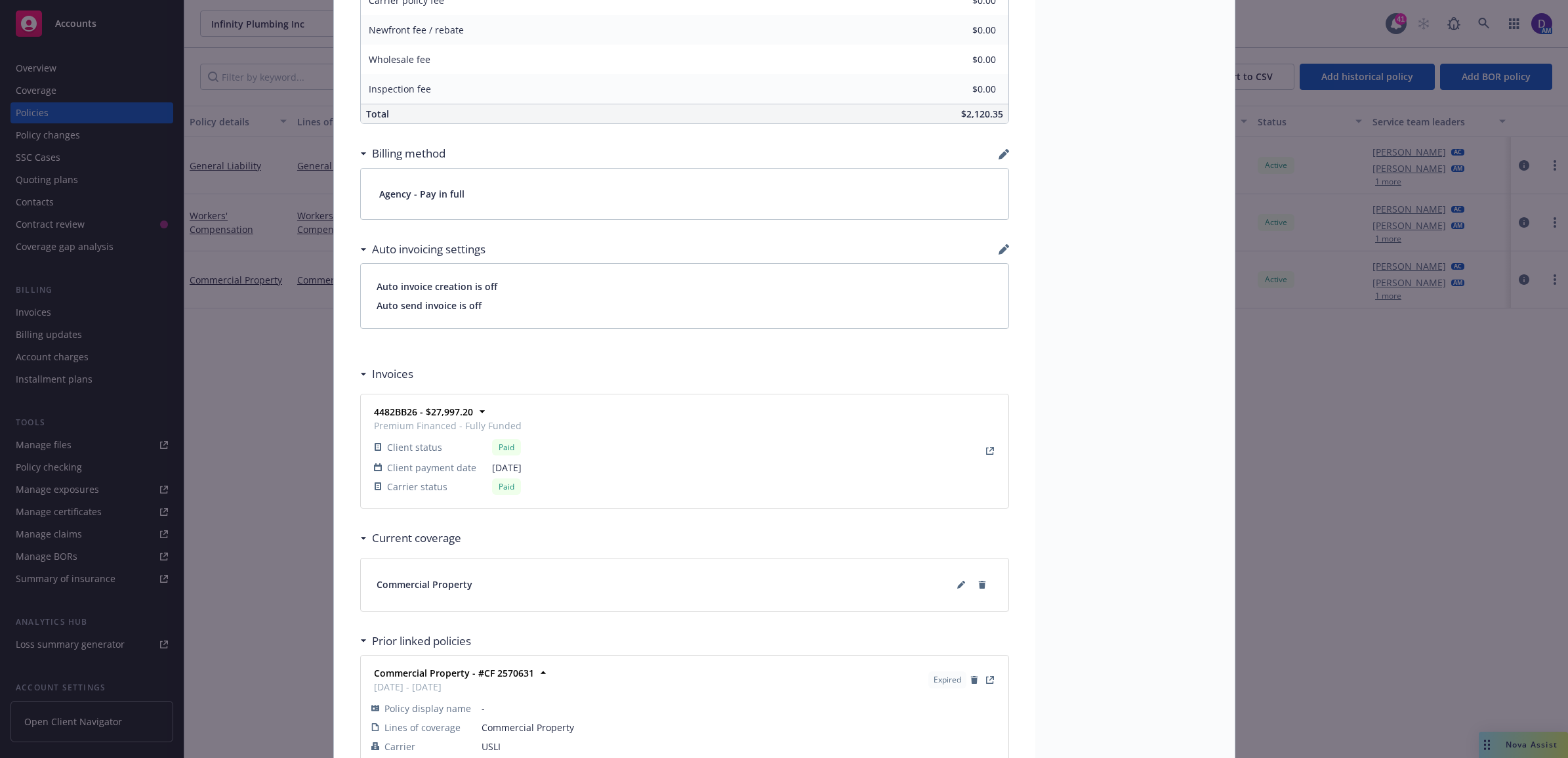
scroll to position [963, 0]
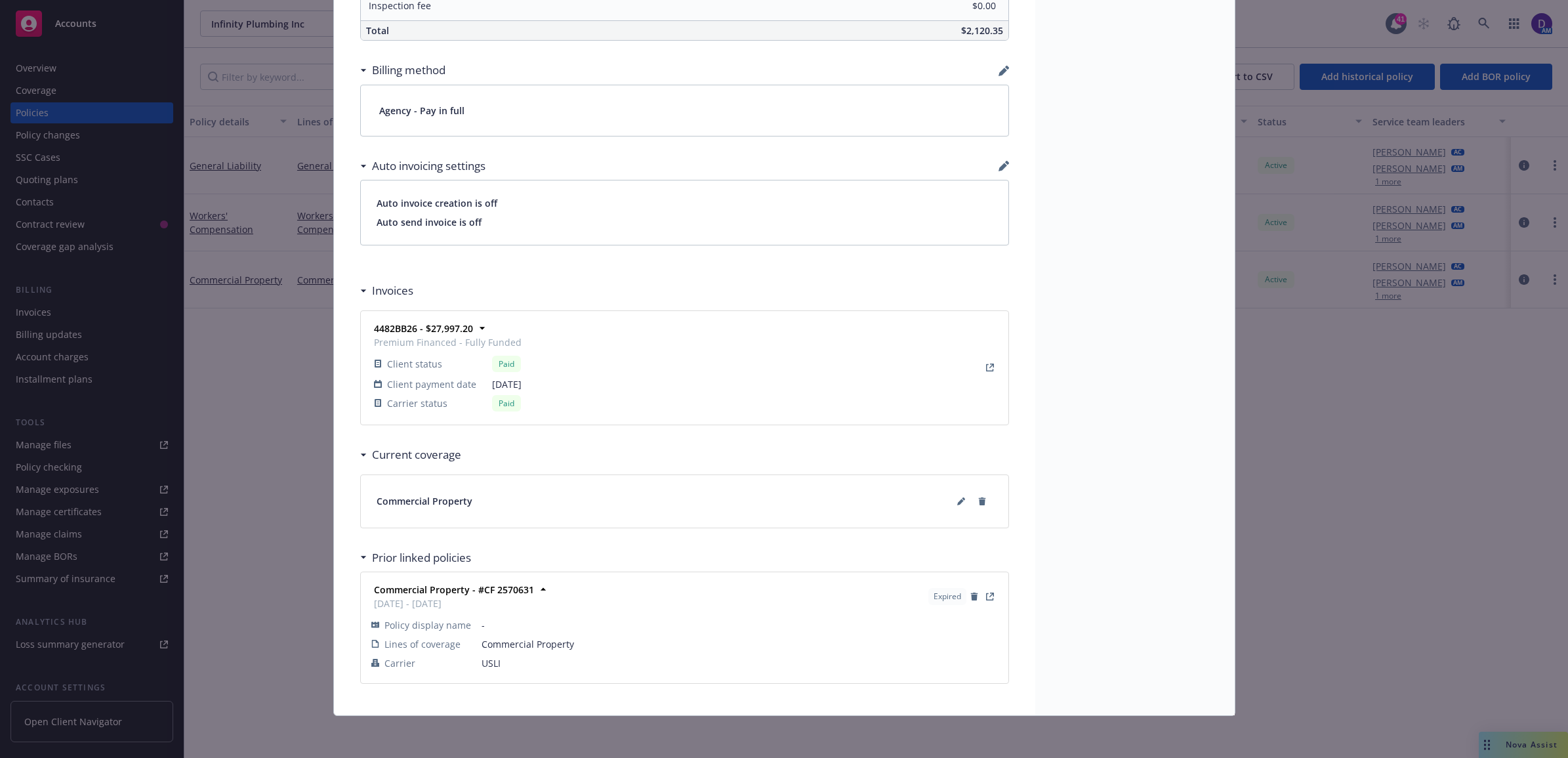
click at [950, 594] on span "Expired" at bounding box center [947, 597] width 28 height 12
click at [982, 596] on link "View Policy" at bounding box center [990, 597] width 16 height 16
click at [986, 592] on icon "View Policy" at bounding box center [990, 596] width 8 height 8
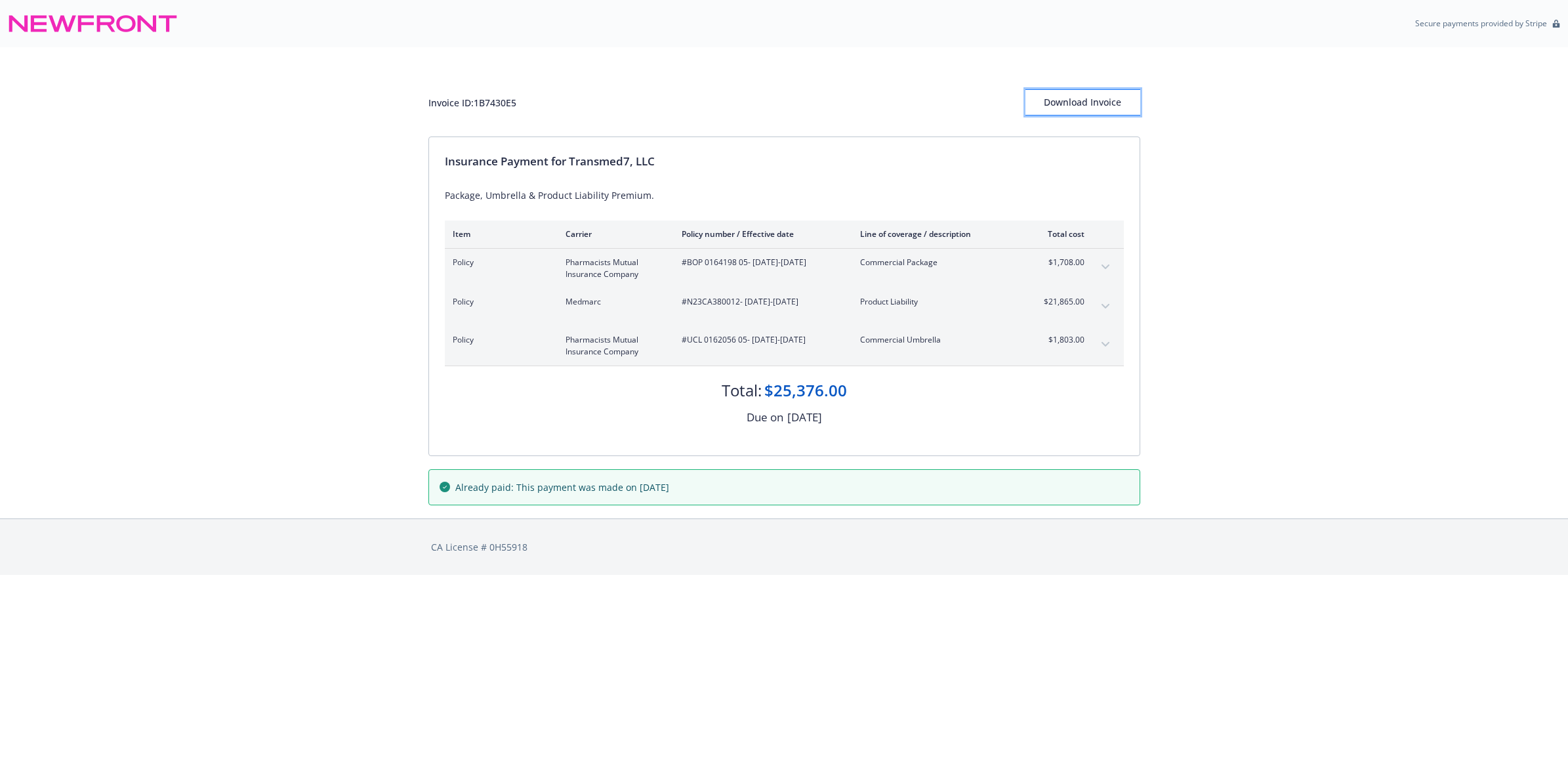
click at [1104, 101] on div "Download Invoice" at bounding box center [1083, 102] width 115 height 25
click at [1110, 280] on div "Policy Pharmacists Mutual Insurance Company #BOP 0164198 05 - [DATE]-[DATE] Com…" at bounding box center [784, 267] width 679 height 39
click at [1100, 305] on button "expand content" at bounding box center [1105, 306] width 21 height 21
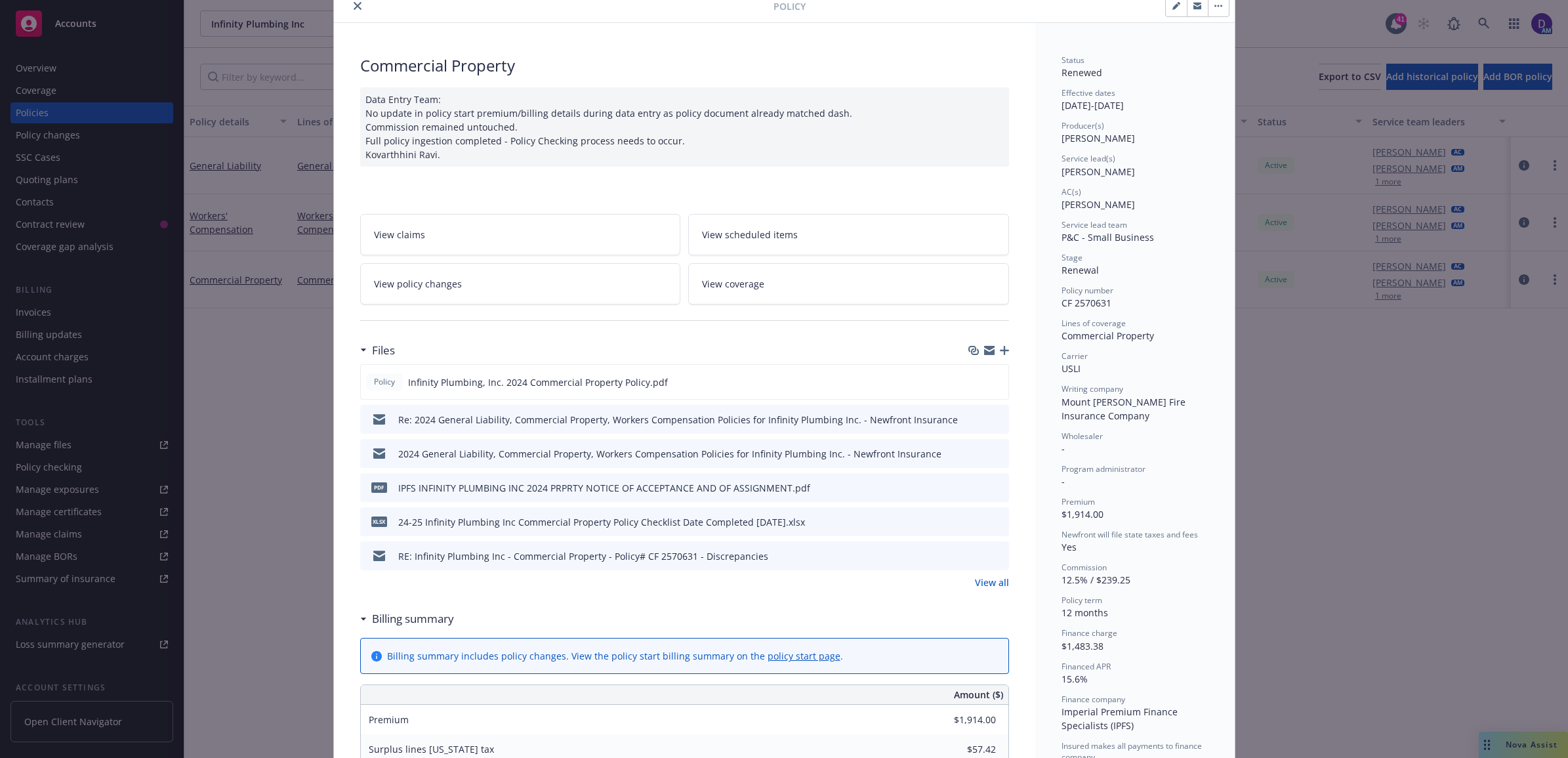
scroll to position [82, 0]
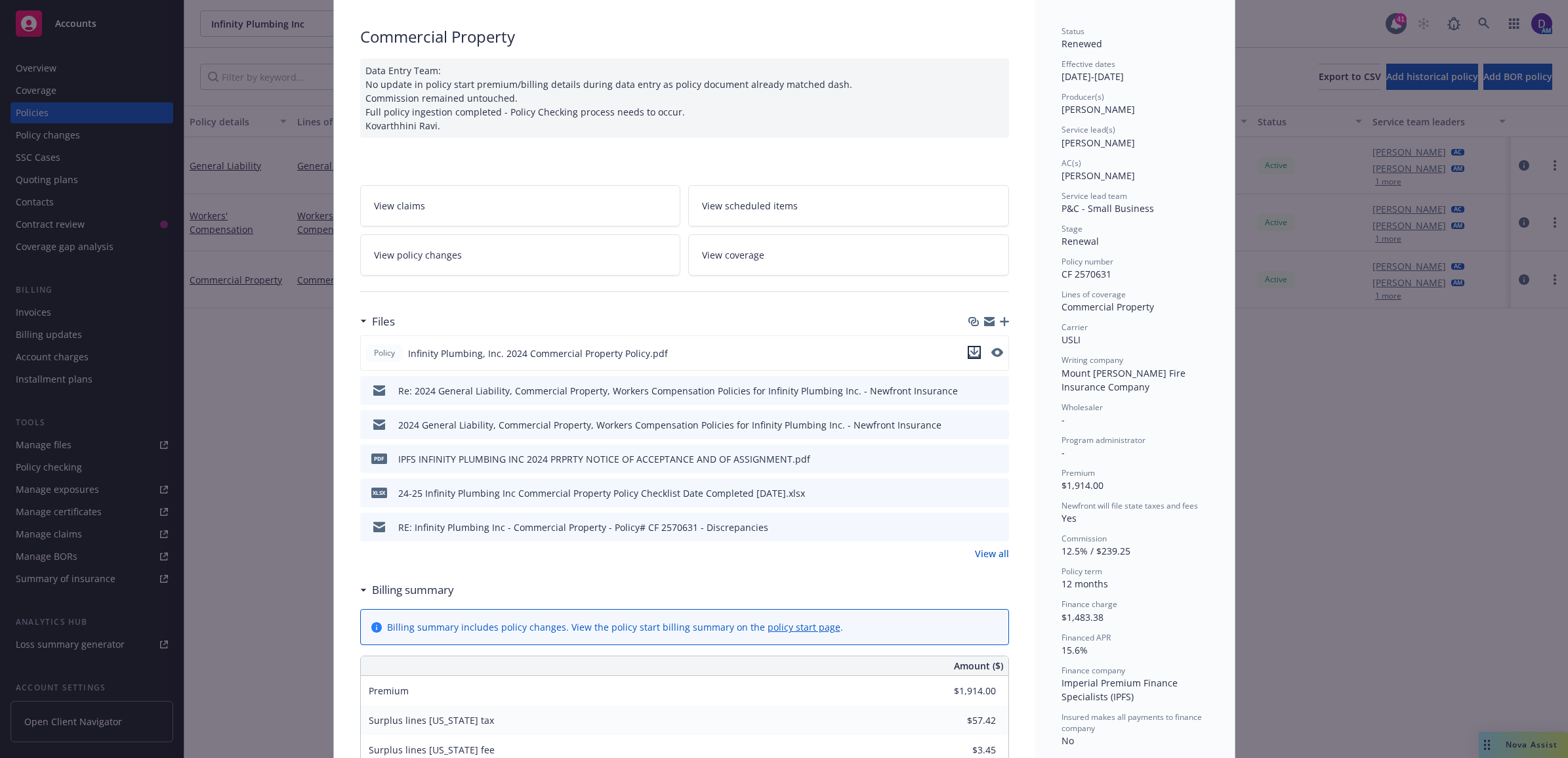
click at [969, 347] on icon "download file" at bounding box center [974, 353] width 10 height 10
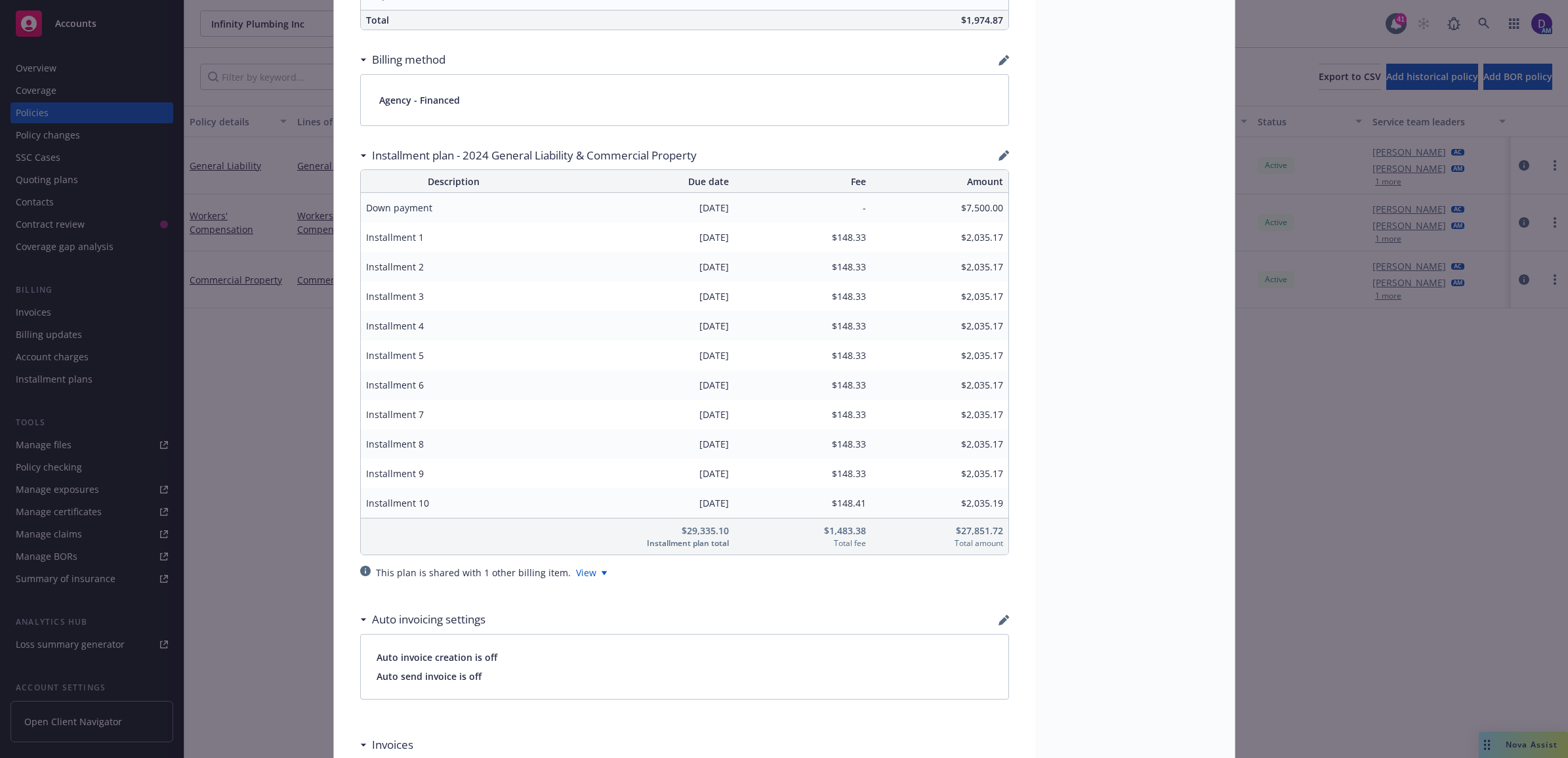
scroll to position [1312, 0]
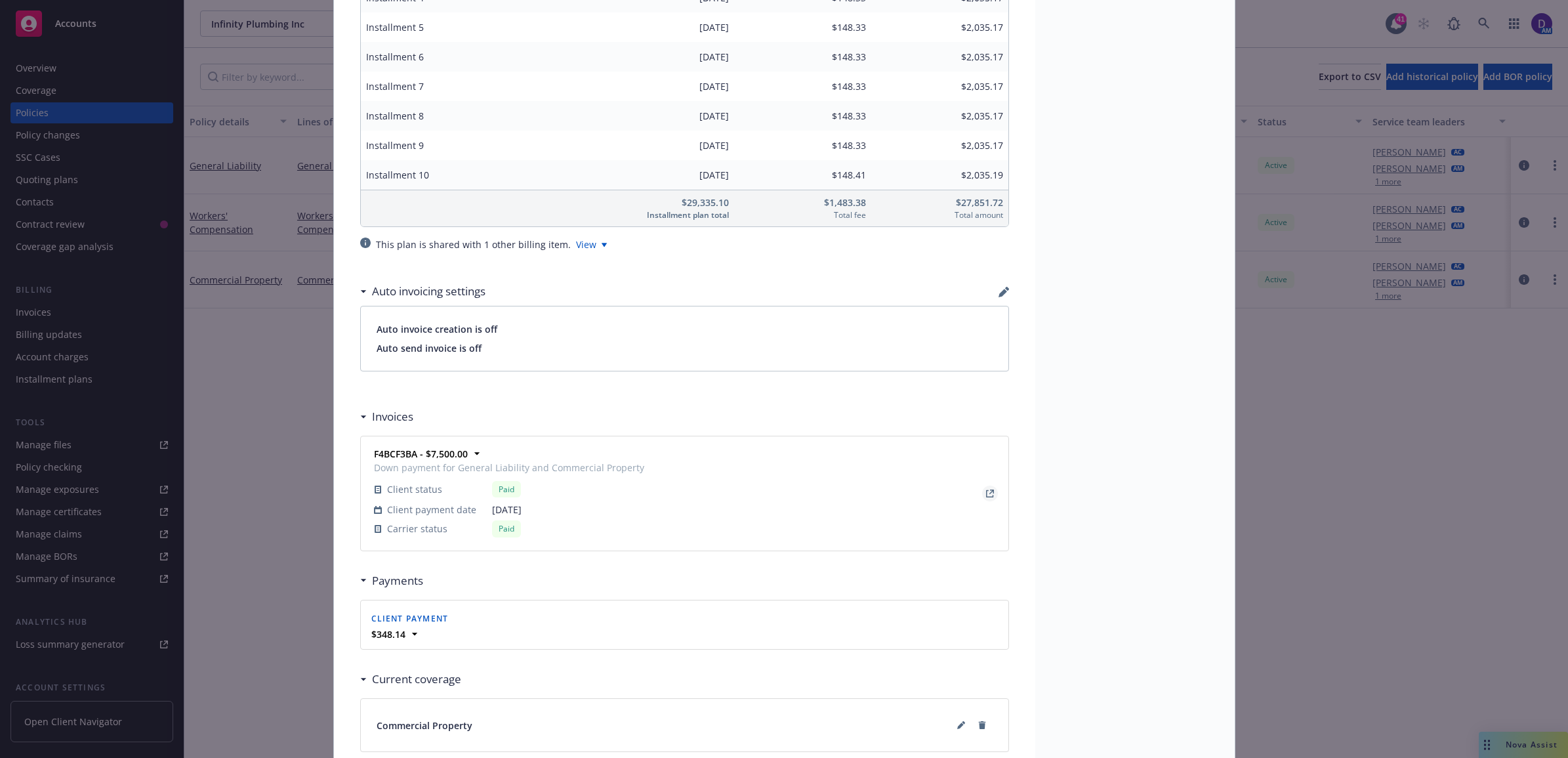
click at [982, 498] on link "View Invoice" at bounding box center [990, 493] width 16 height 16
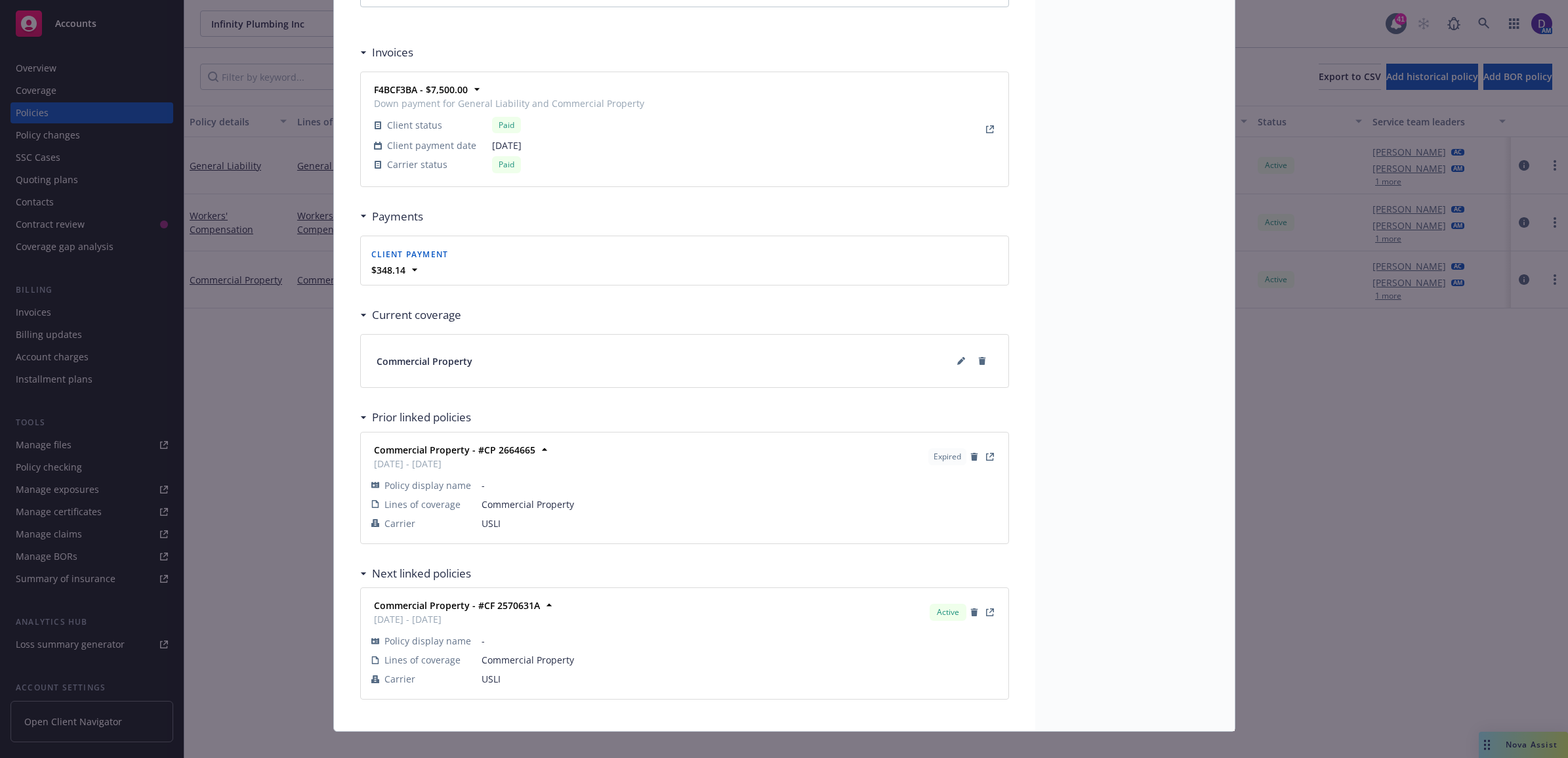
scroll to position [1697, 0]
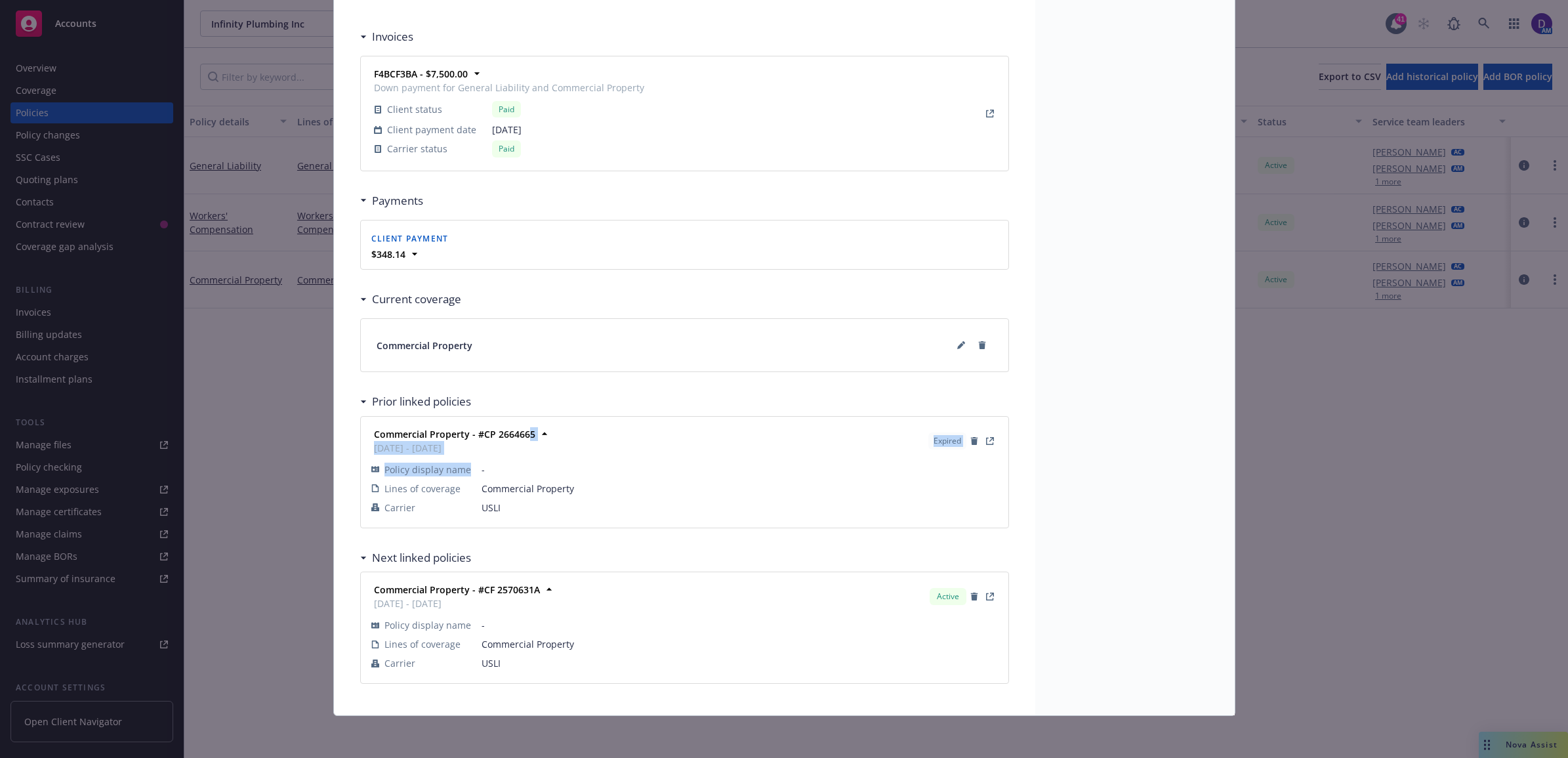
drag, startPoint x: 523, startPoint y: 438, endPoint x: 479, endPoint y: 466, distance: 52.2
click at [479, 466] on div "Commercial Property - #CP 2664665 01/08/2023 - 01/08/2024 Expired Policy displa…" at bounding box center [685, 472] width 632 height 96
drag, startPoint x: 479, startPoint y: 466, endPoint x: 654, endPoint y: 507, distance: 179.7
click at [653, 507] on span "USLI" at bounding box center [740, 508] width 517 height 14
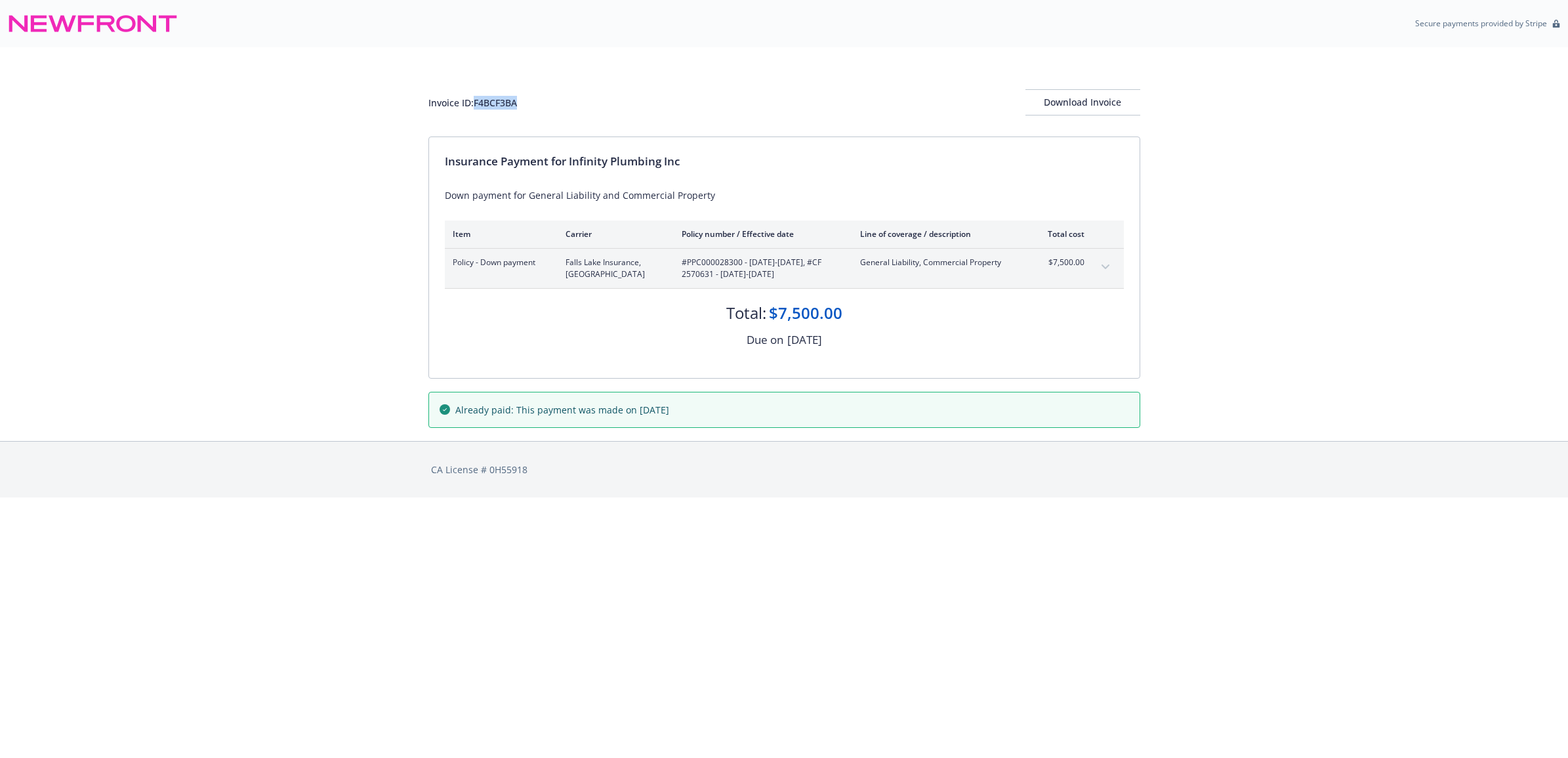
drag, startPoint x: 518, startPoint y: 93, endPoint x: 477, endPoint y: 105, distance: 42.7
click at [477, 105] on div "Invoice ID: F4BCF3BA Download Invoice" at bounding box center [784, 102] width 712 height 26
copy div "F4BCF3BA"
click at [1108, 96] on div "Download Invoice" at bounding box center [1083, 102] width 115 height 25
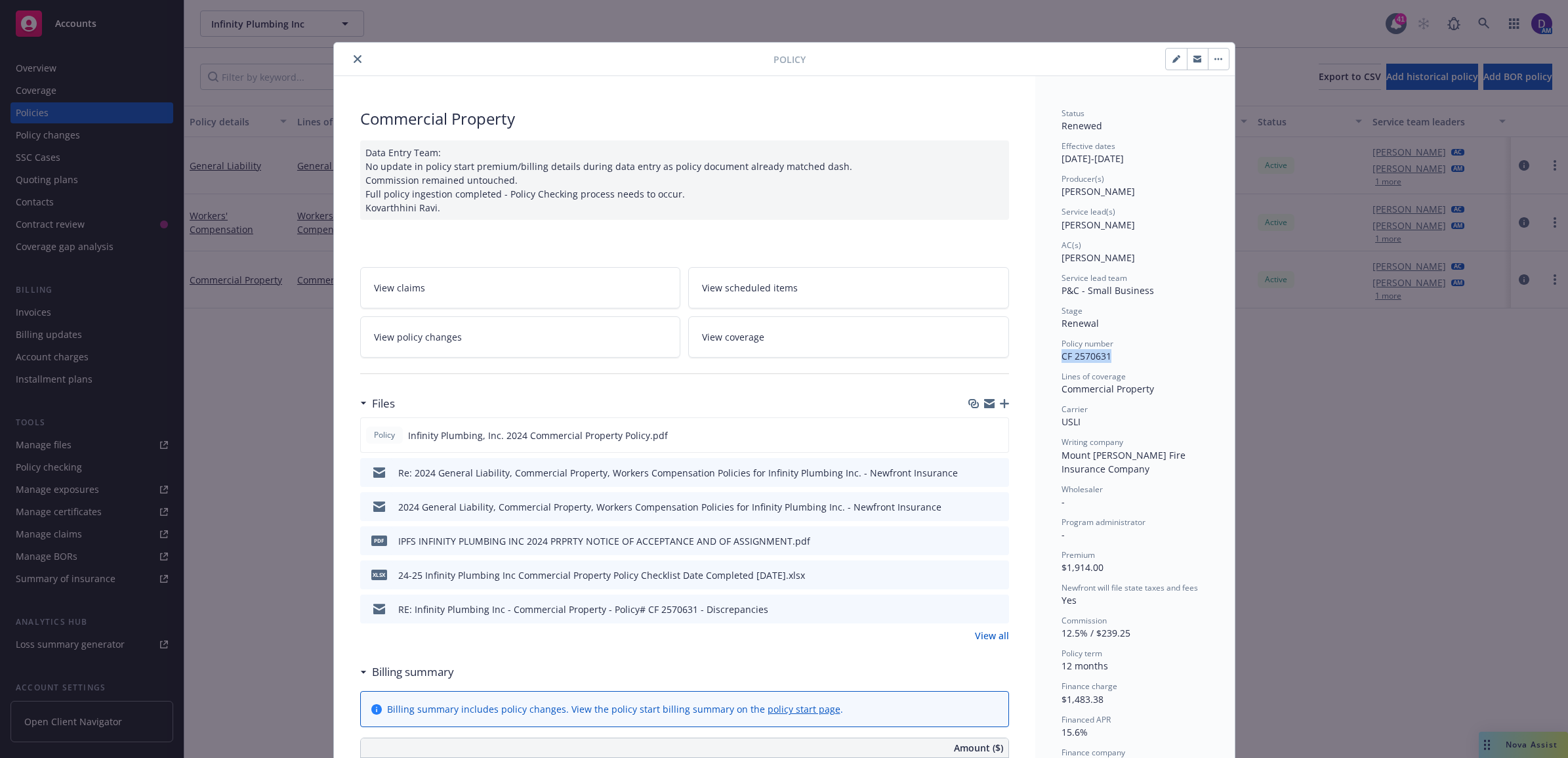
drag, startPoint x: 1103, startPoint y: 363, endPoint x: 1051, endPoint y: 359, distance: 52.2
copy span "CF 2570631"
click at [350, 52] on button "close" at bounding box center [358, 59] width 16 height 16
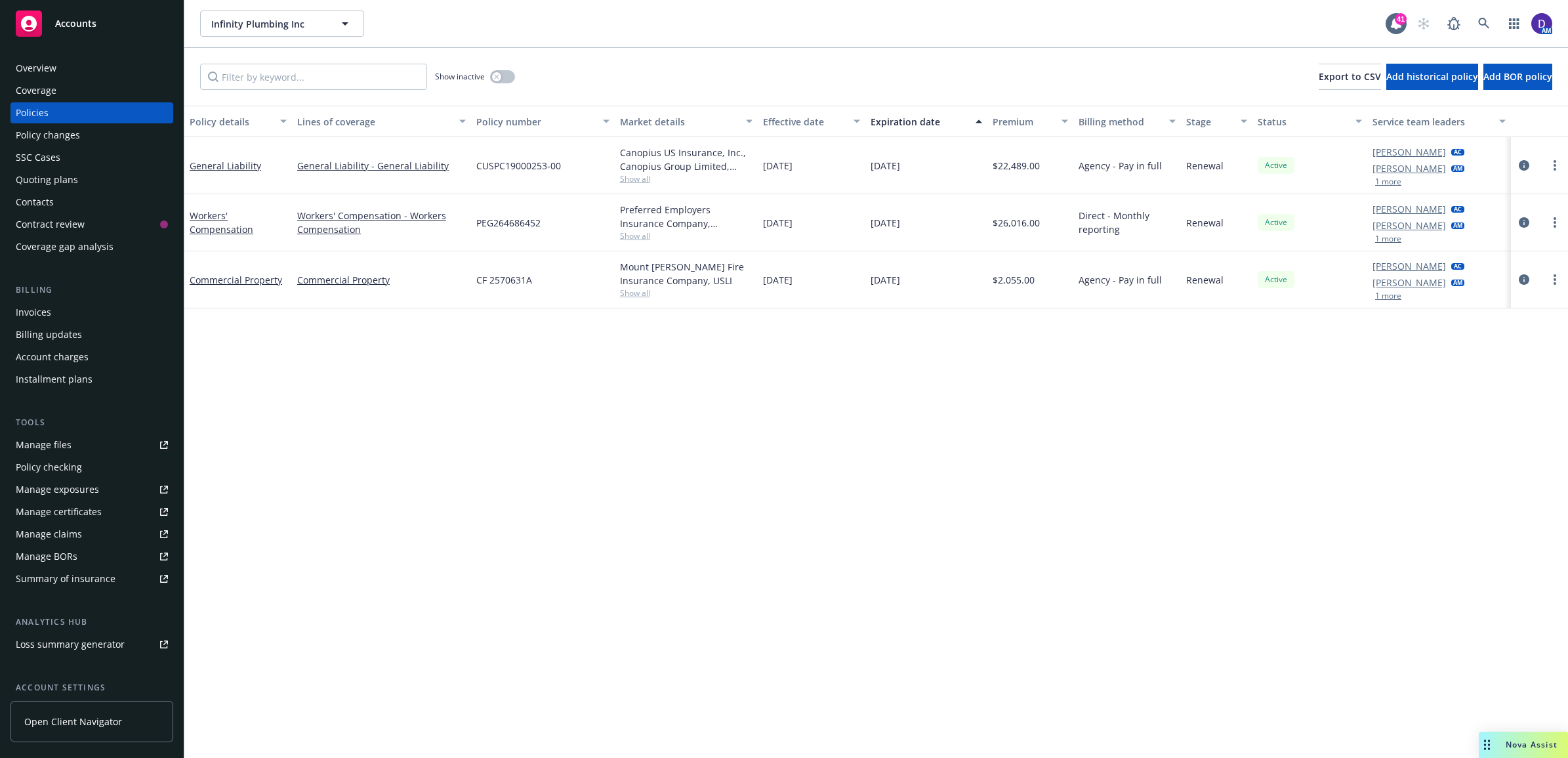
click at [34, 69] on div "Overview" at bounding box center [36, 69] width 41 height 21
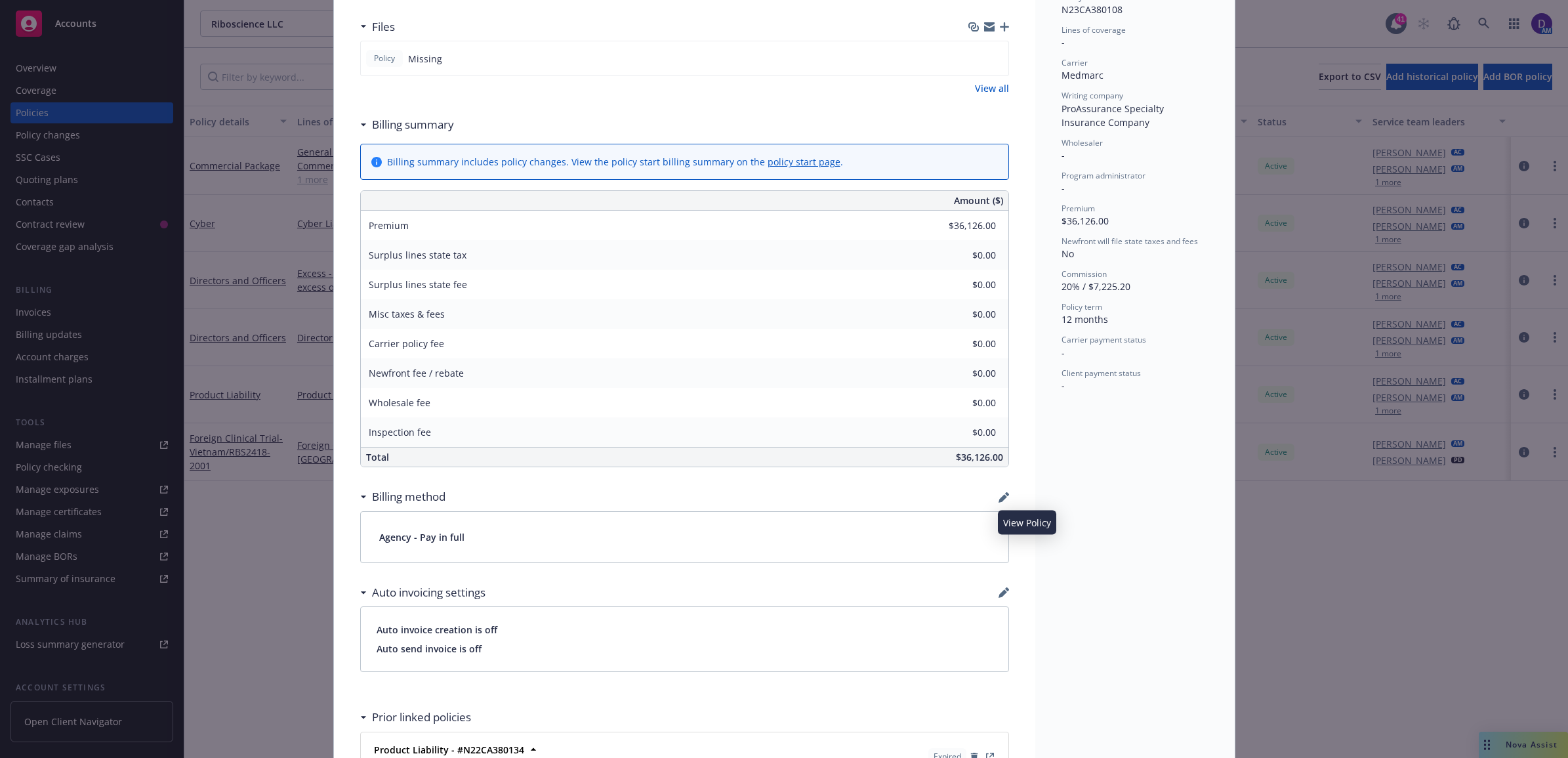
scroll to position [90, 0]
